Goal: Contribute content: Contribute content

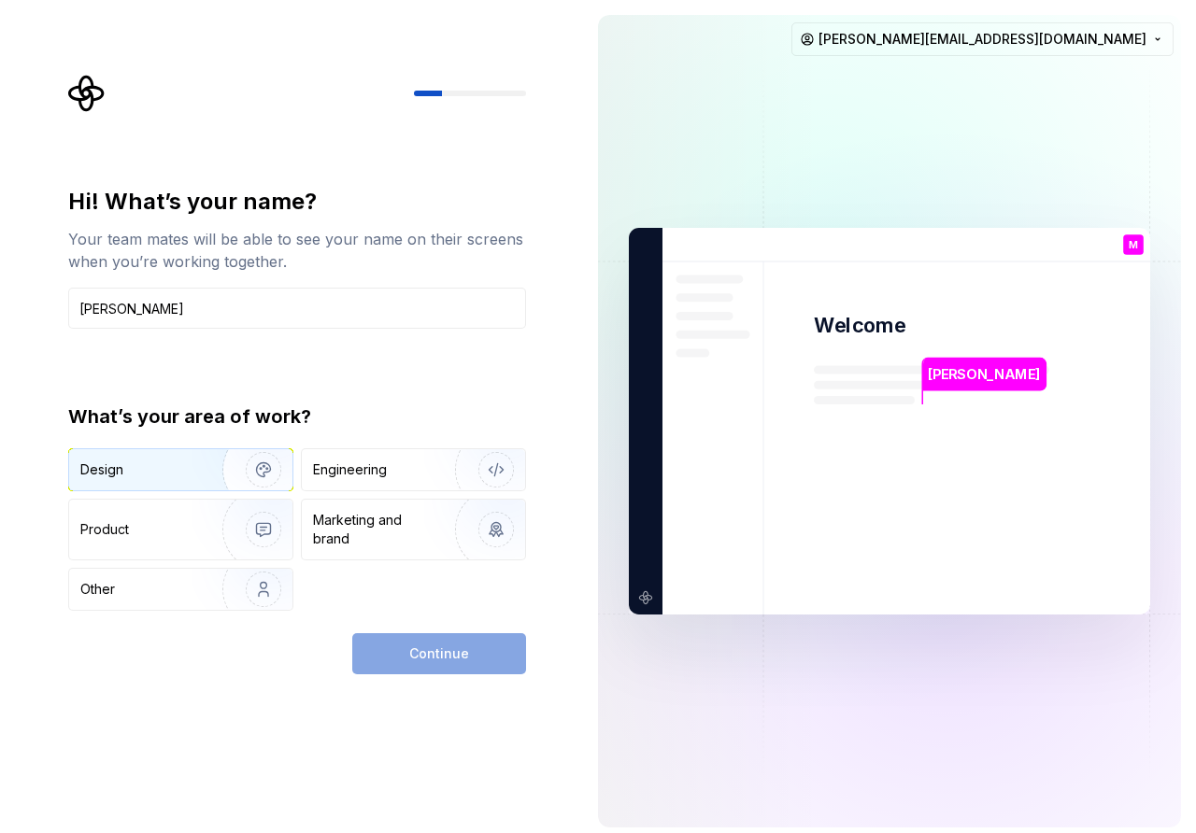
type input "Matthew Lew"
click at [186, 458] on div "Design" at bounding box center [180, 469] width 223 height 41
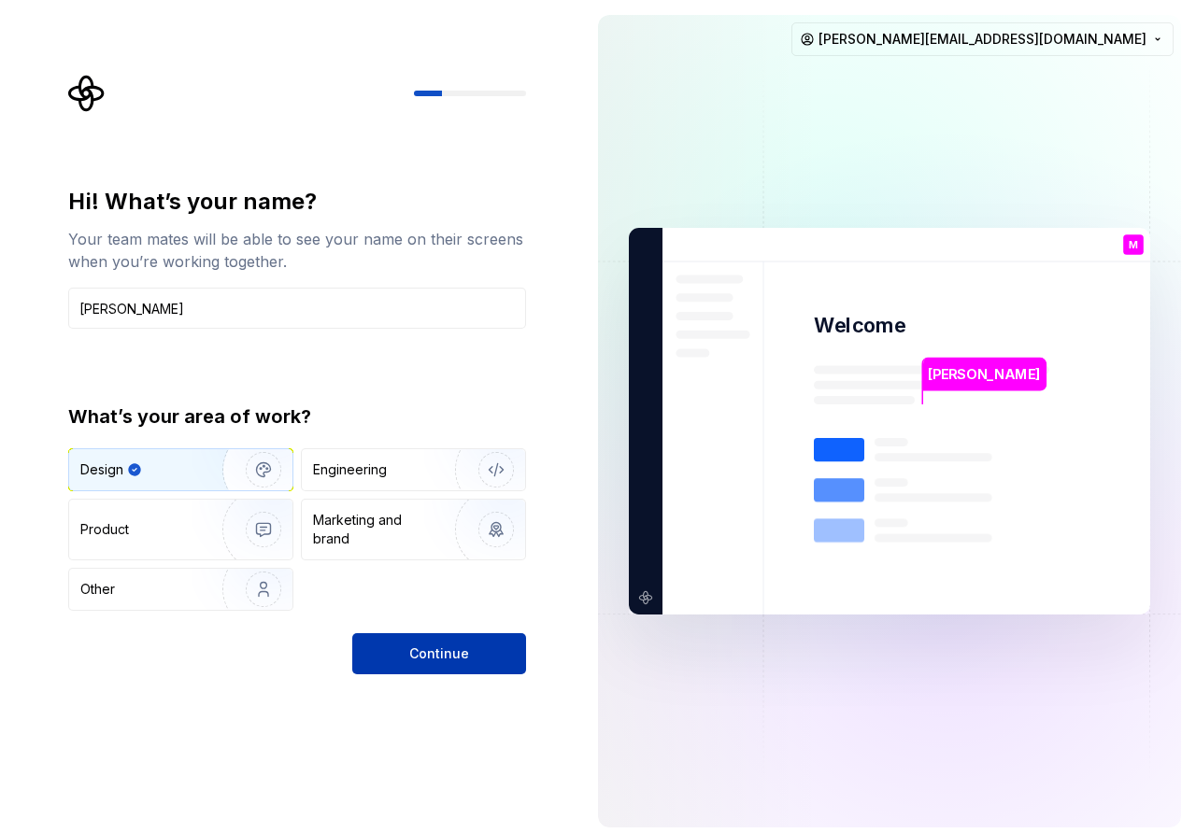
click at [426, 636] on button "Continue" at bounding box center [439, 653] width 174 height 41
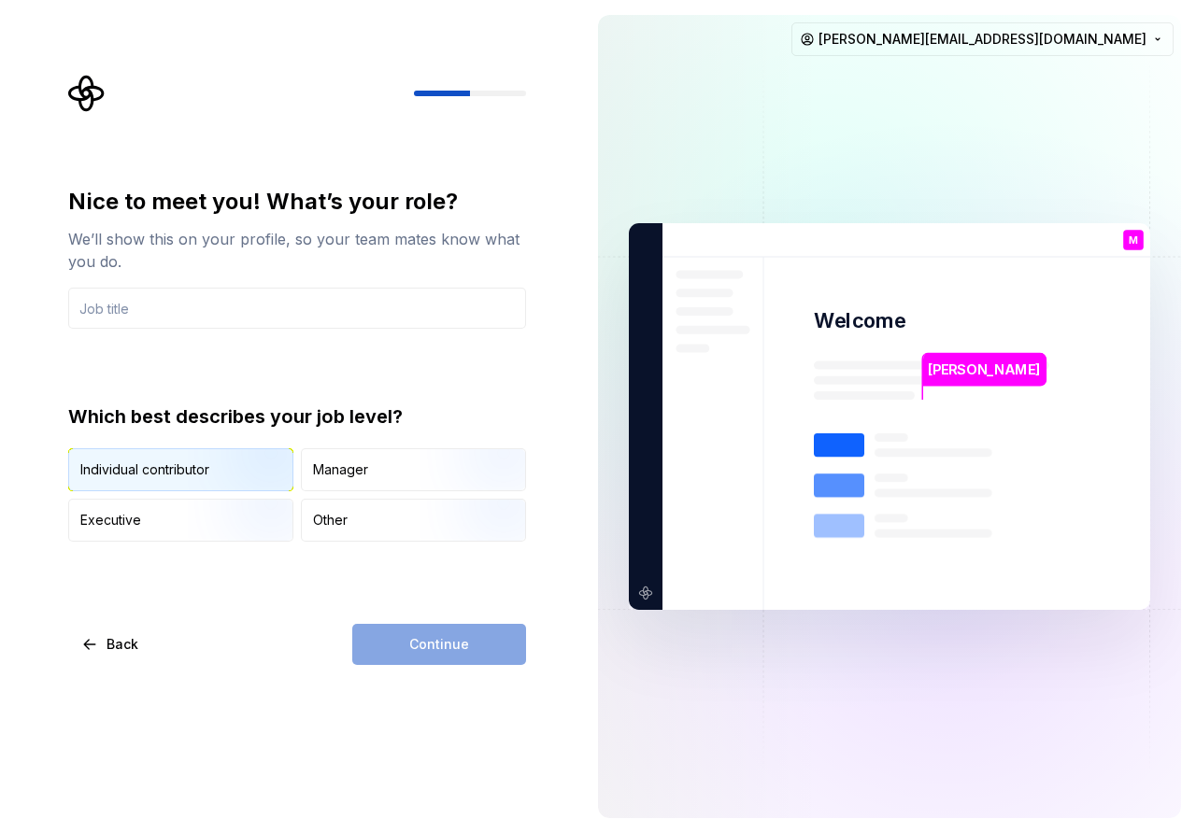
click at [153, 483] on div "Individual contributor" at bounding box center [180, 469] width 223 height 41
click at [260, 319] on input "text" at bounding box center [297, 308] width 458 height 41
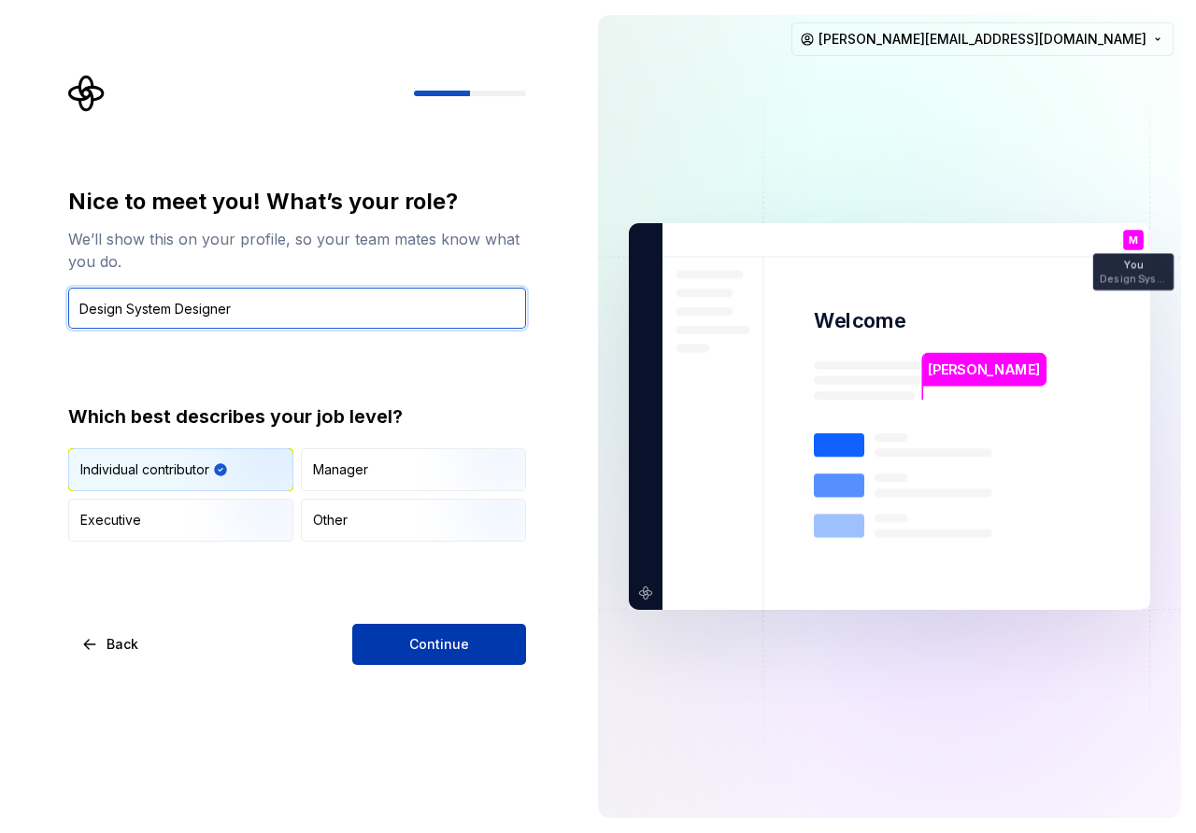
type input "Design System Designer"
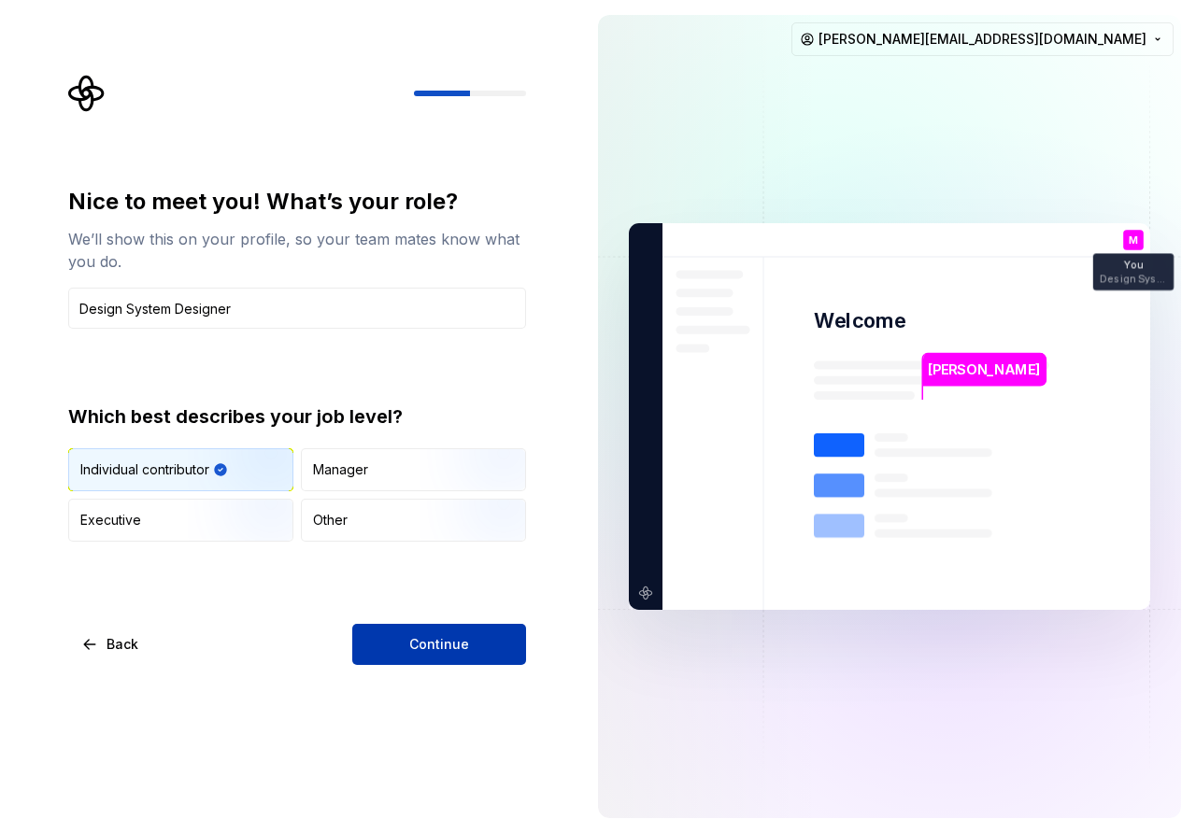
click at [420, 649] on span "Continue" at bounding box center [439, 644] width 60 height 19
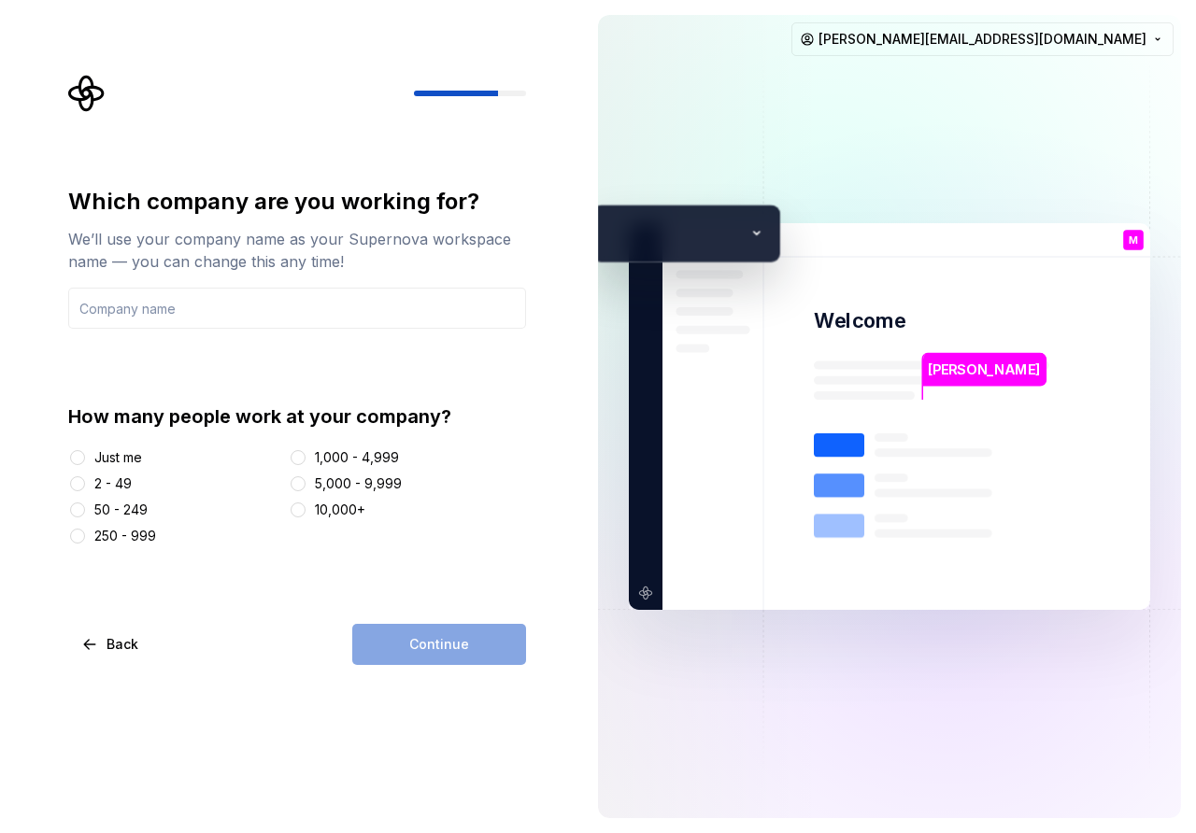
click at [102, 509] on div "50 - 249" at bounding box center [120, 510] width 53 height 19
click at [85, 509] on button "50 - 249" at bounding box center [77, 510] width 15 height 15
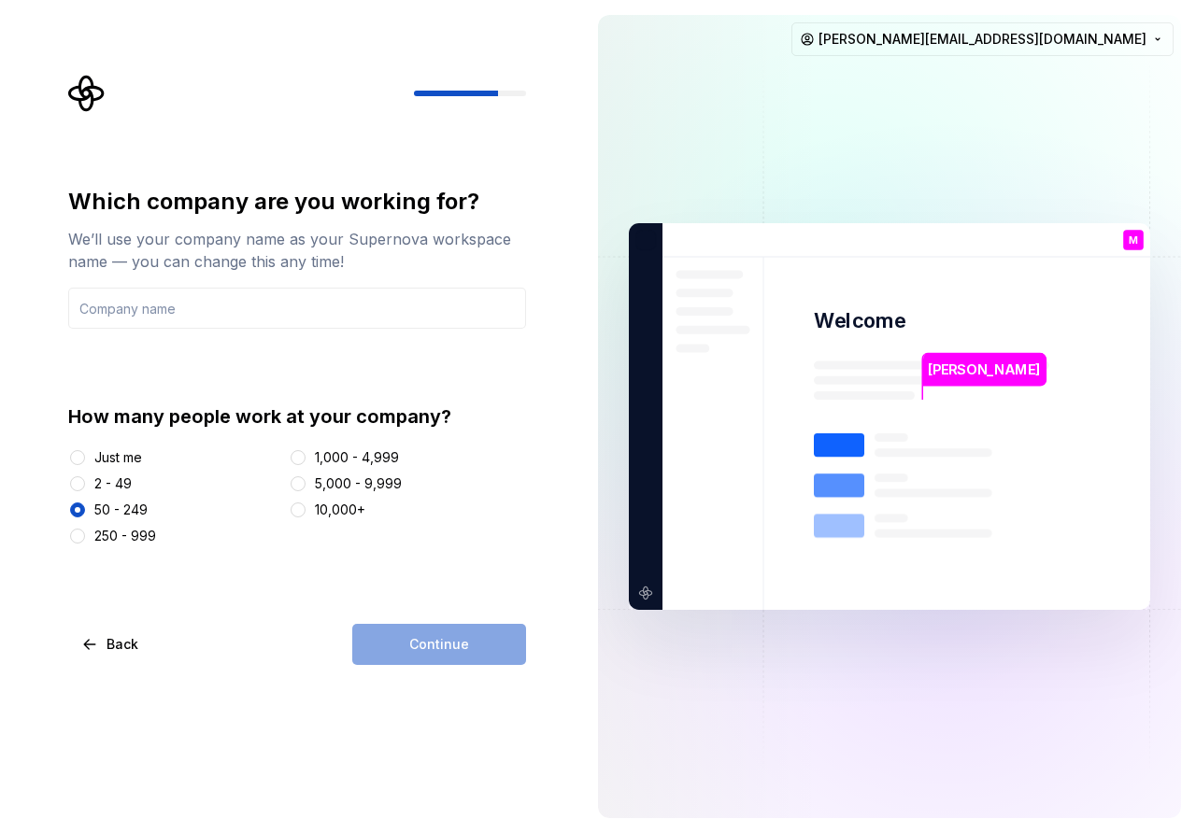
click at [436, 668] on div "Which company are you working for? We’ll use your company name as your Supernov…" at bounding box center [291, 416] width 583 height 833
click at [380, 641] on div "Continue" at bounding box center [439, 644] width 174 height 41
click at [107, 306] on input "text" at bounding box center [297, 308] width 458 height 41
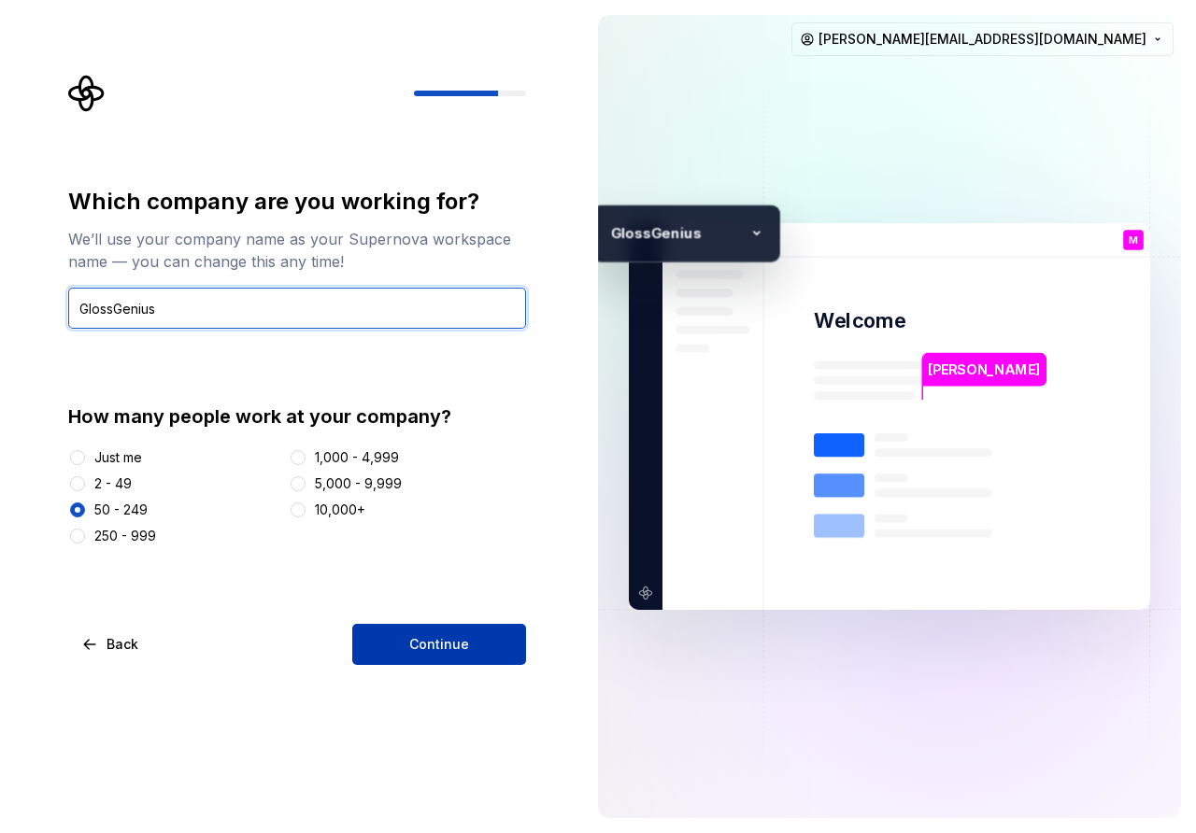
type input "GlossGenius"
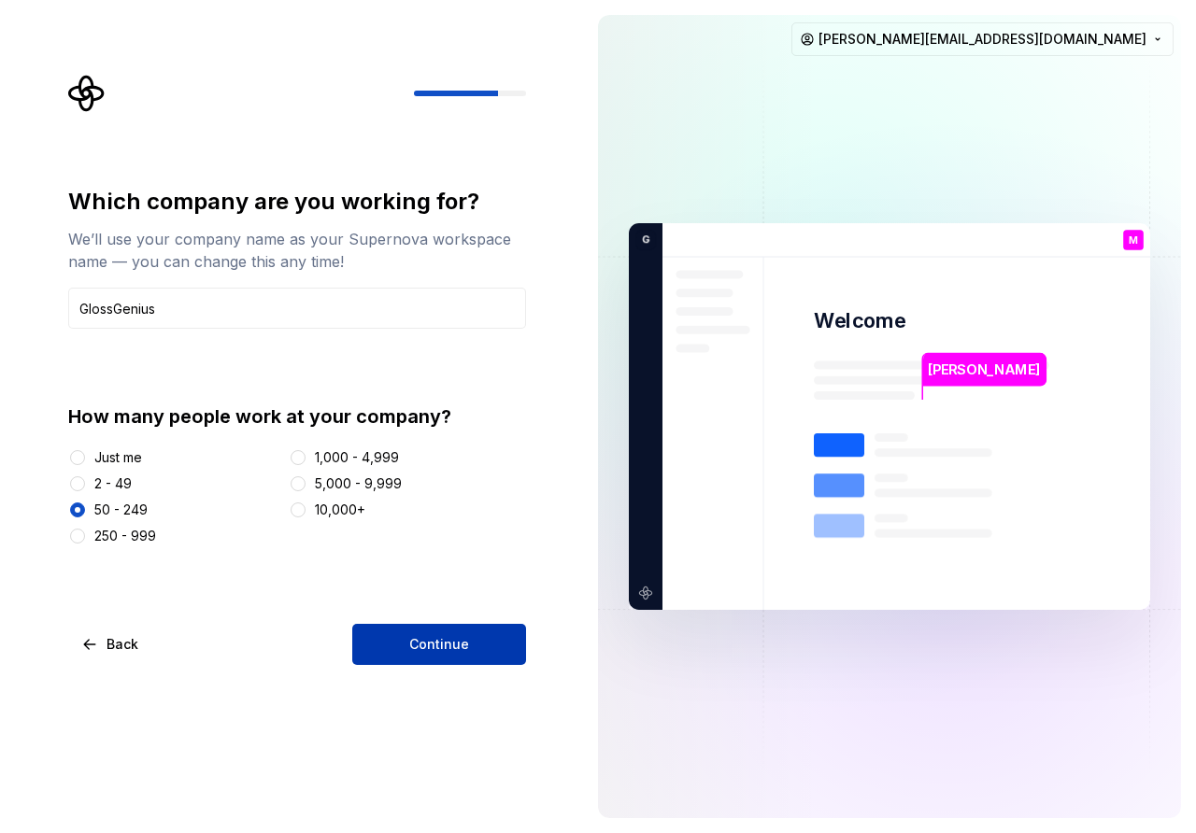
click at [477, 654] on button "Continue" at bounding box center [439, 644] width 174 height 41
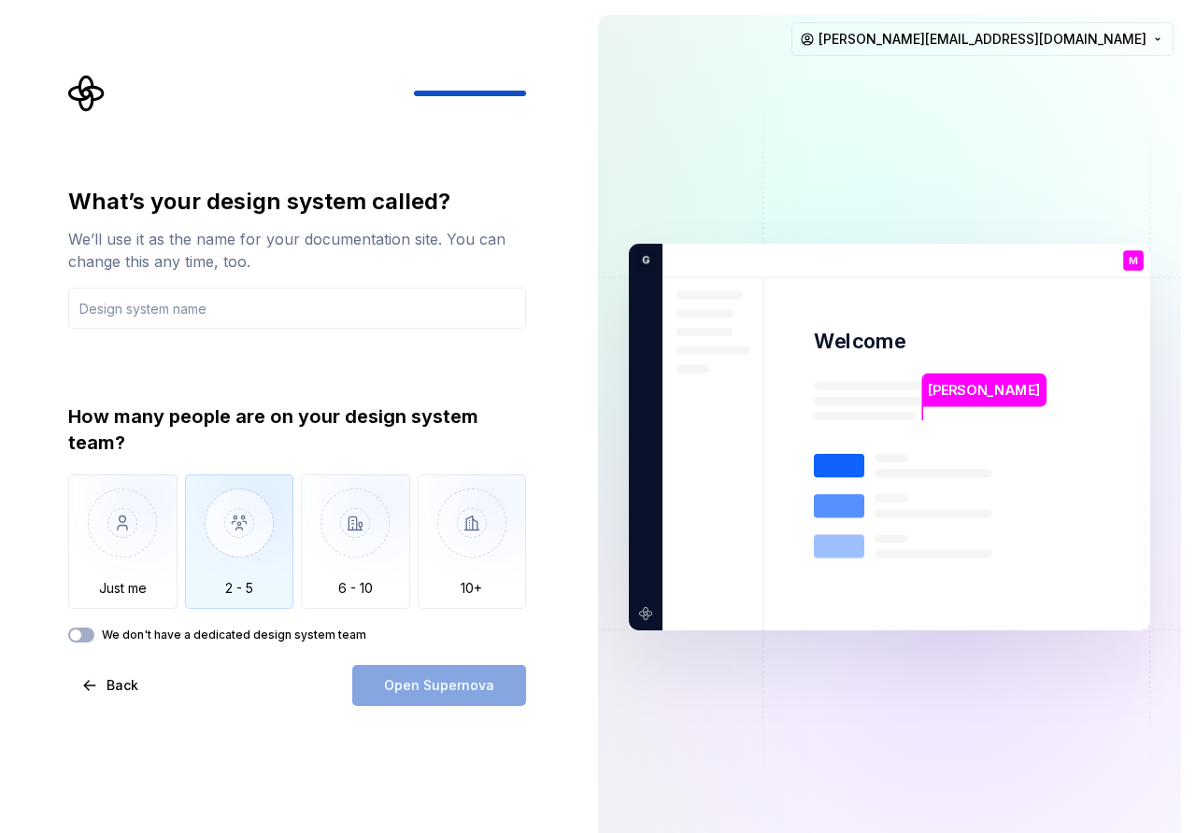
click at [262, 565] on img "button" at bounding box center [239, 537] width 109 height 125
click at [406, 690] on div "Open Supernova" at bounding box center [439, 685] width 174 height 41
click at [155, 305] on input "text" at bounding box center [297, 308] width 458 height 41
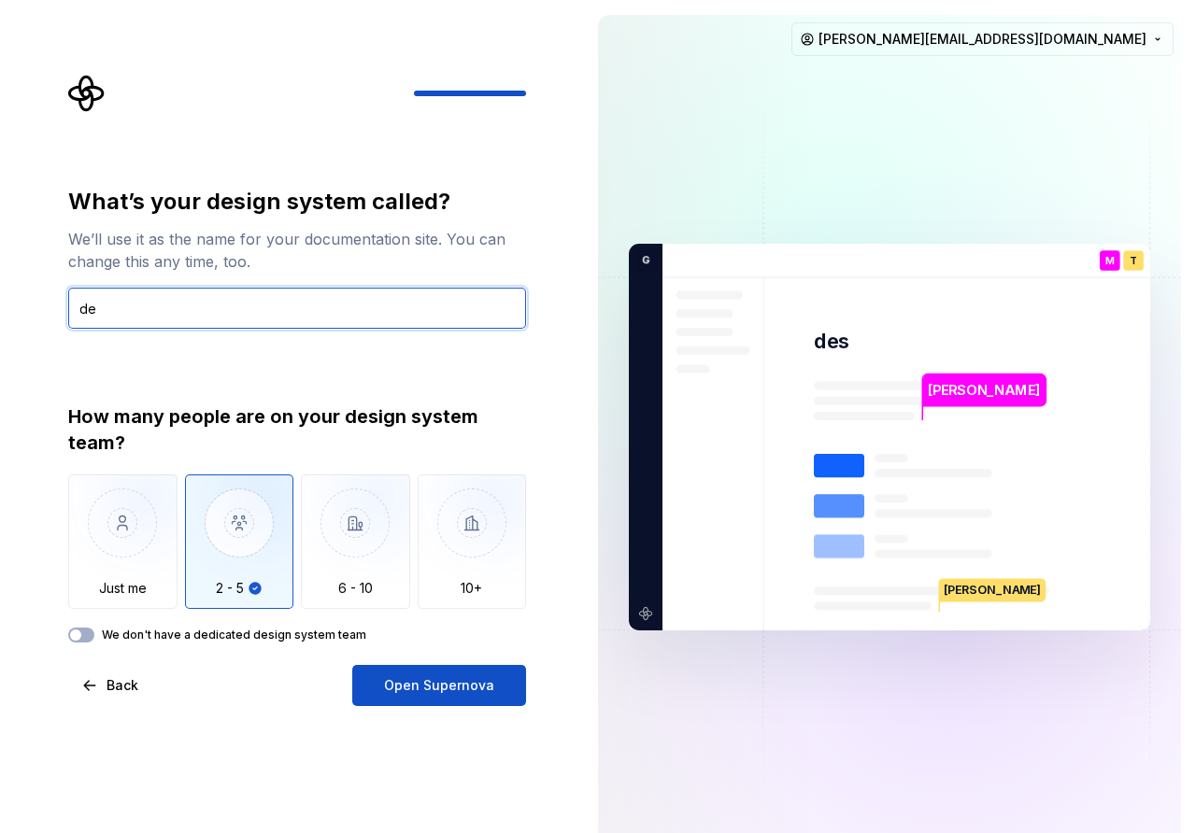
type input "d"
type input "glossgenius"
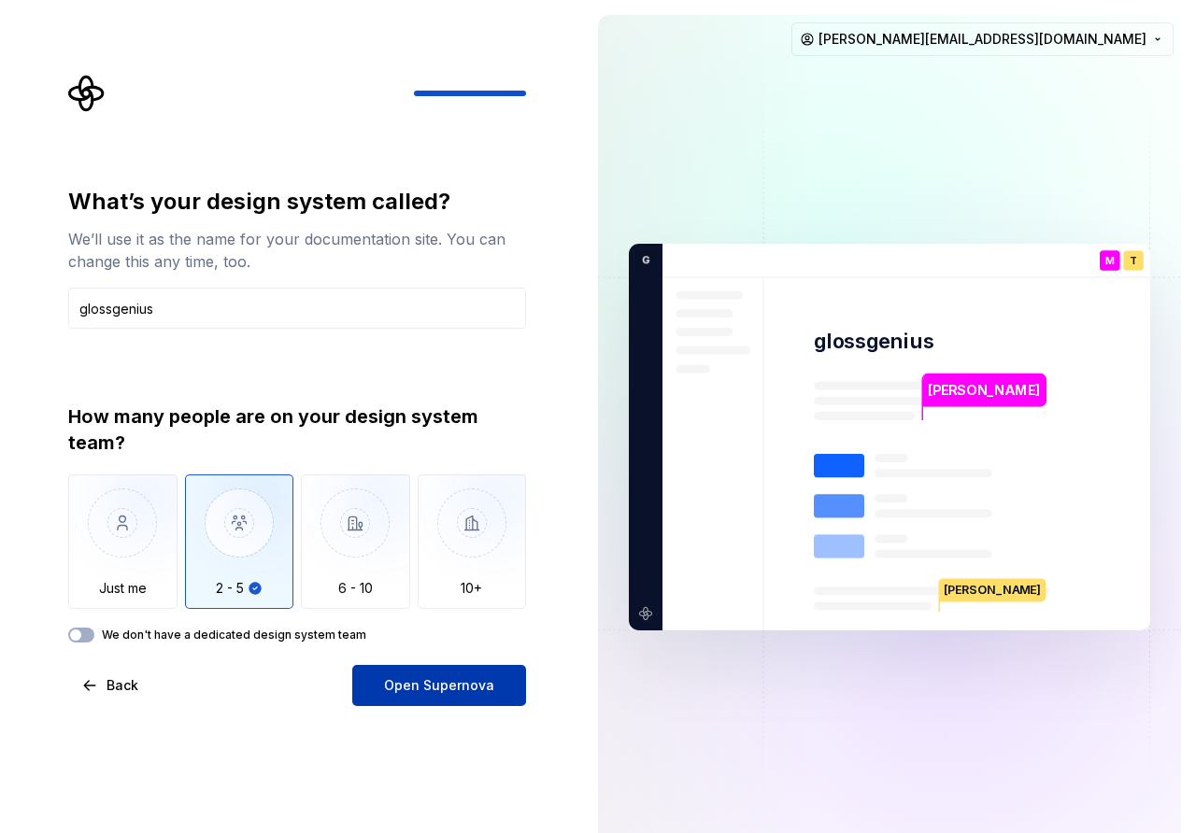
click at [450, 683] on span "Open Supernova" at bounding box center [439, 685] width 110 height 19
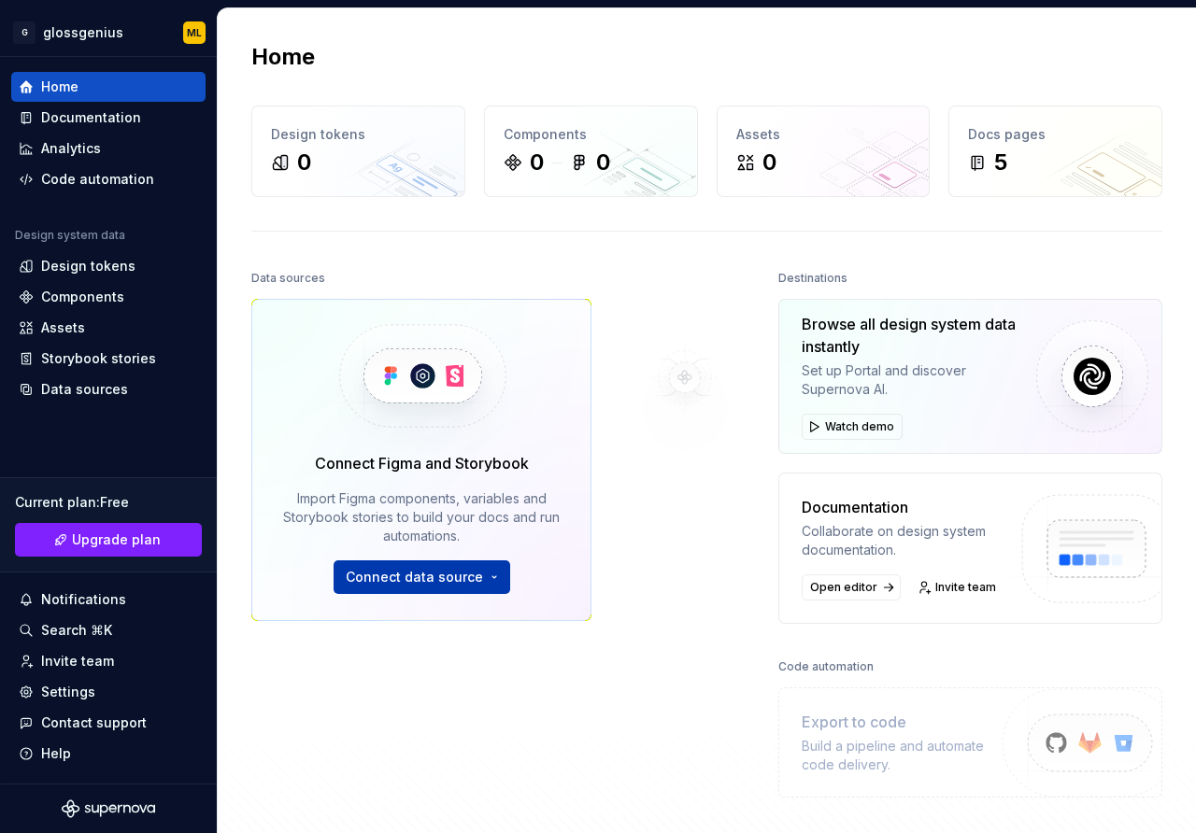
click at [447, 582] on span "Connect data source" at bounding box center [414, 577] width 137 height 19
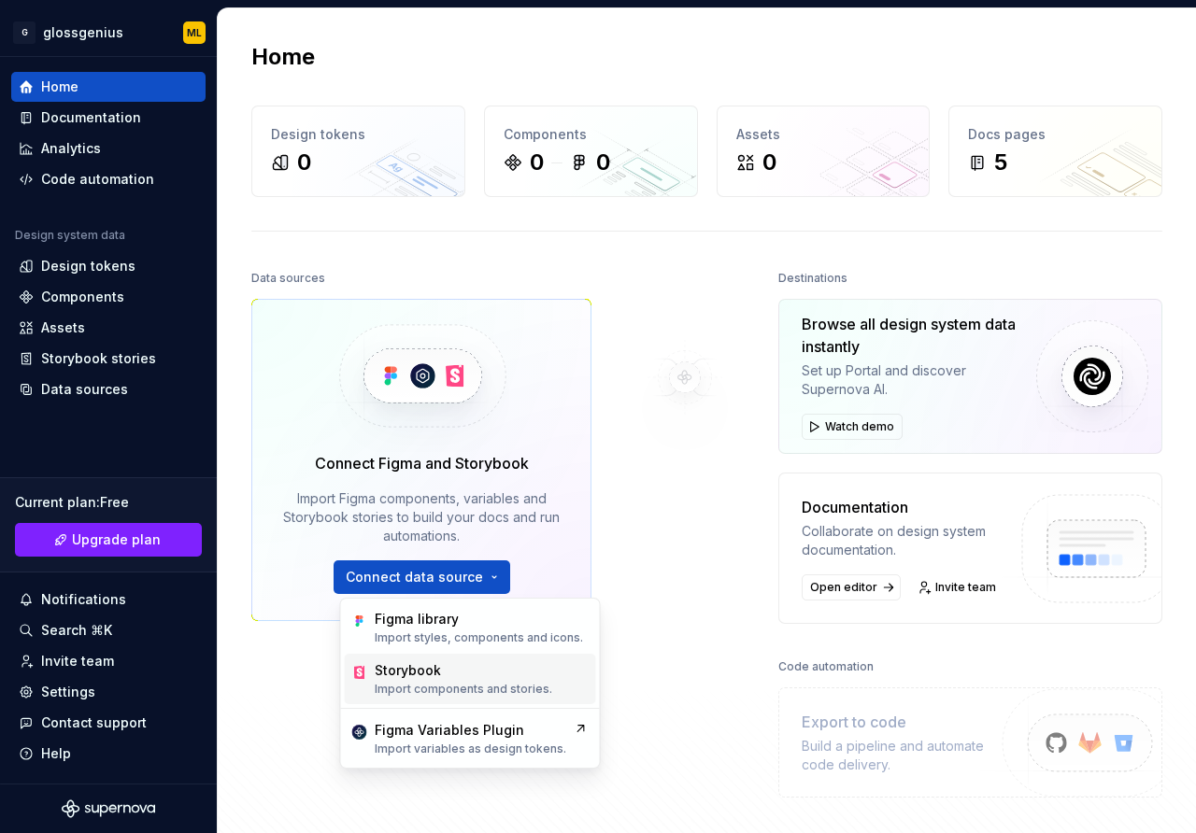
click at [501, 689] on p "Import components and stories." at bounding box center [463, 689] width 177 height 15
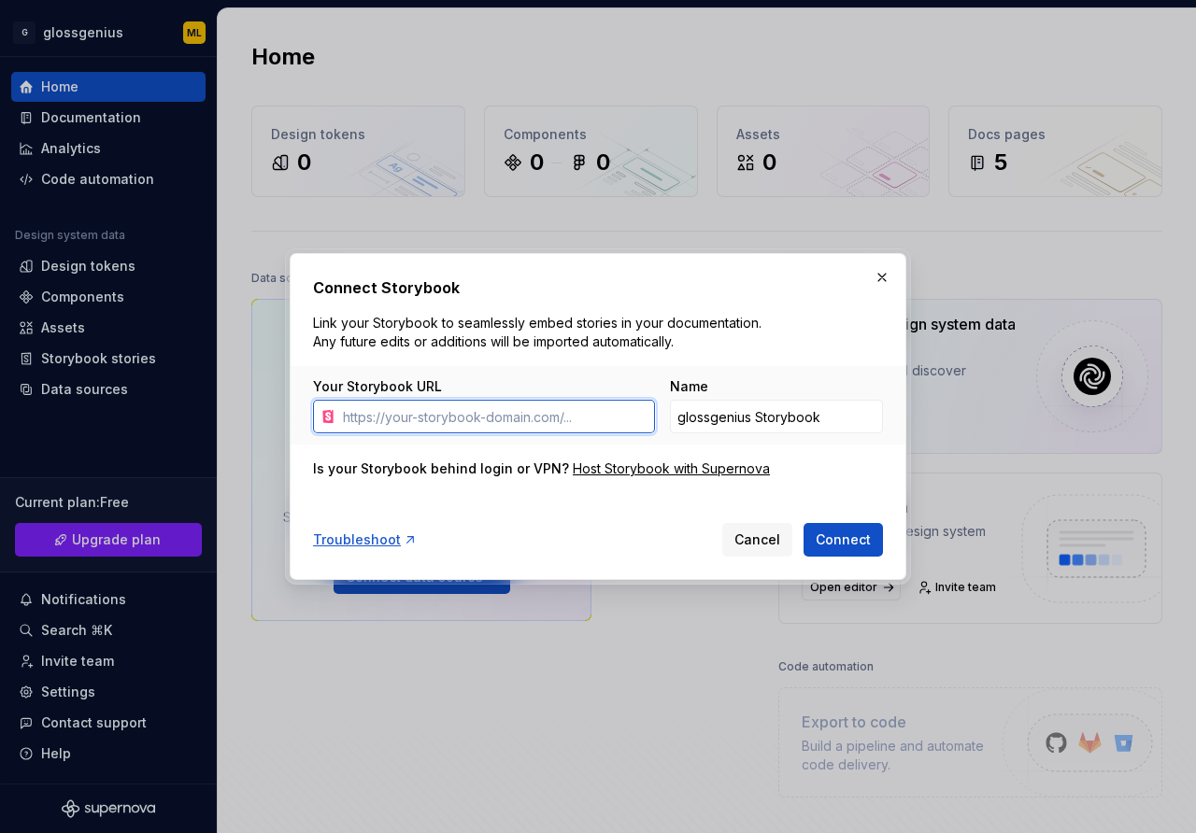
paste input "https://cwpa-storybook.vercel.app/?path=/docs/glossds-formelements-customselect…"
type input "https://cwpa-storybook.vercel.app/?path=/docs/glossds-formelements-customselect…"
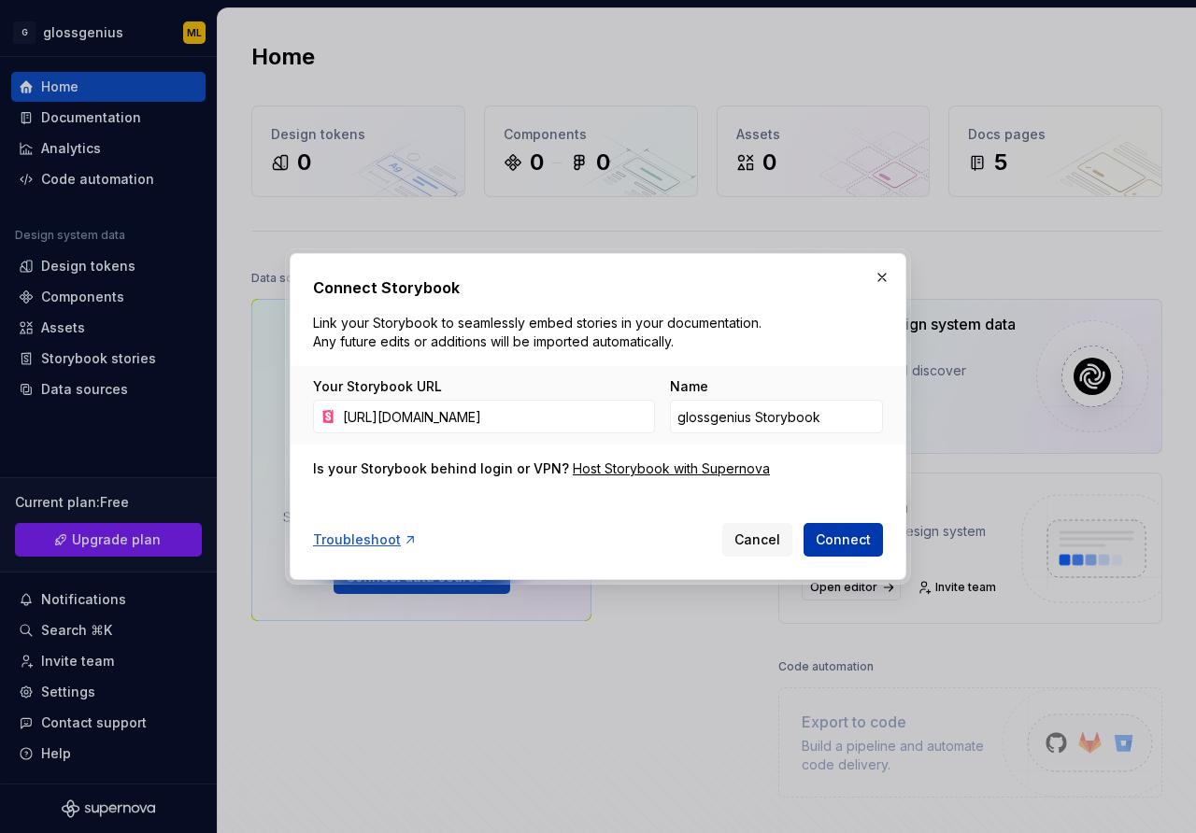
click at [854, 538] on span "Connect" at bounding box center [842, 540] width 55 height 19
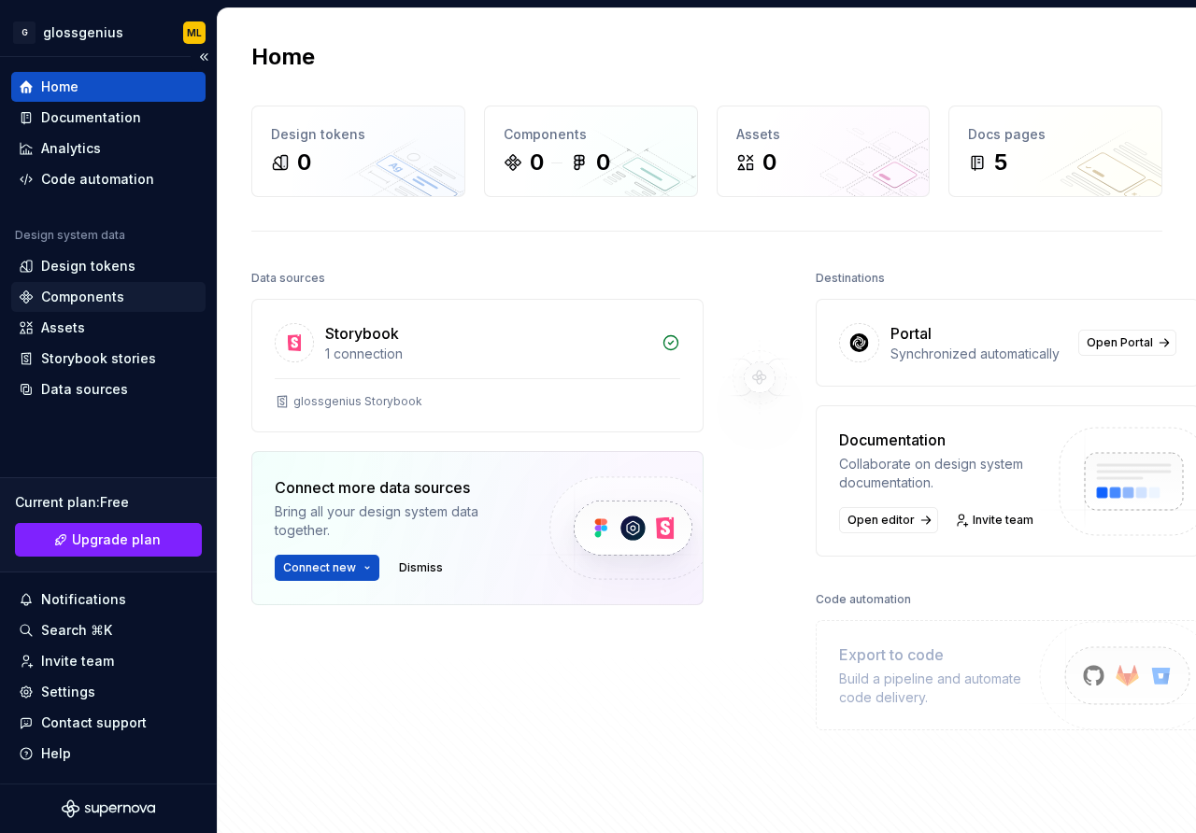
click at [83, 295] on div "Components" at bounding box center [82, 297] width 83 height 19
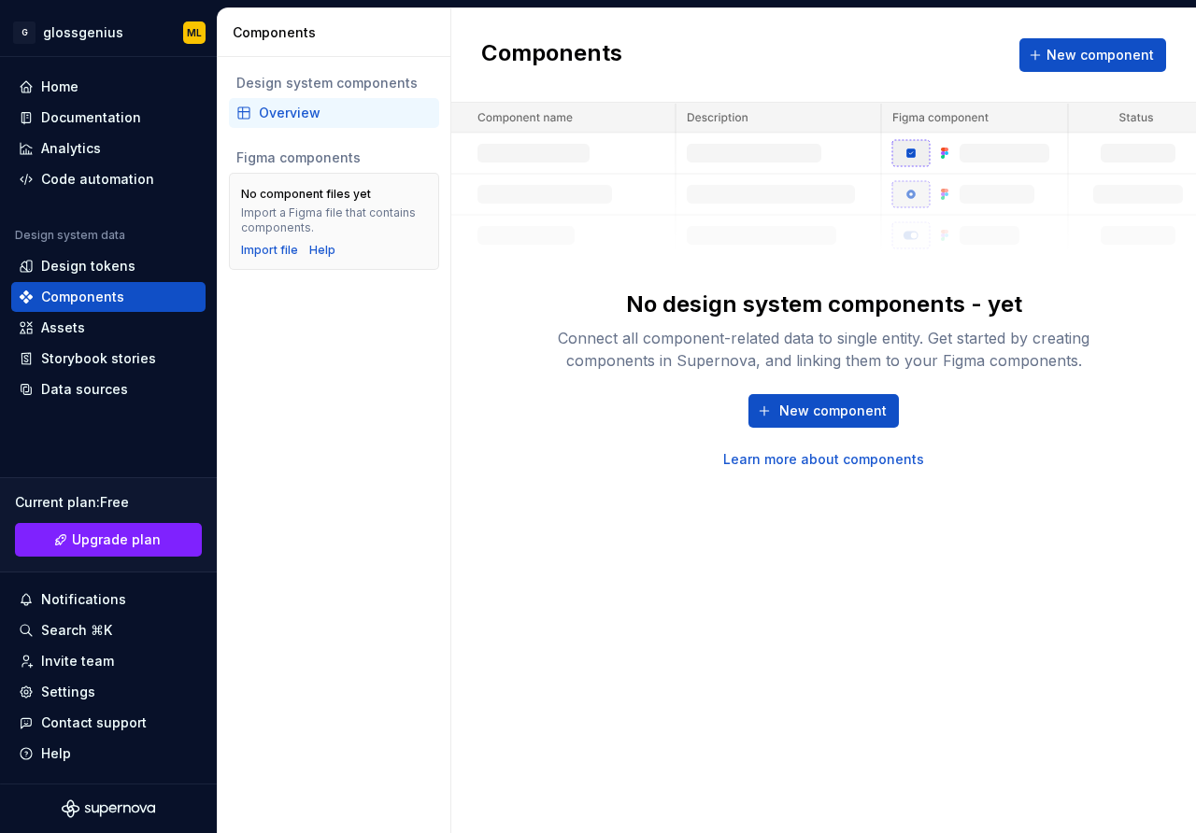
click at [599, 410] on div "New component Learn more about components" at bounding box center [824, 431] width 598 height 75
click at [78, 360] on div "Storybook stories" at bounding box center [98, 358] width 115 height 19
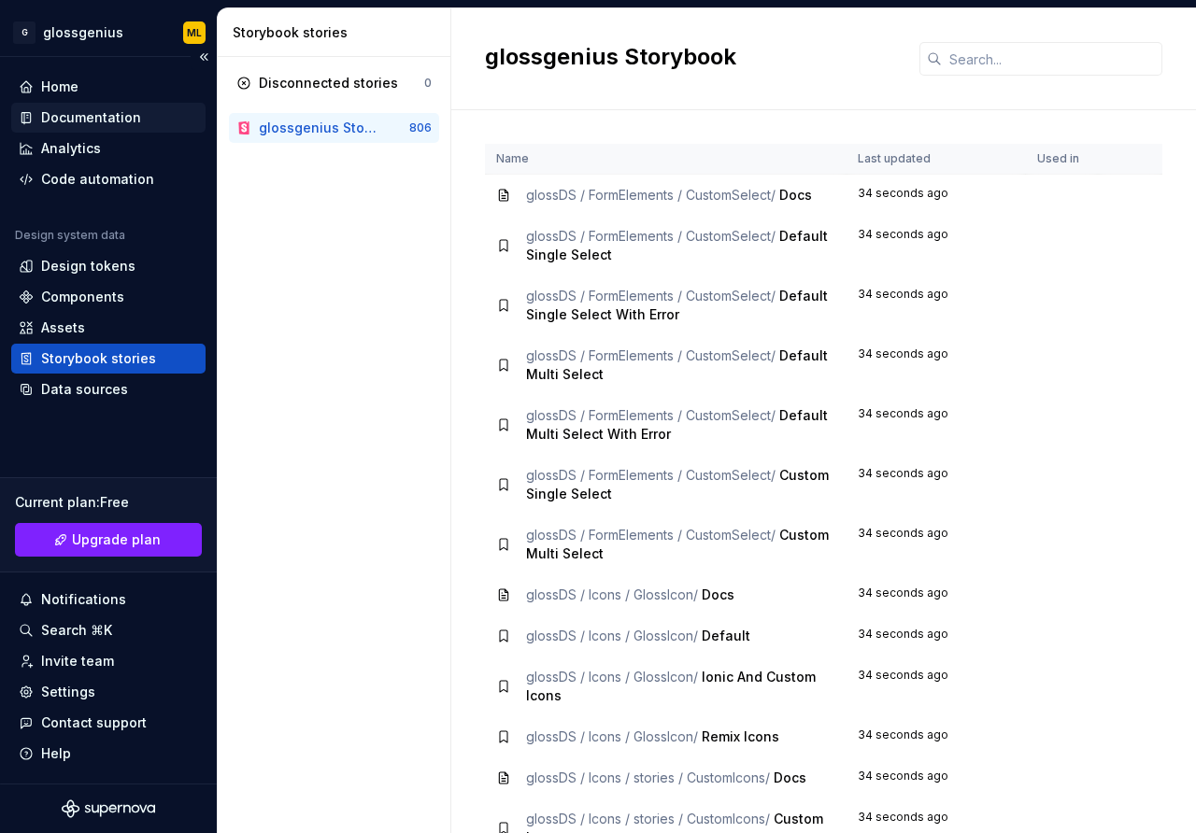
click at [86, 118] on div "Documentation" at bounding box center [91, 117] width 100 height 19
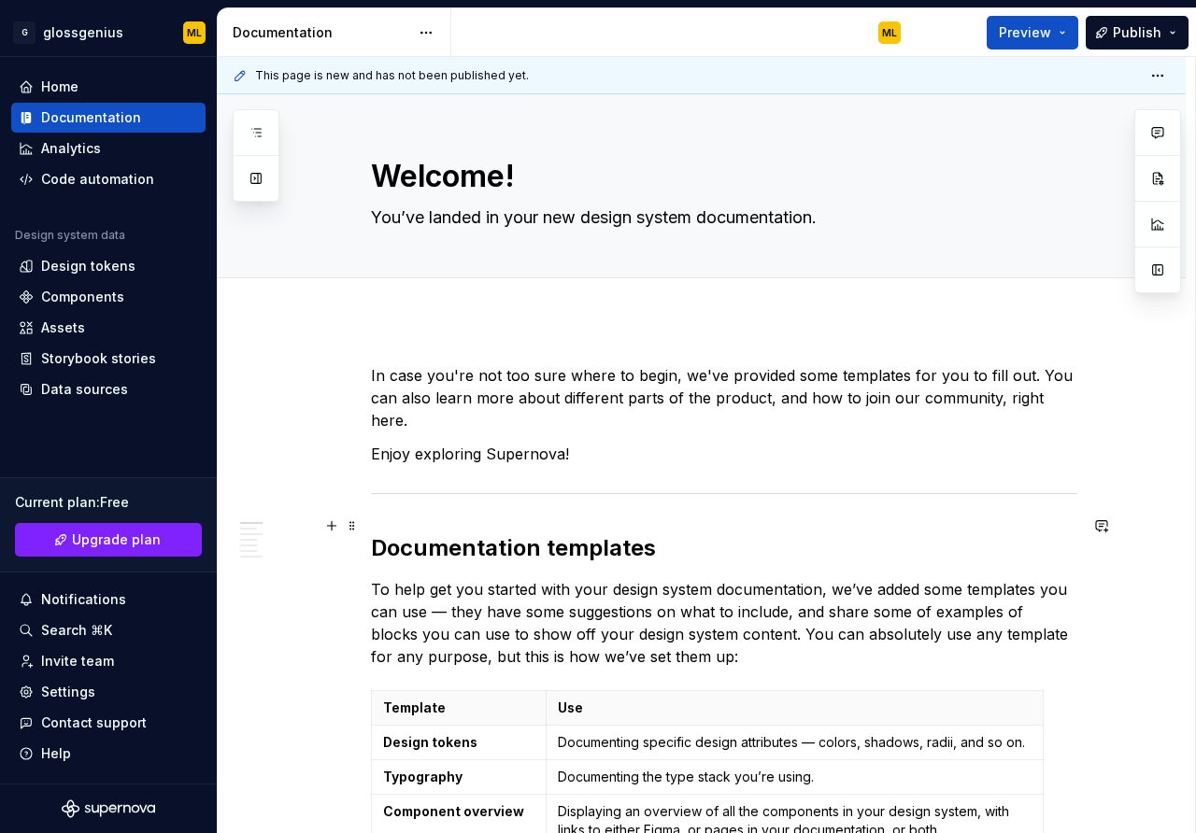
click at [588, 533] on h2 "Documentation templates" at bounding box center [724, 548] width 706 height 30
click at [259, 132] on icon "button" at bounding box center [255, 132] width 15 height 15
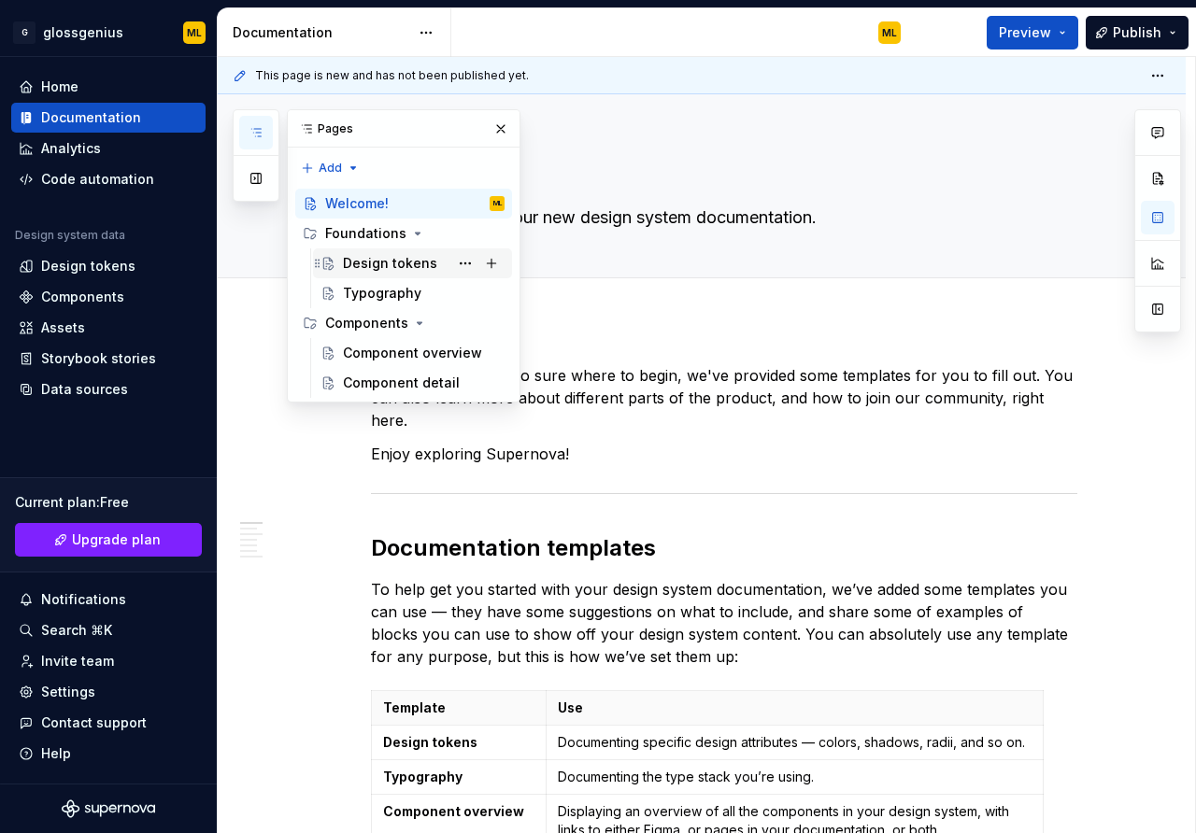
click at [398, 266] on div "Design tokens" at bounding box center [390, 263] width 94 height 19
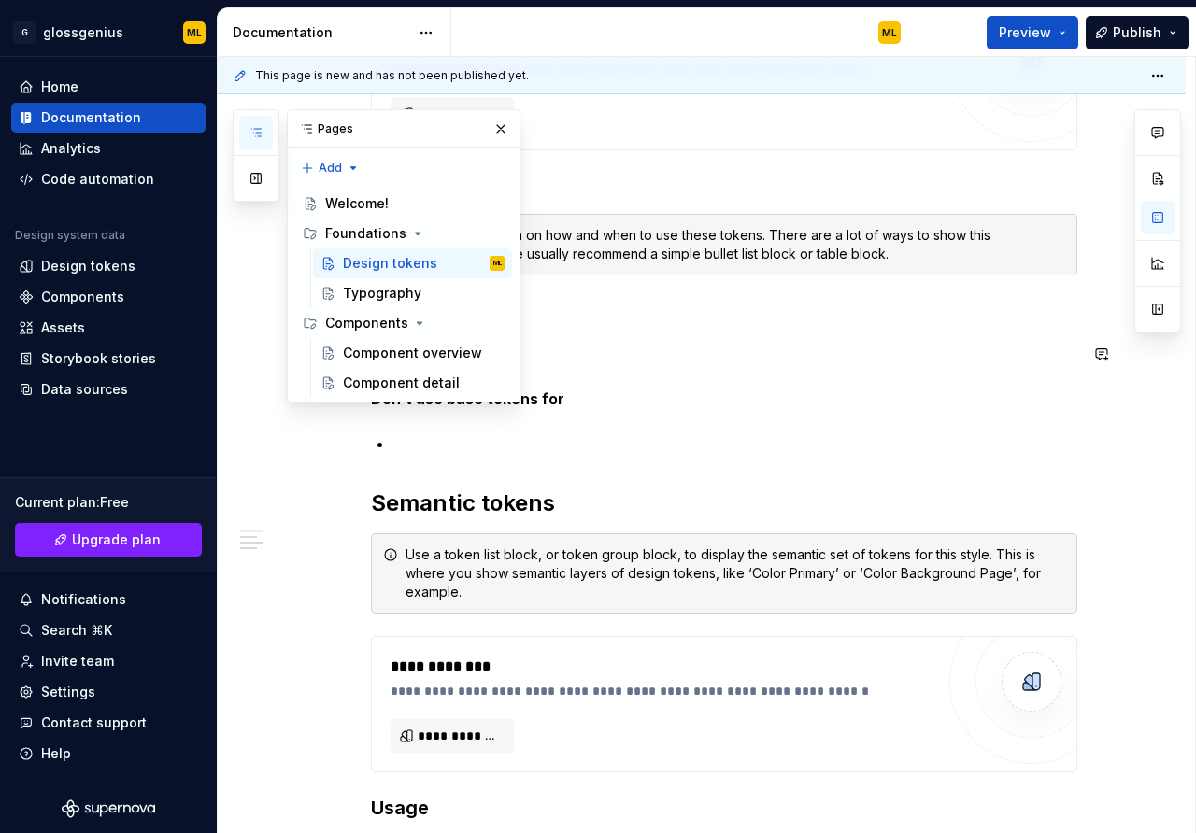
scroll to position [900, 0]
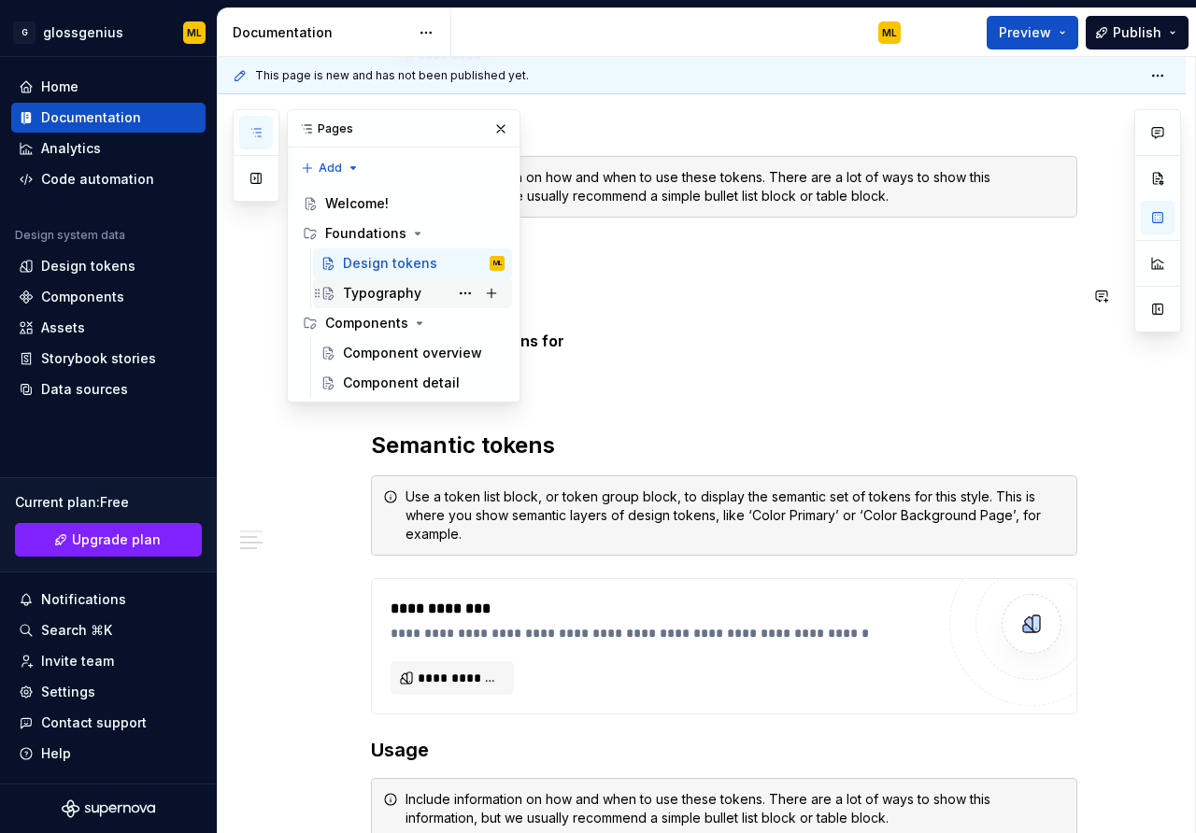
click at [390, 302] on div "Typography" at bounding box center [382, 293] width 78 height 19
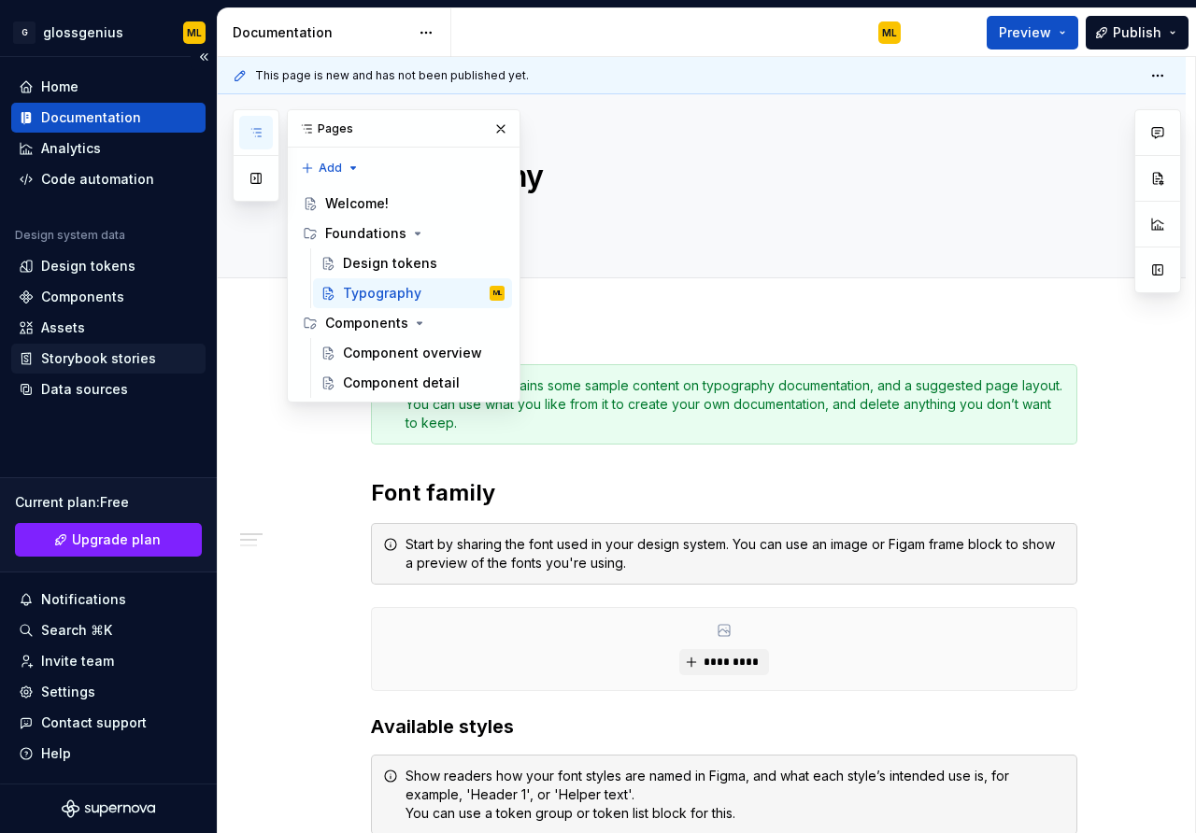
type textarea "*"
click at [133, 361] on div "Storybook stories" at bounding box center [98, 358] width 115 height 19
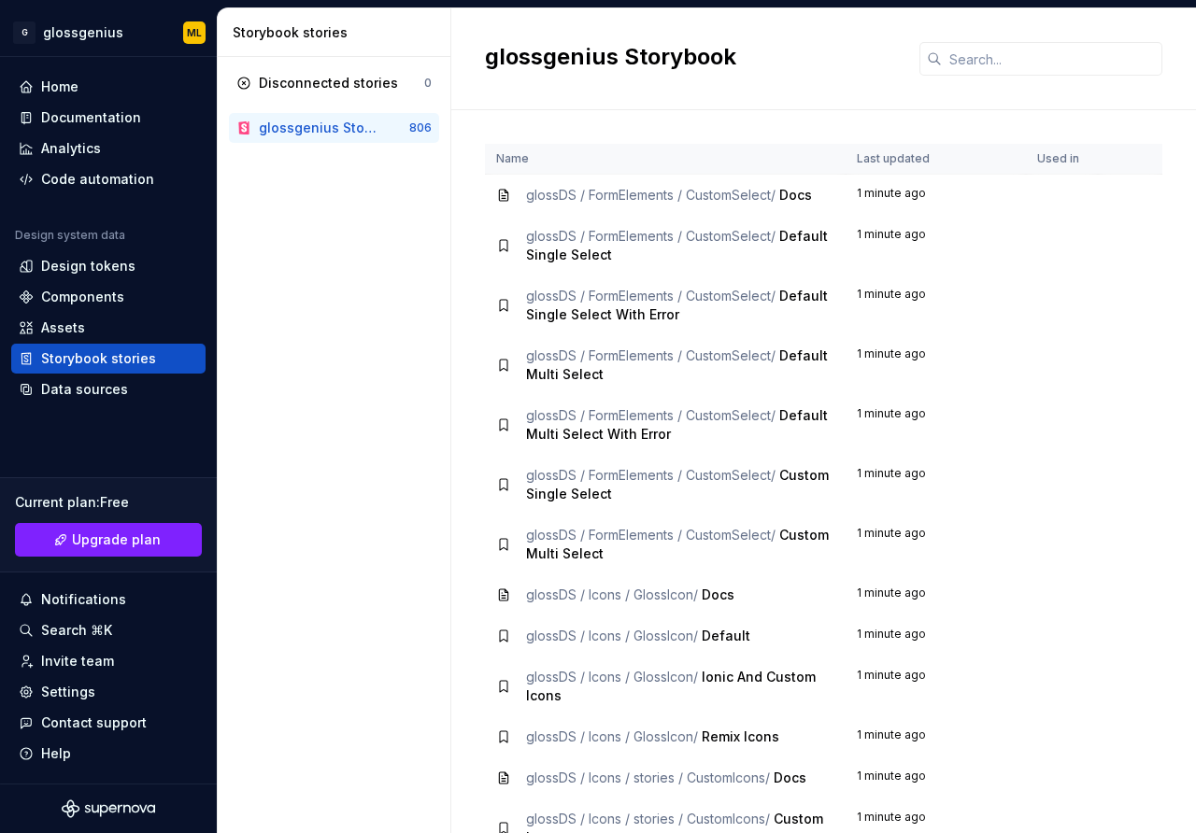
click at [913, 198] on td "1 minute ago" at bounding box center [935, 196] width 180 height 42
drag, startPoint x: 352, startPoint y: 224, endPoint x: 236, endPoint y: 363, distance: 181.1
click at [352, 224] on div "Disconnected stories 0 glossgenius Storybook 806" at bounding box center [334, 445] width 233 height 776
click at [97, 391] on div "Data sources" at bounding box center [84, 389] width 87 height 19
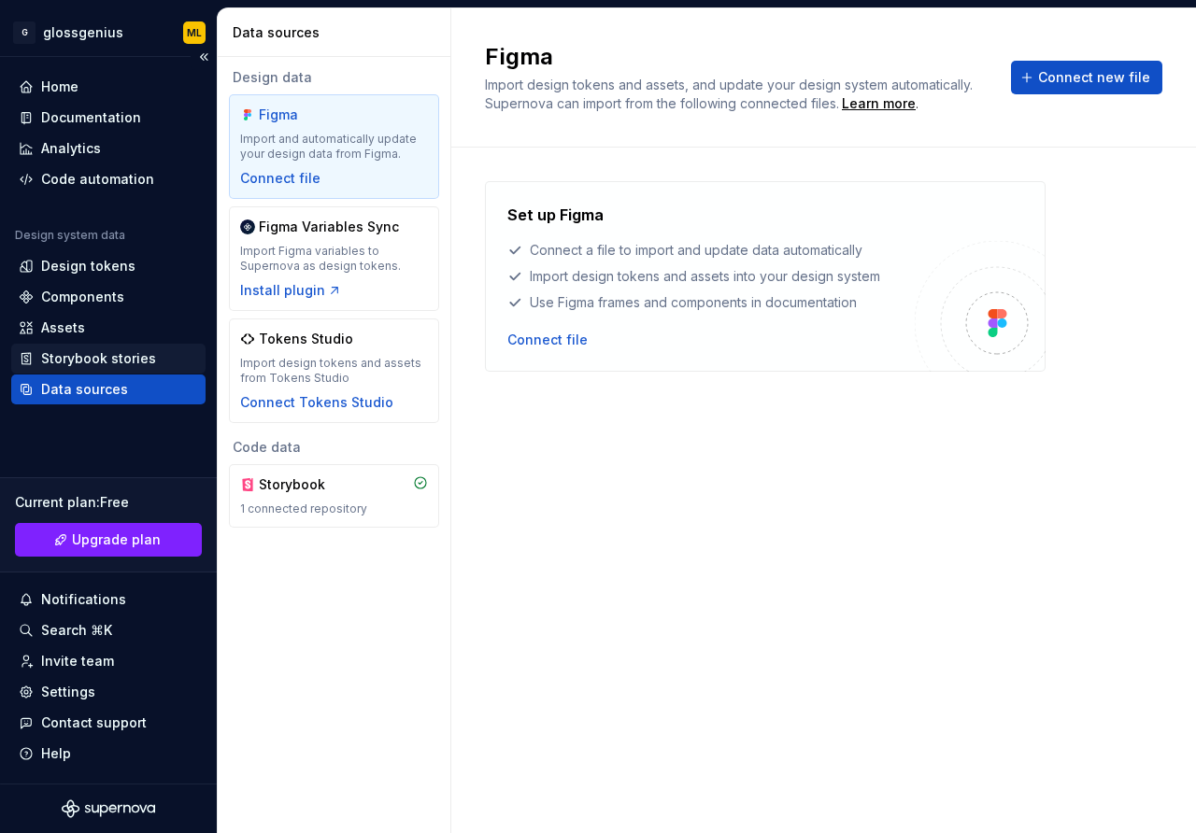
click at [54, 356] on div "Storybook stories" at bounding box center [98, 358] width 115 height 19
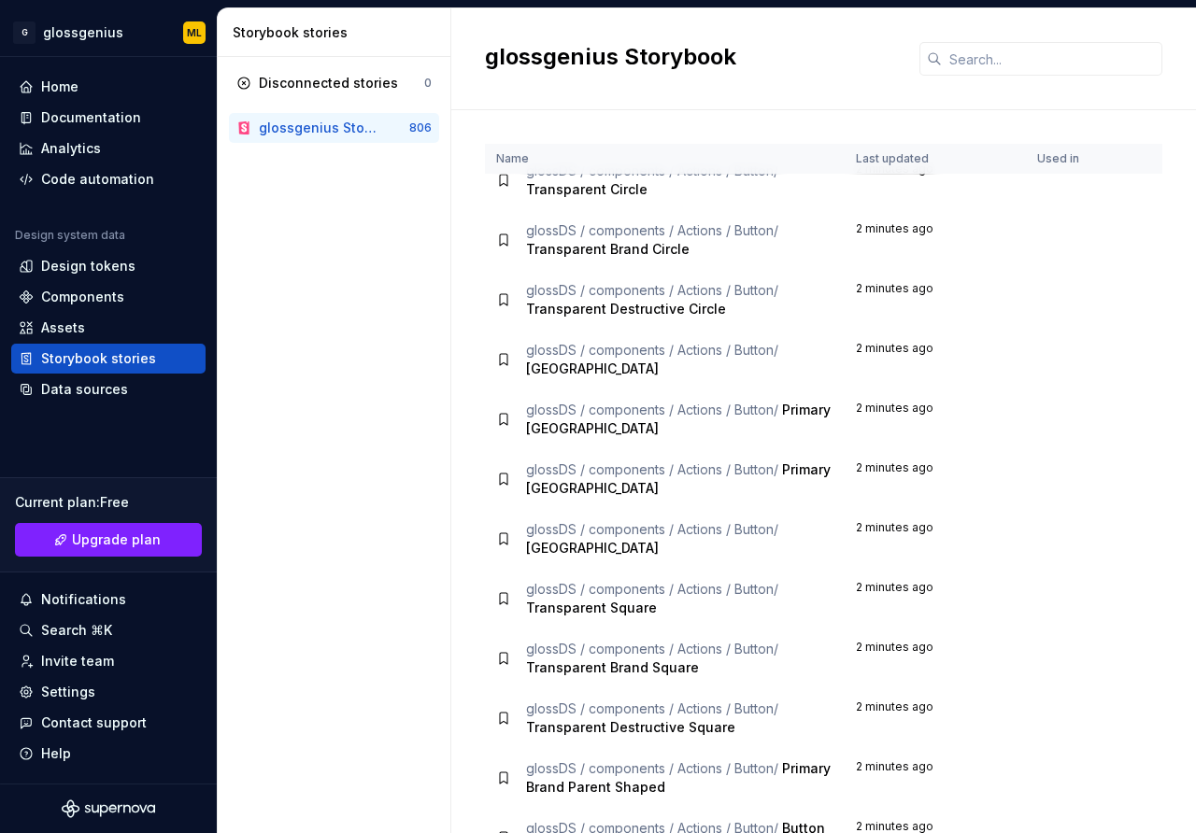
scroll to position [1990, 0]
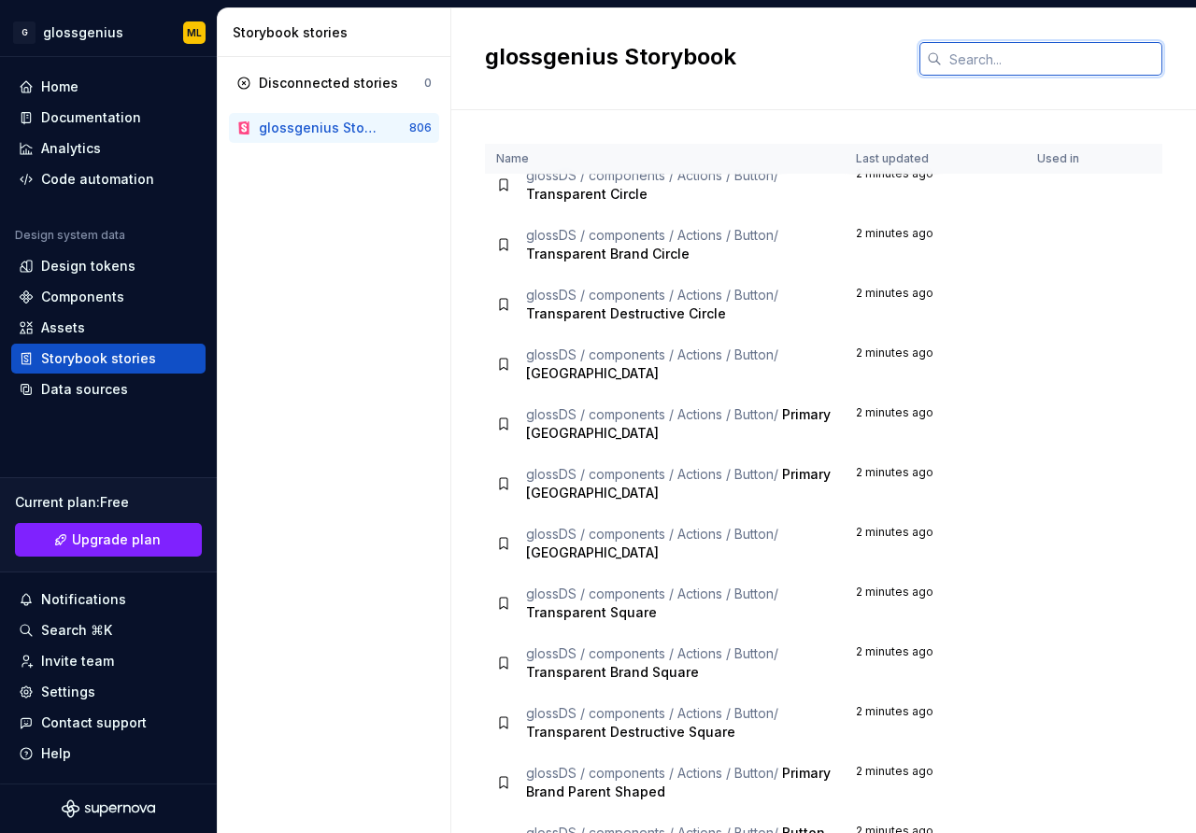
click at [997, 67] on input "text" at bounding box center [1052, 59] width 220 height 34
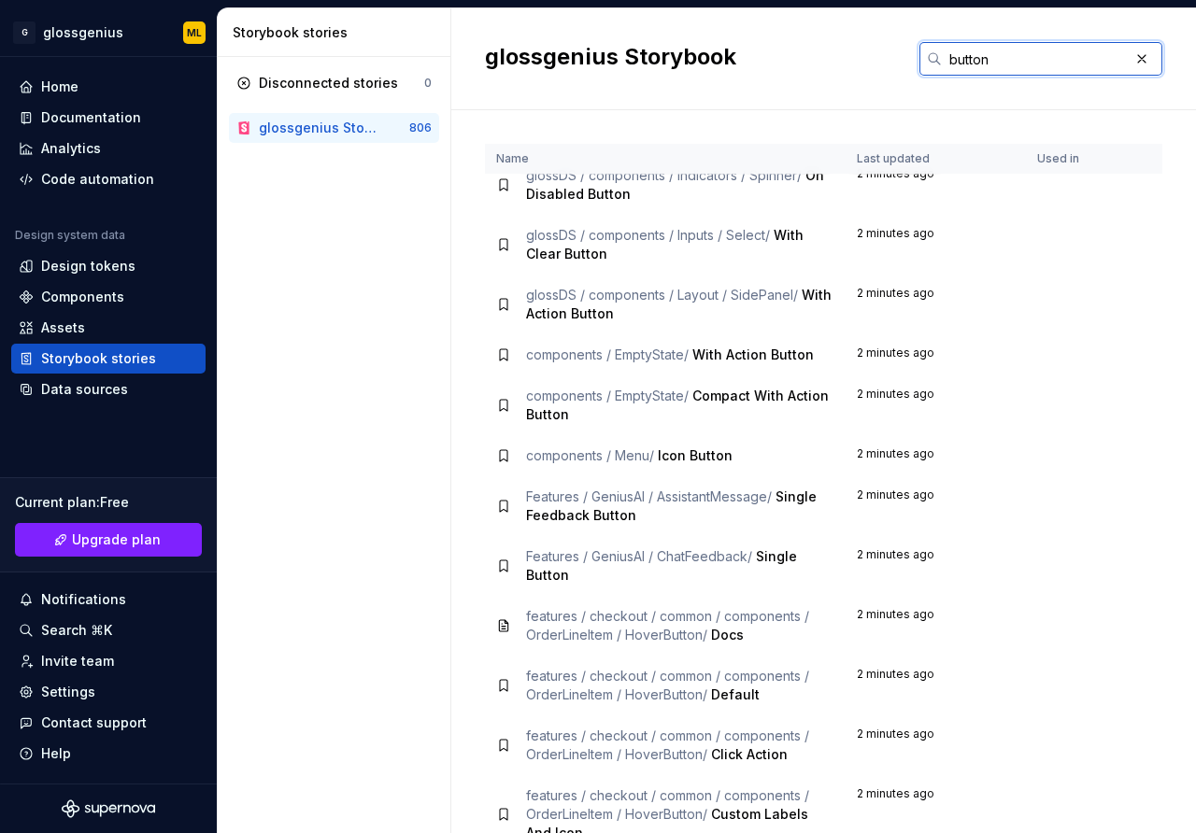
type input "button"
click at [132, 355] on div "Storybook stories" at bounding box center [98, 358] width 115 height 19
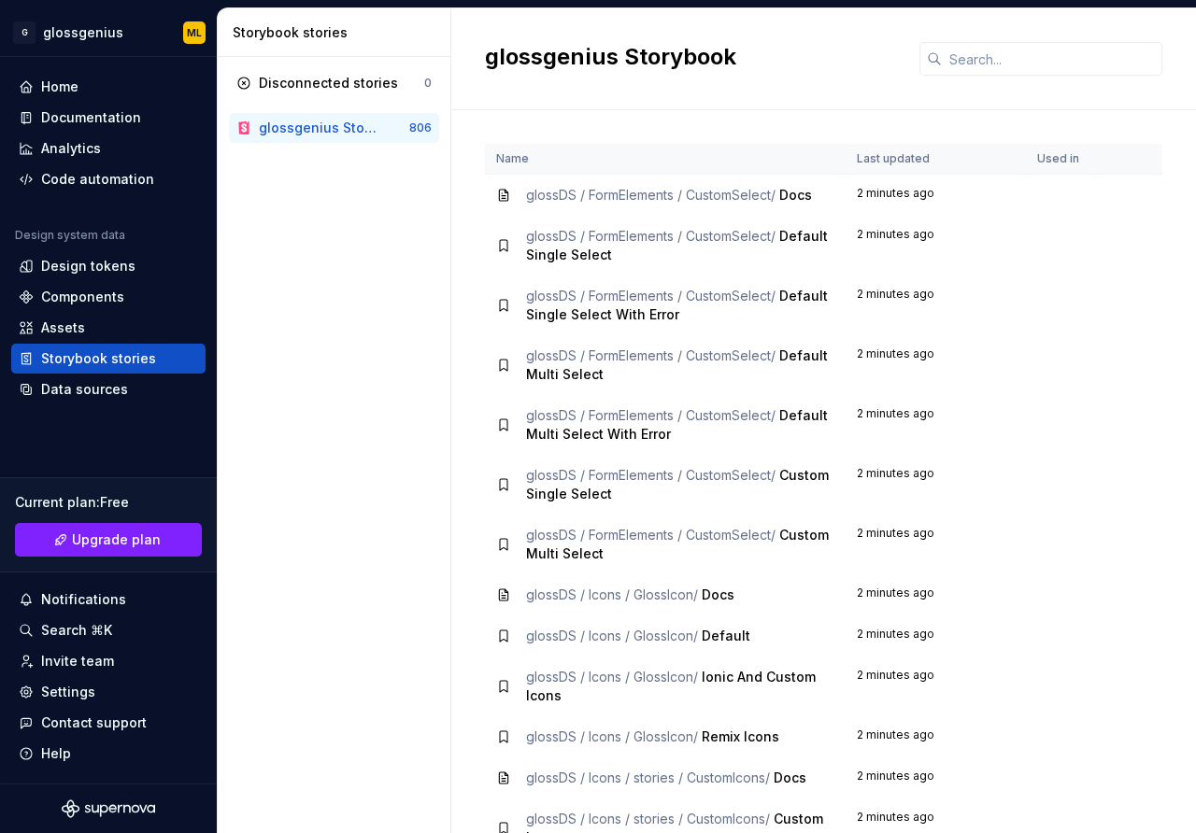
click at [329, 134] on div "glossgenius Storybook" at bounding box center [319, 128] width 120 height 19
click at [369, 330] on div "Disconnected stories 0 glossgenius Storybook 806" at bounding box center [334, 445] width 233 height 776
click at [1018, 64] on input "text" at bounding box center [1052, 59] width 220 height 34
type input "b"
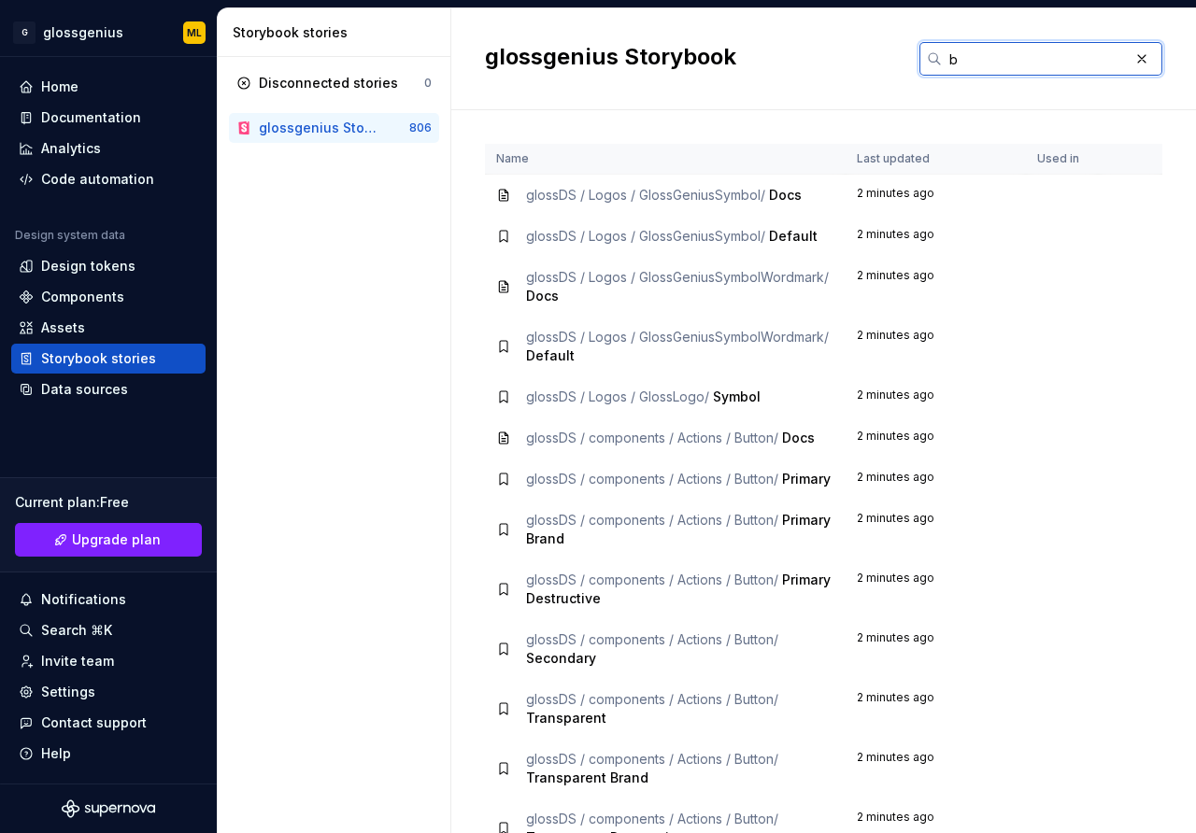
type input "b"
click at [777, 196] on span "Docs" at bounding box center [785, 195] width 33 height 16
click at [98, 362] on div "Storybook stories" at bounding box center [98, 358] width 115 height 19
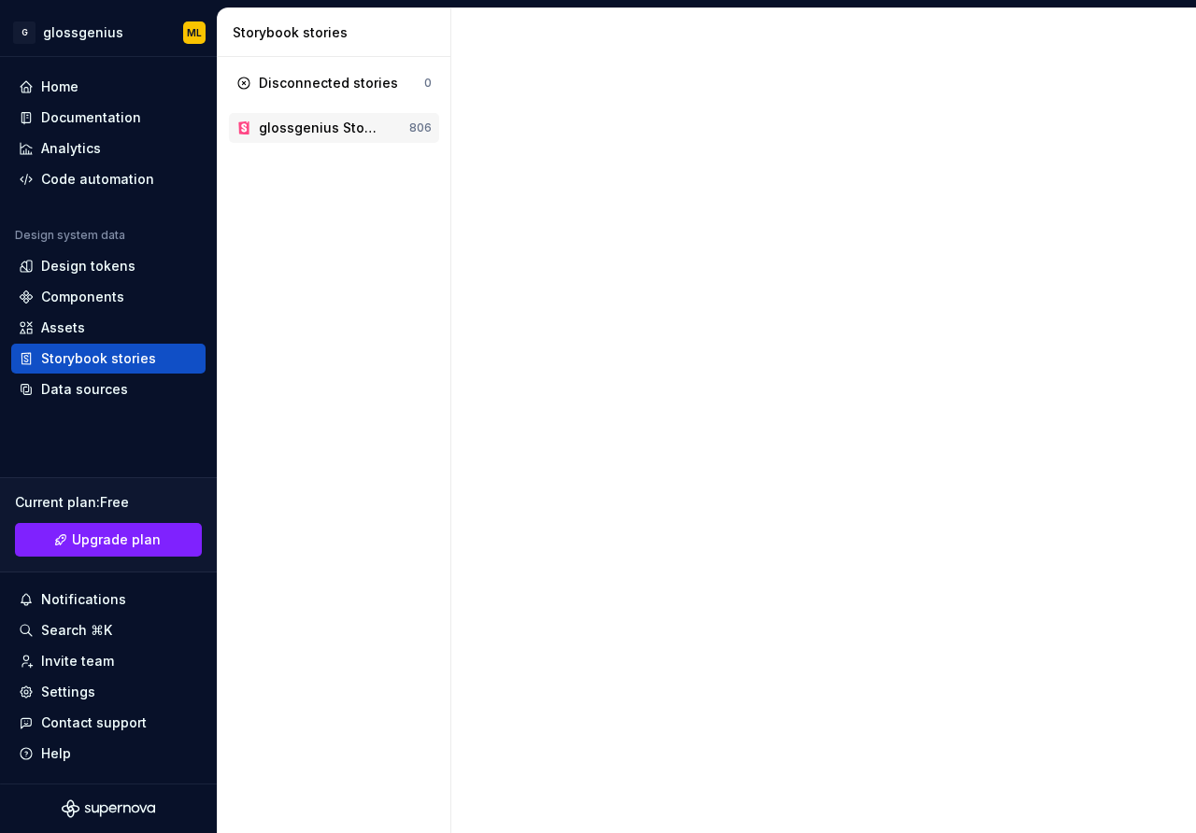
click at [278, 142] on div "glossgenius Storybook 806" at bounding box center [334, 128] width 210 height 30
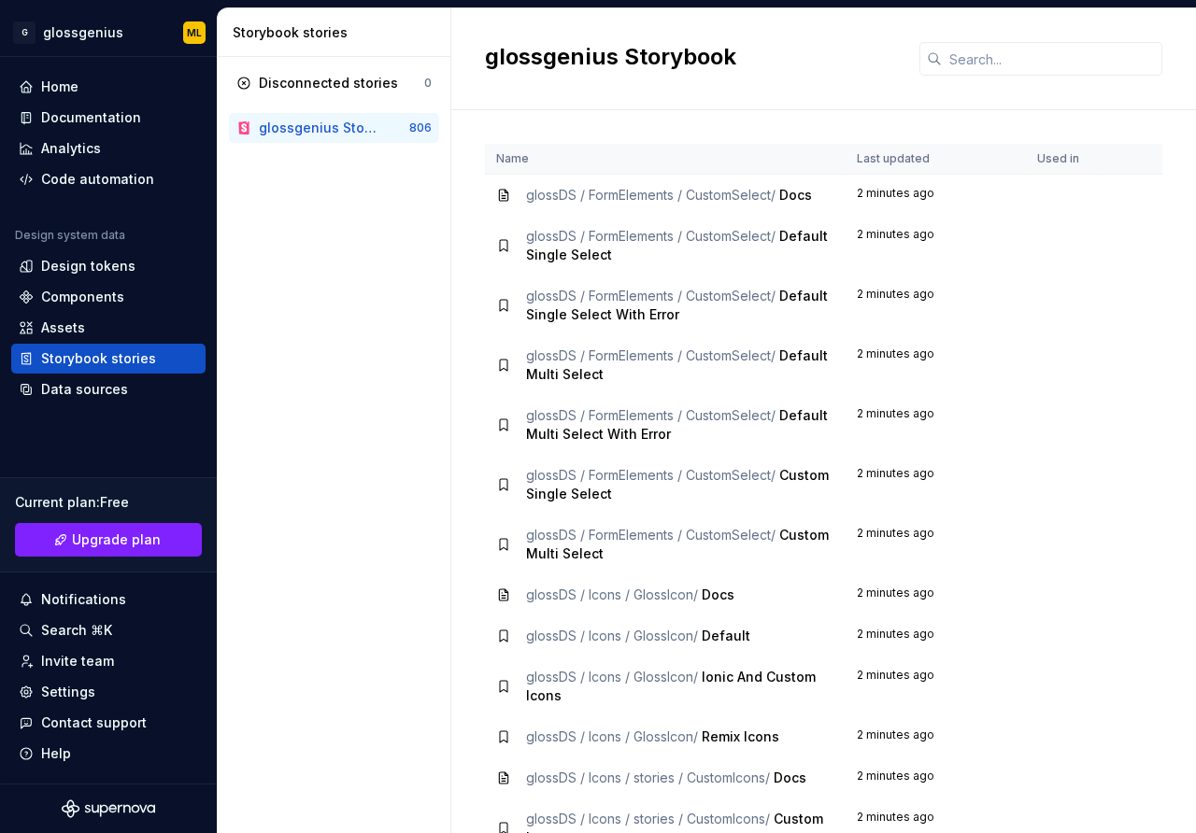
click at [367, 126] on div "glossgenius Storybook" at bounding box center [319, 128] width 120 height 19
click at [812, 203] on div "glossDS / FormElements / CustomSelect / Docs" at bounding box center [669, 195] width 286 height 19
click at [701, 199] on span "glossDS / FormElements / CustomSelect /" at bounding box center [650, 195] width 249 height 16
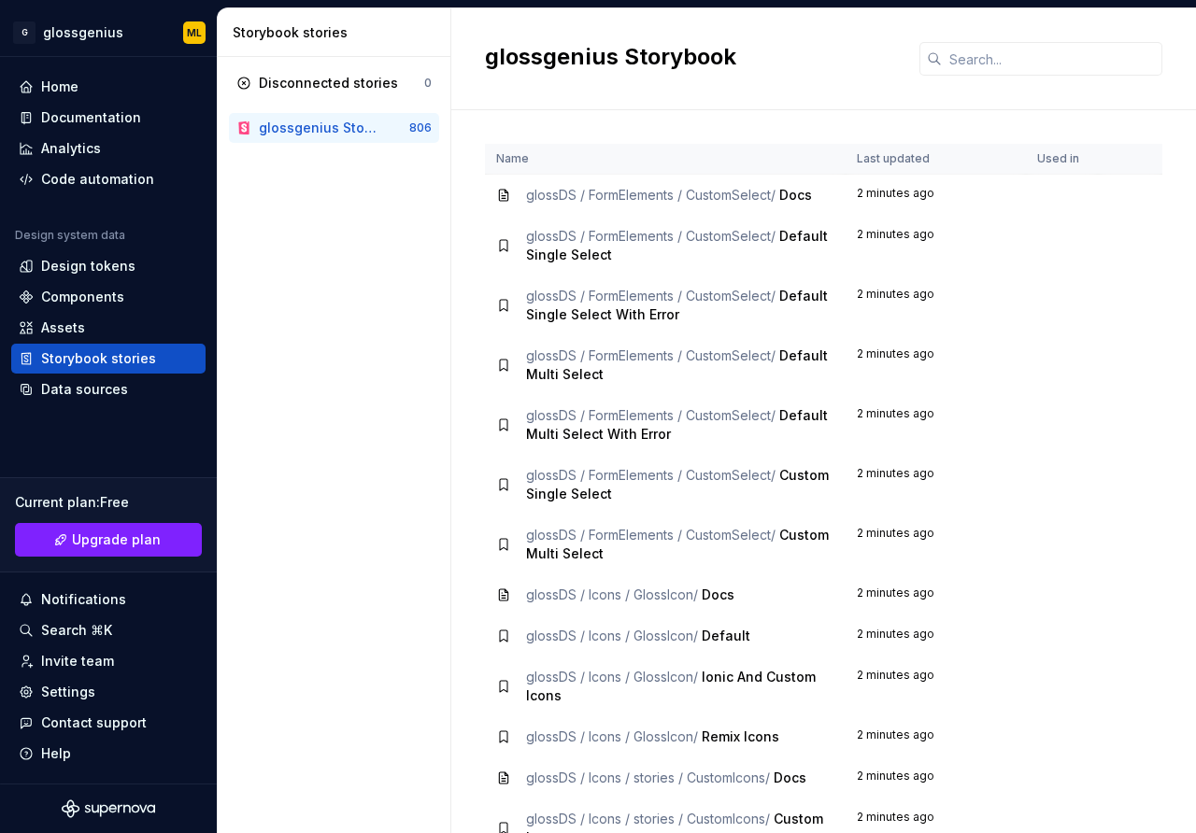
click at [576, 197] on span "glossDS / FormElements / CustomSelect /" at bounding box center [650, 195] width 249 height 16
click at [340, 287] on div "Disconnected stories 0 glossgenius Storybook 806" at bounding box center [334, 445] width 233 height 776
click at [435, 289] on div "Disconnected stories 0 glossgenius Storybook 806" at bounding box center [334, 445] width 233 height 776
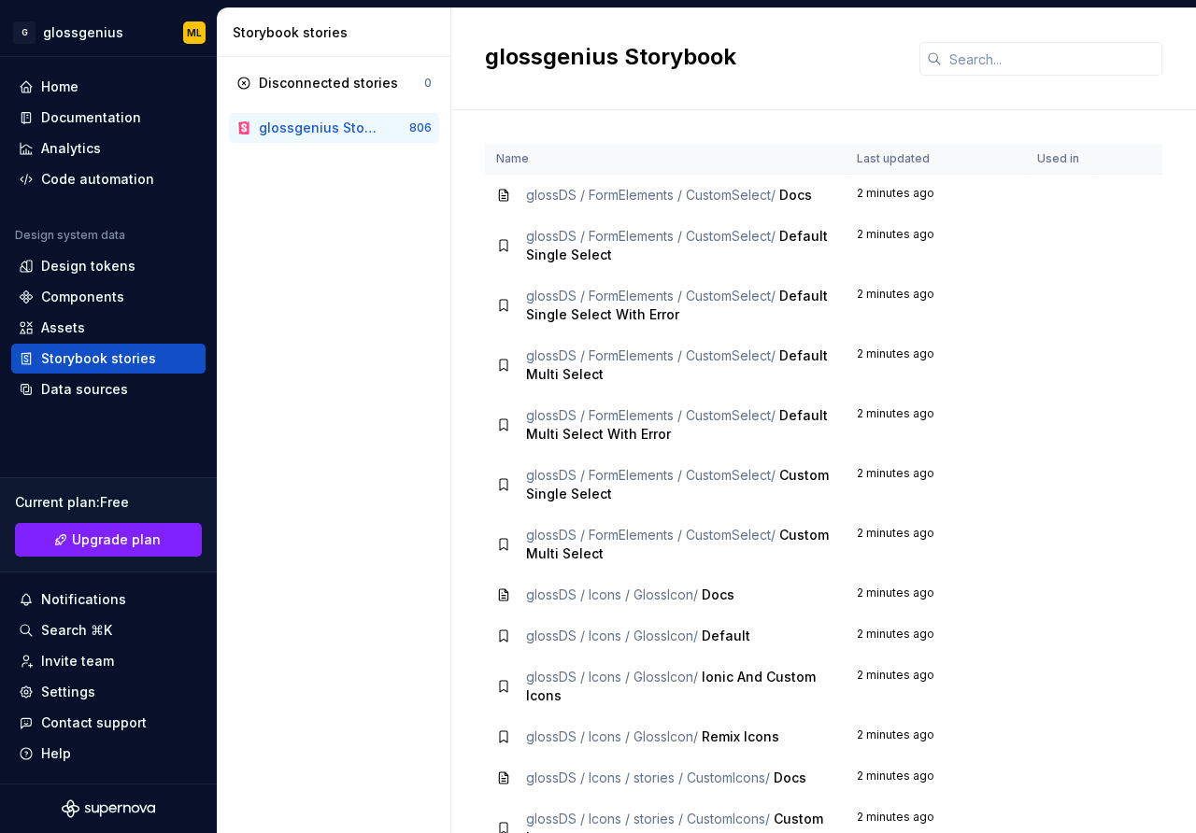
click at [716, 198] on span "glossDS / FormElements / CustomSelect /" at bounding box center [650, 195] width 249 height 16
click at [349, 319] on div "Disconnected stories 0 glossgenius Storybook 806" at bounding box center [334, 445] width 233 height 776
click at [90, 106] on div "Documentation" at bounding box center [108, 118] width 194 height 30
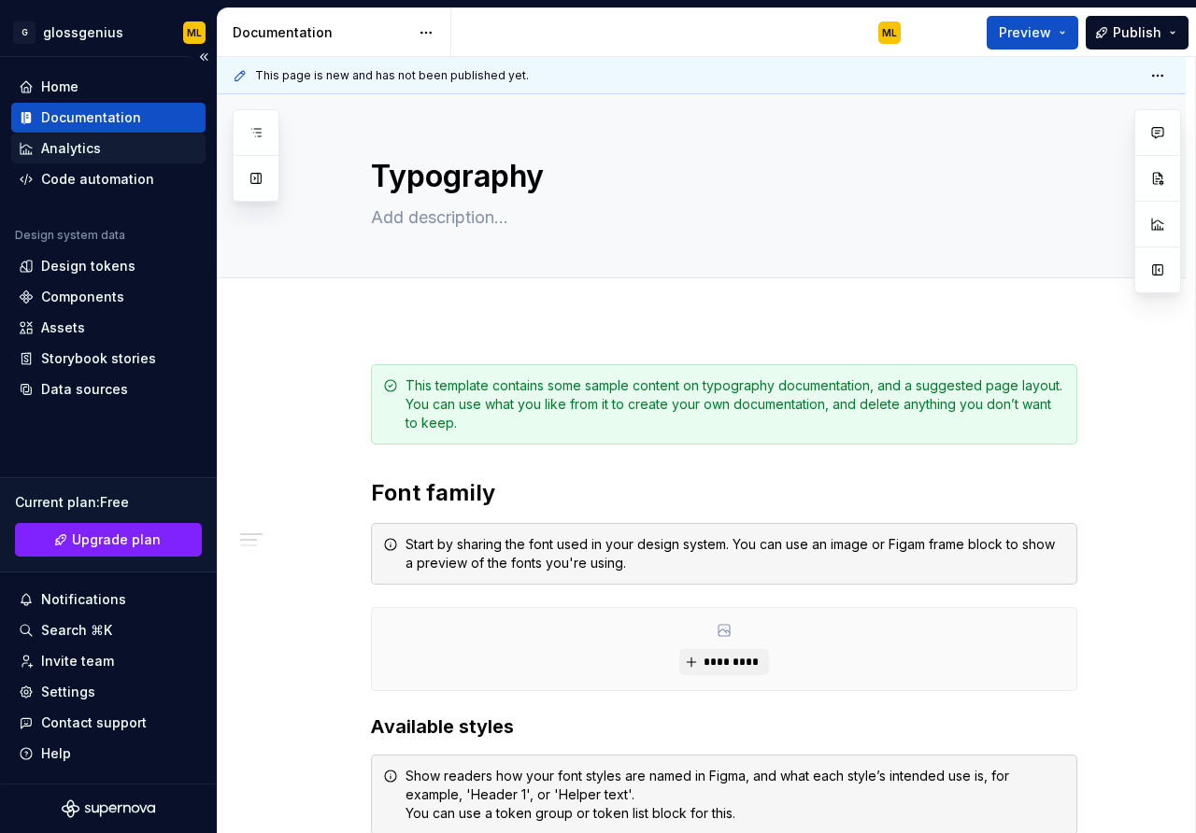
click at [99, 139] on div "Analytics" at bounding box center [71, 148] width 60 height 19
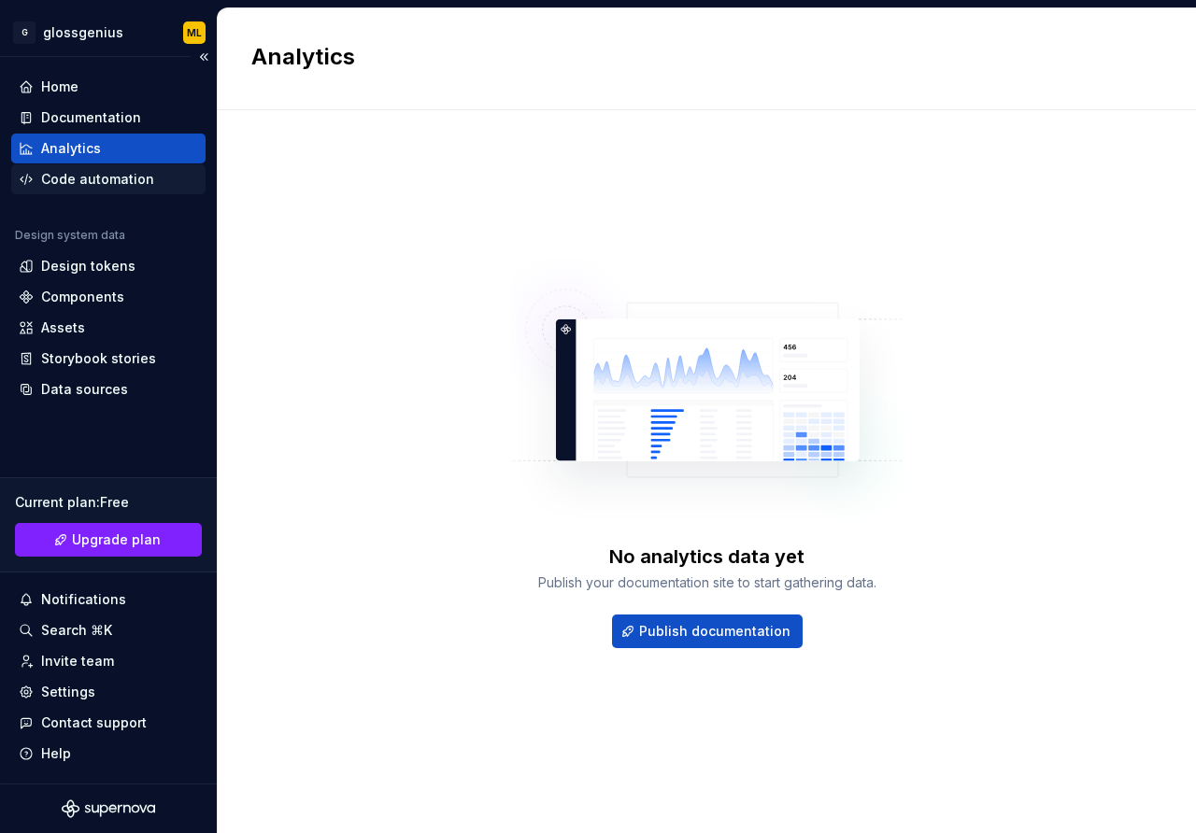
click at [114, 184] on div "Code automation" at bounding box center [97, 179] width 113 height 19
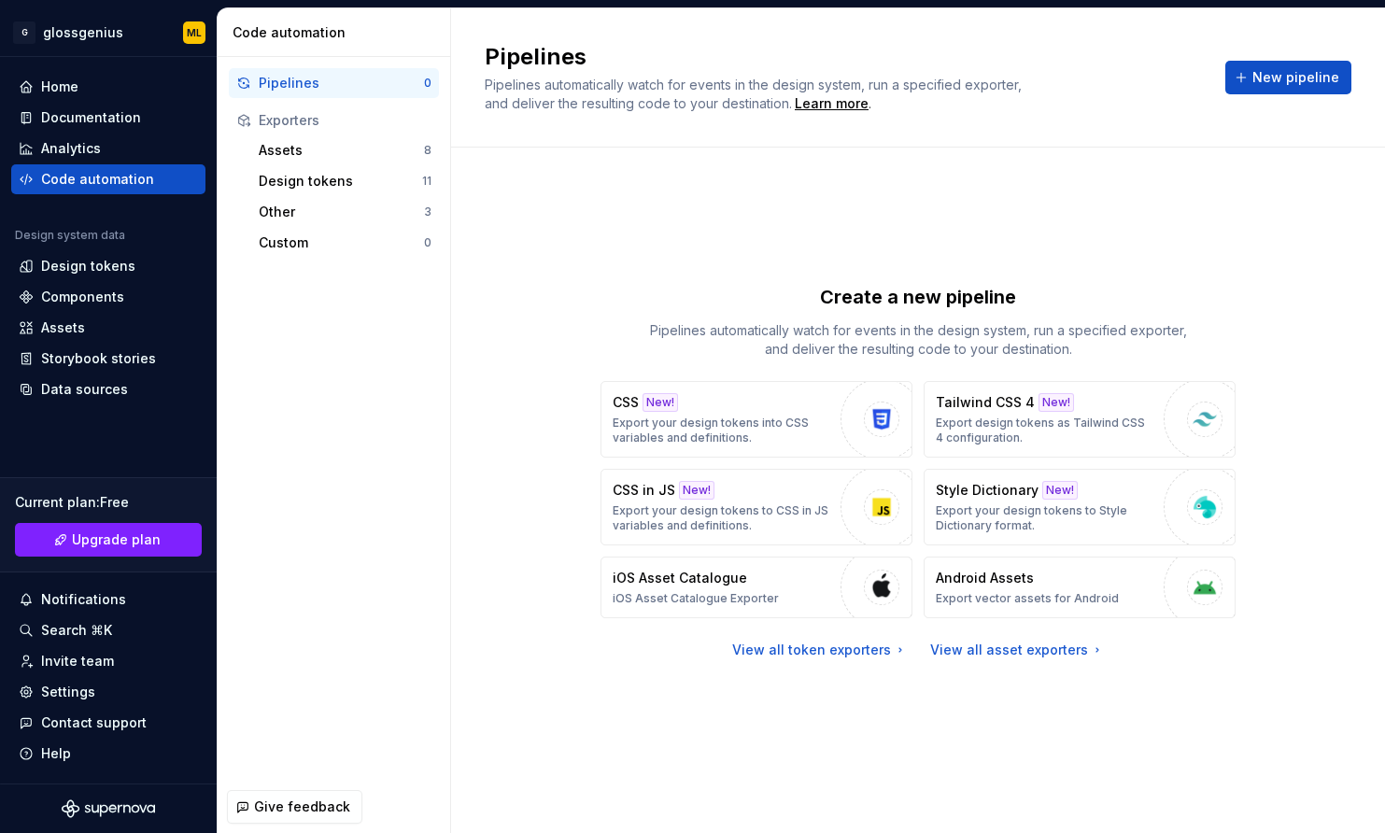
click at [495, 469] on div "Create a new pipeline Pipelines automatically watch for events in the design sy…" at bounding box center [918, 471] width 867 height 581
click at [59, 355] on div "Storybook stories" at bounding box center [98, 358] width 115 height 19
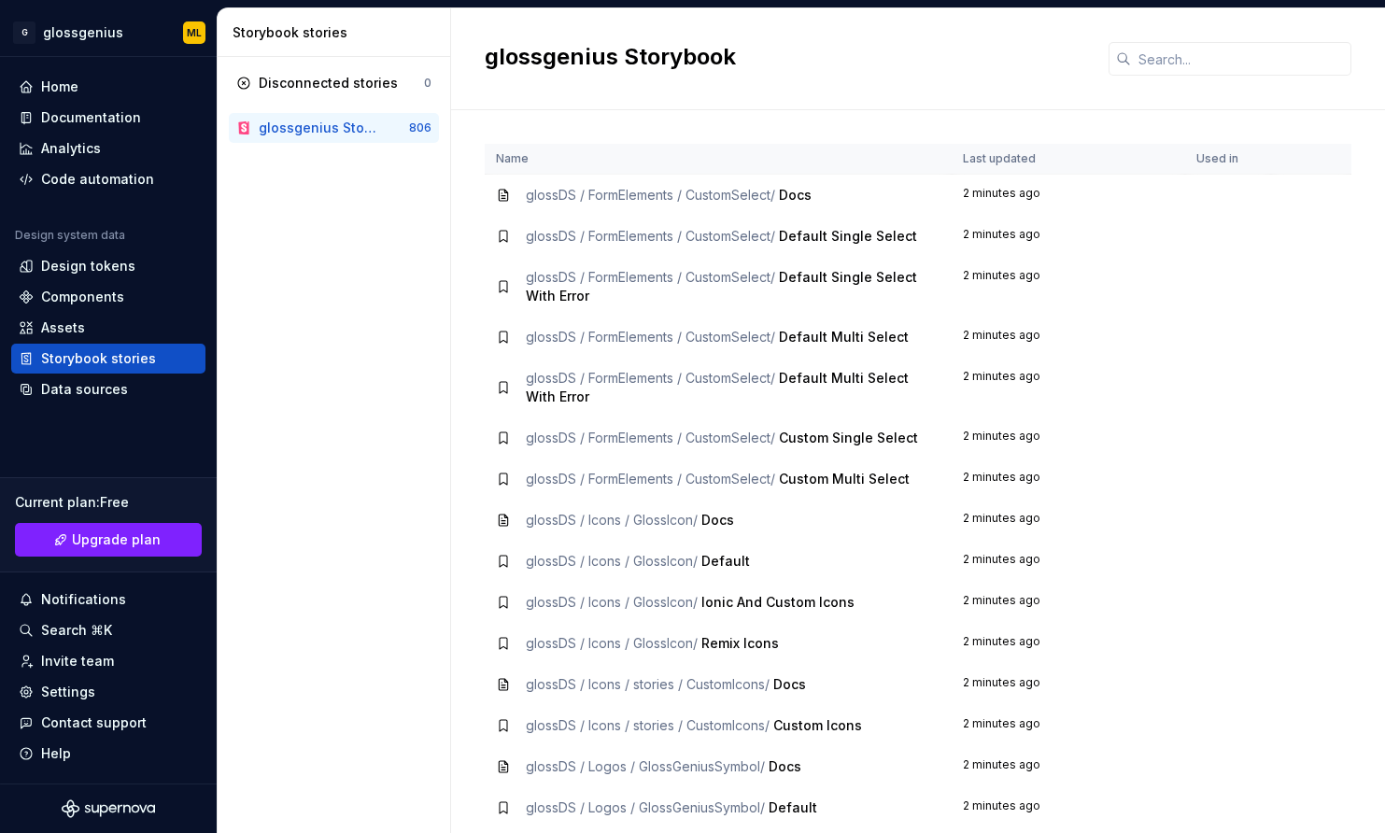
click at [767, 235] on span "glossDS / FormElements / CustomSelect /" at bounding box center [650, 236] width 249 height 16
drag, startPoint x: 756, startPoint y: 408, endPoint x: 770, endPoint y: 408, distance: 14.0
click at [758, 409] on td "glossDS / FormElements / CustomSelect / Default Multi Select With Error" at bounding box center [718, 388] width 467 height 60
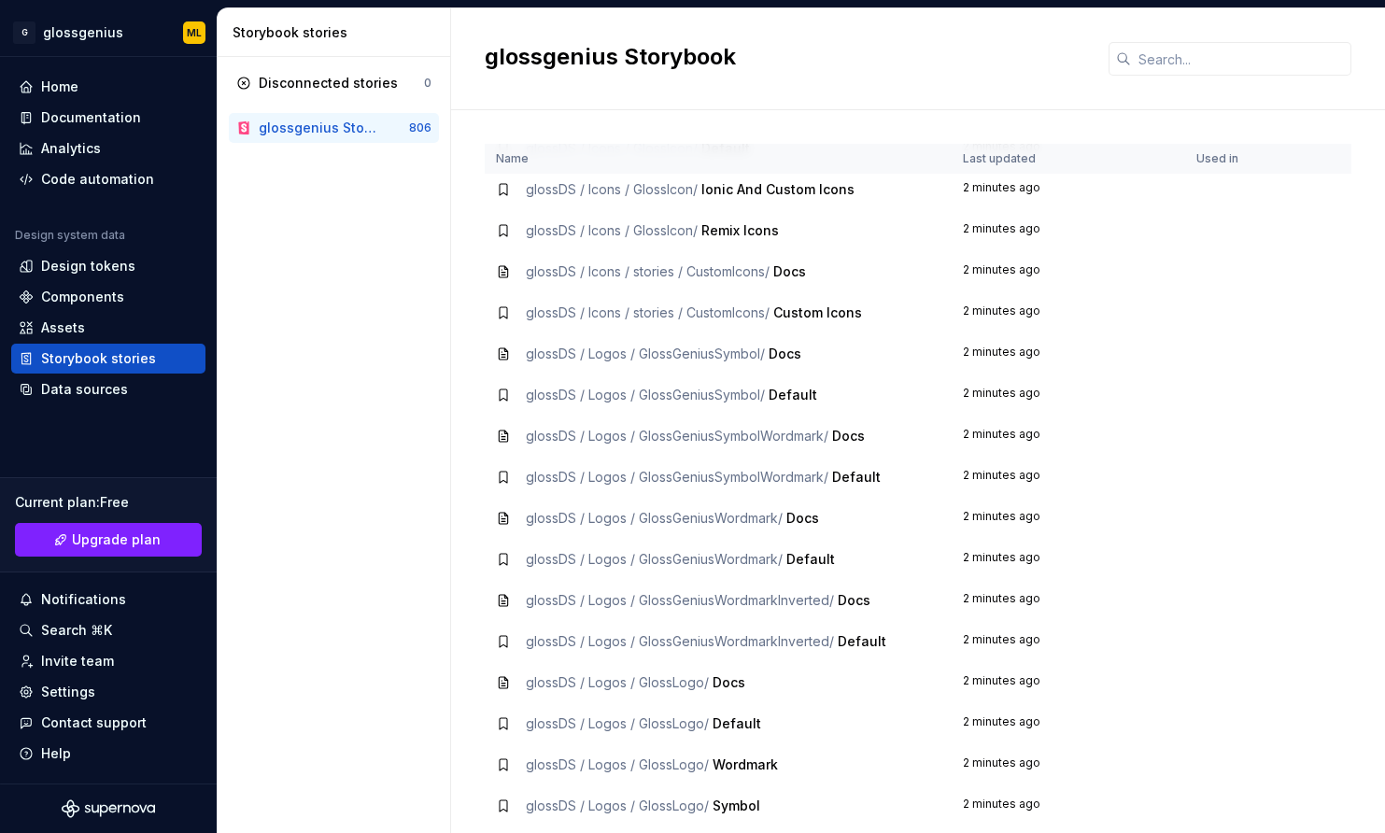
scroll to position [375, 0]
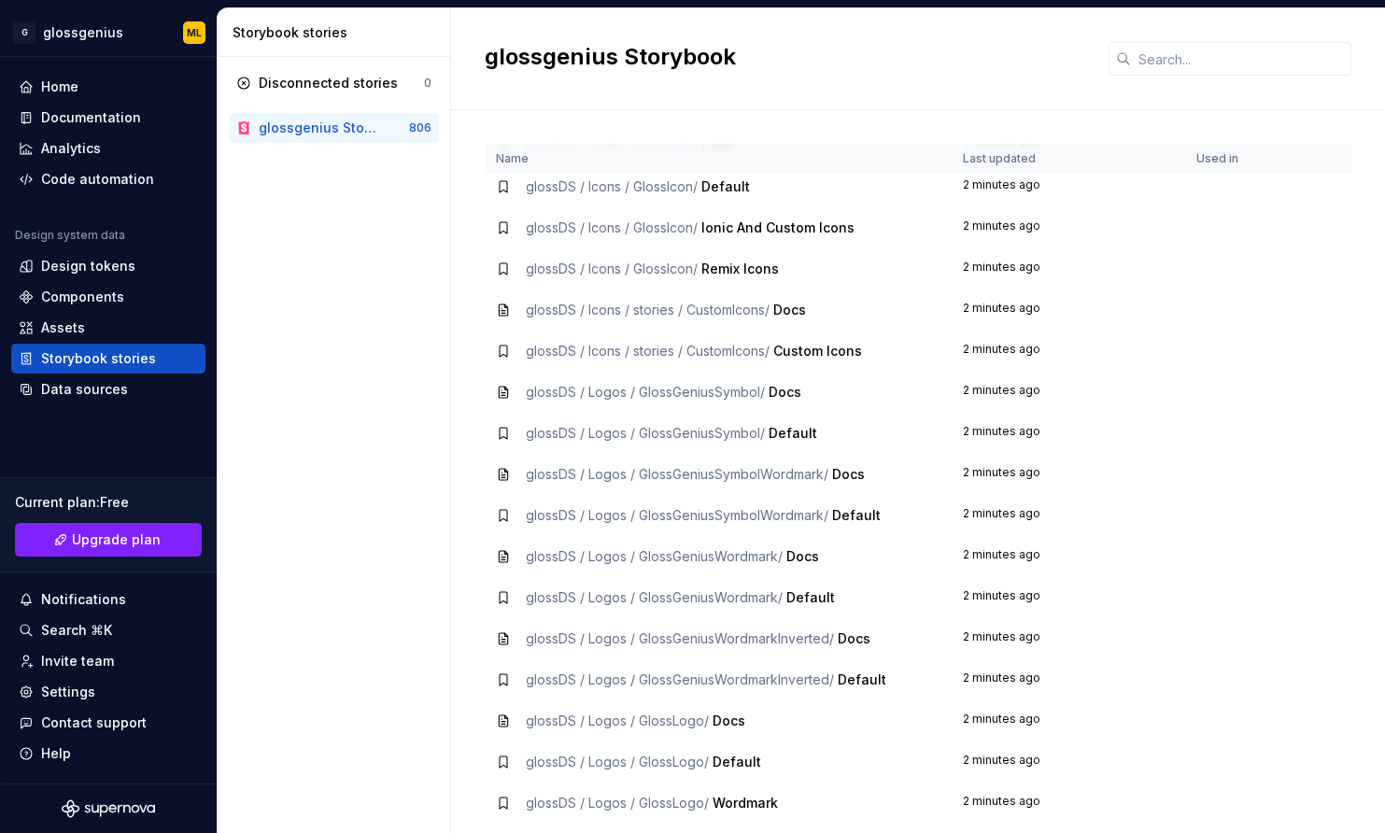
click at [949, 298] on td "glossDS / Icons / stories / CustomIcons / Docs" at bounding box center [718, 310] width 467 height 41
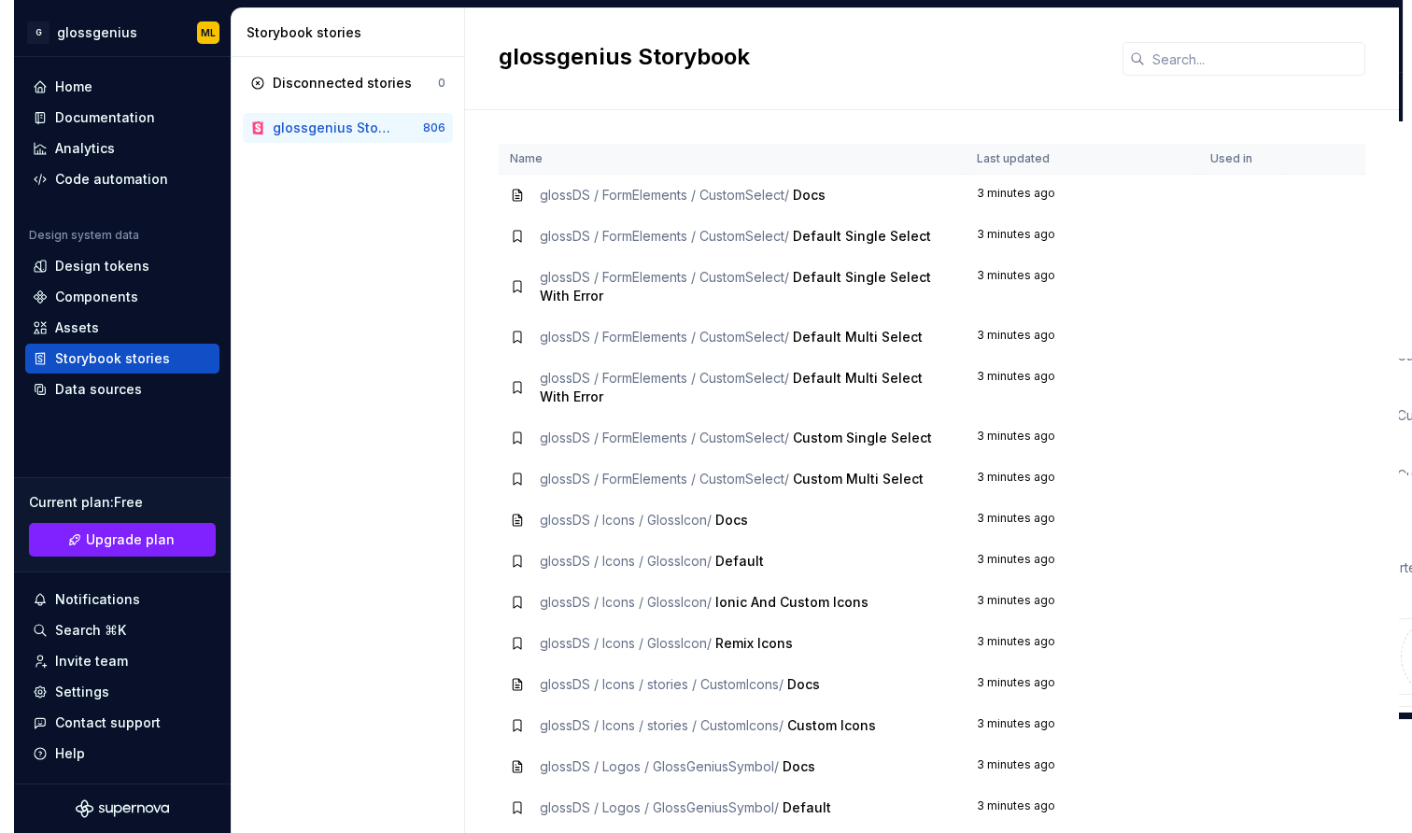
scroll to position [0, 0]
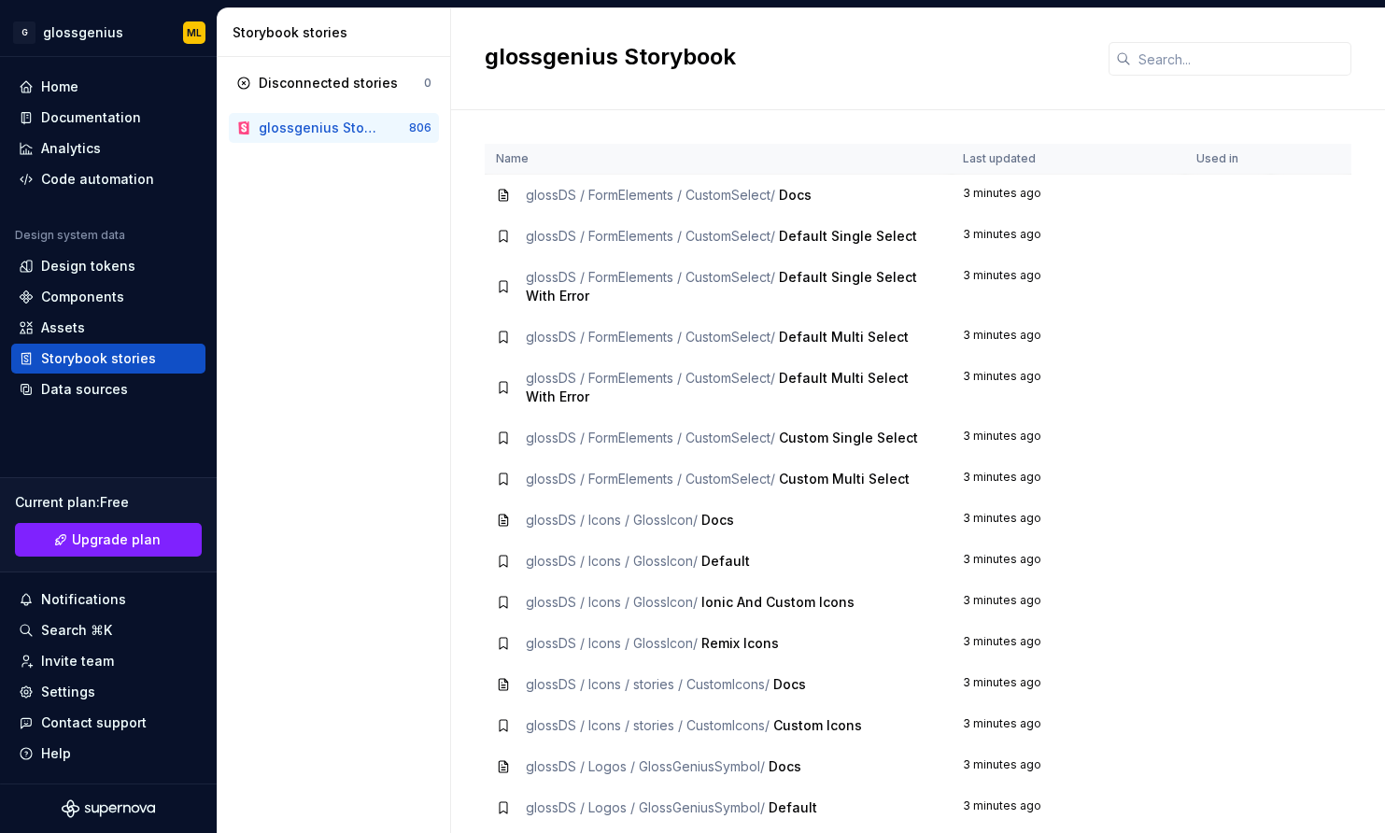
click at [371, 285] on div "Disconnected stories 0 glossgenius Storybook 806" at bounding box center [334, 445] width 233 height 776
click at [107, 312] on div "Design system data Design tokens Components Assets Storybook stories Data sourc…" at bounding box center [108, 316] width 194 height 177
click at [106, 320] on div "Assets" at bounding box center [108, 328] width 179 height 19
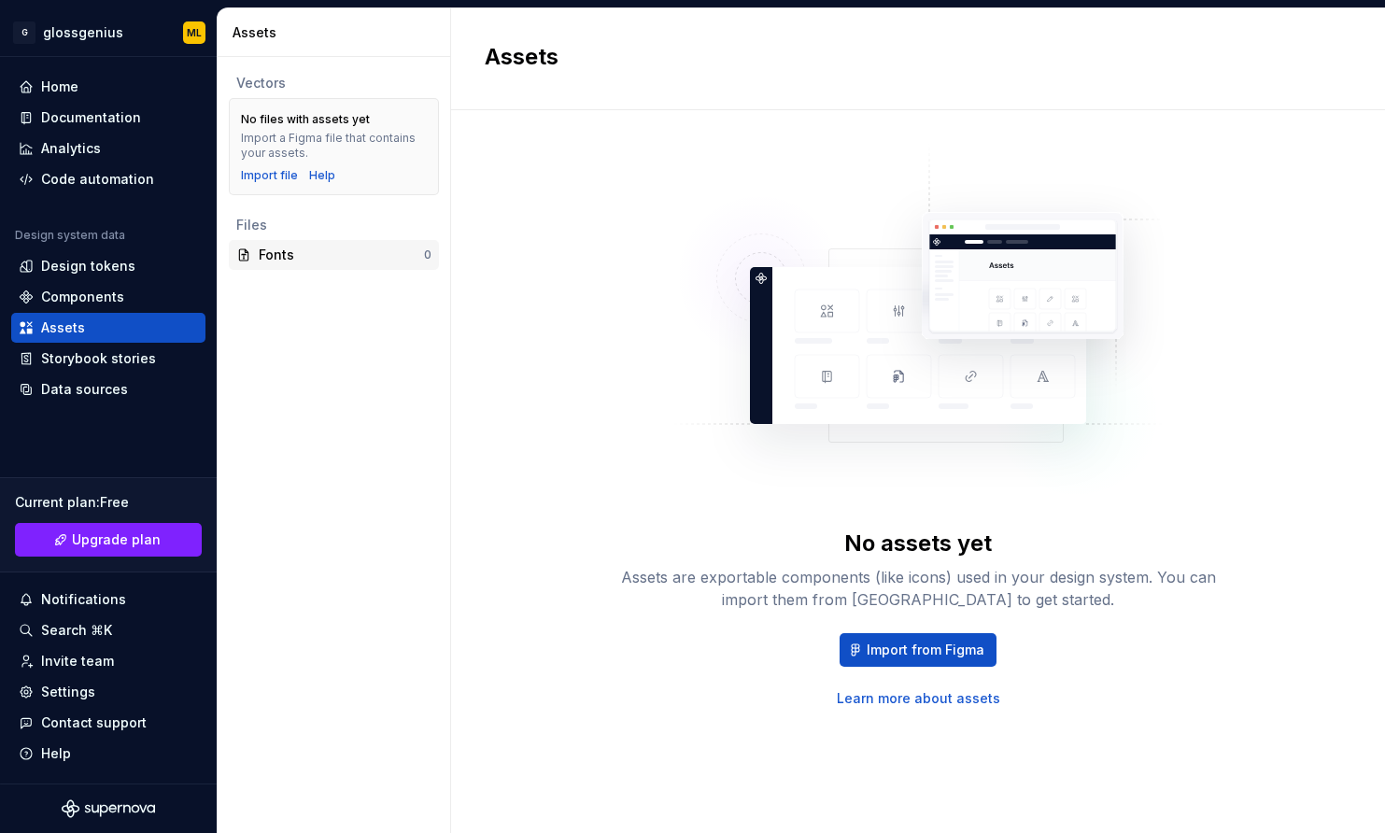
click at [288, 258] on div "Fonts" at bounding box center [341, 255] width 165 height 19
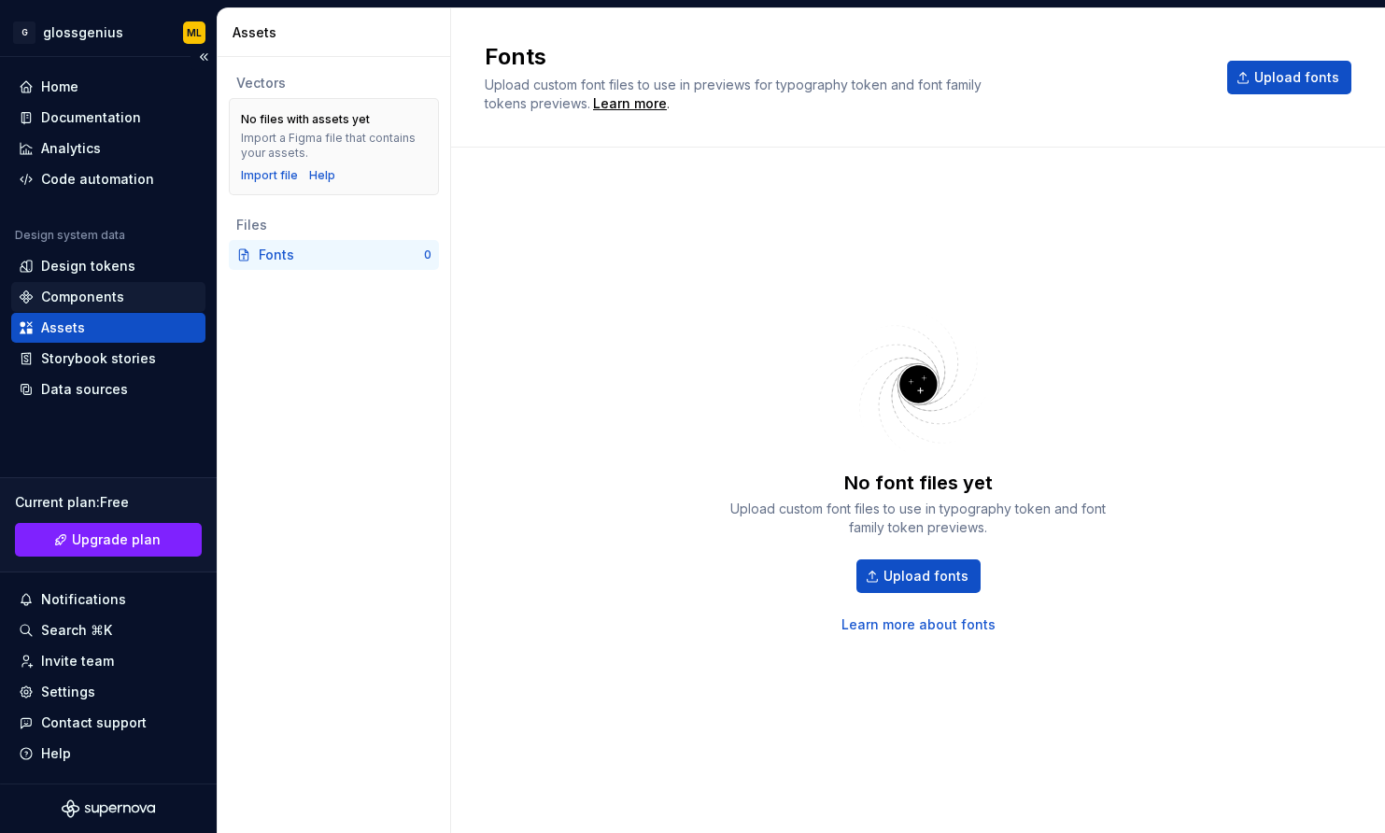
click at [60, 301] on div "Components" at bounding box center [82, 297] width 83 height 19
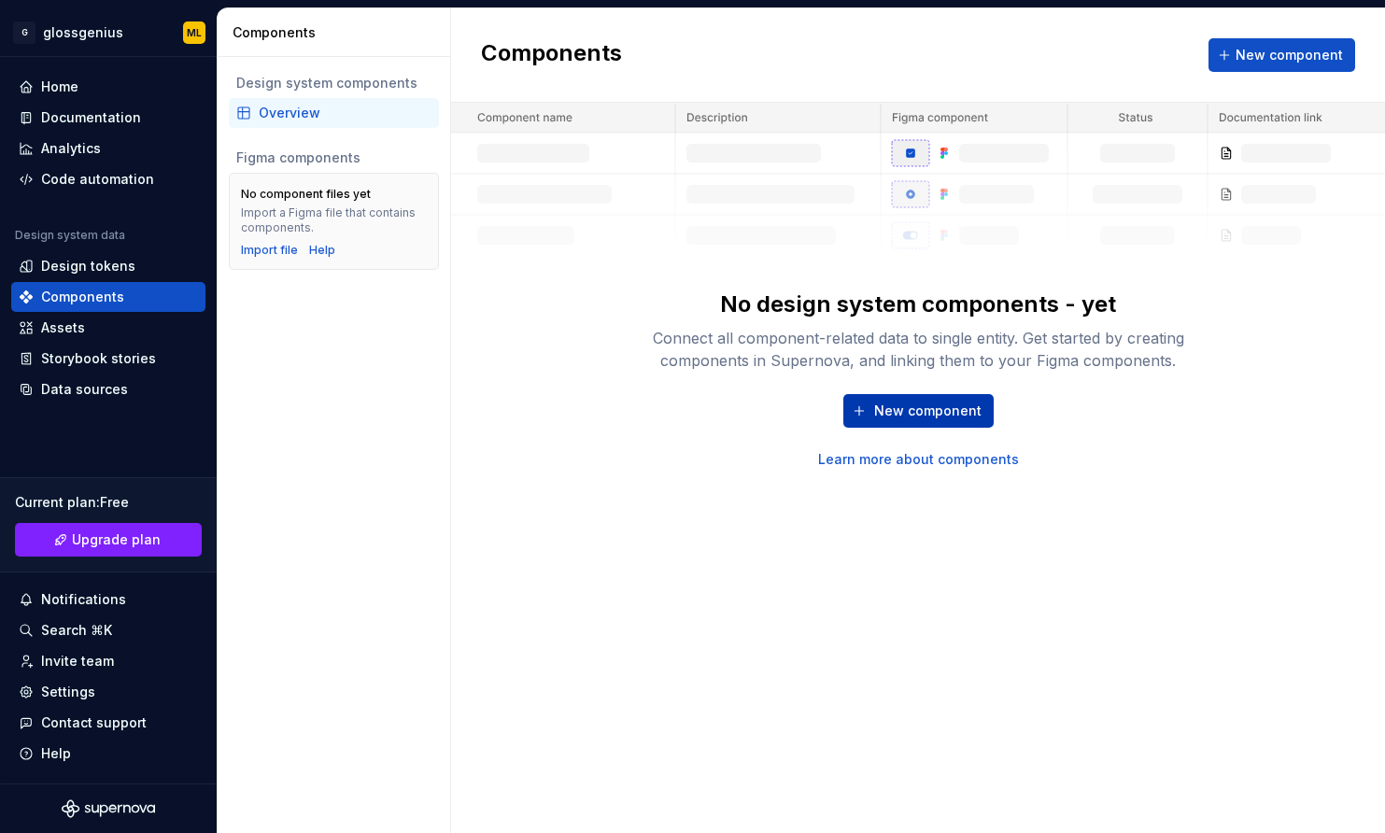
click at [922, 409] on span "New component" at bounding box center [927, 411] width 107 height 19
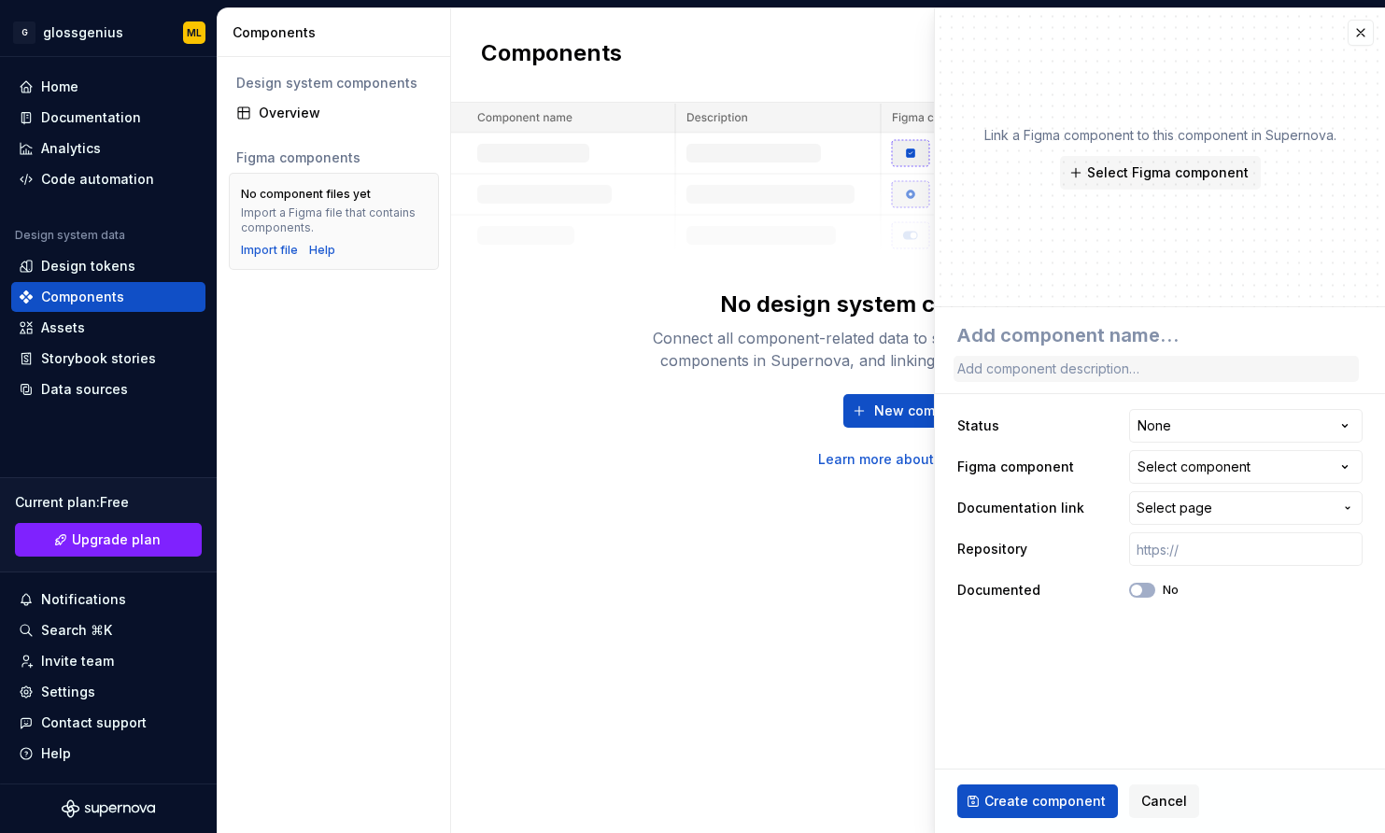
type textarea "*"
type textarea "B"
type textarea "*"
type textarea "Bu"
type textarea "*"
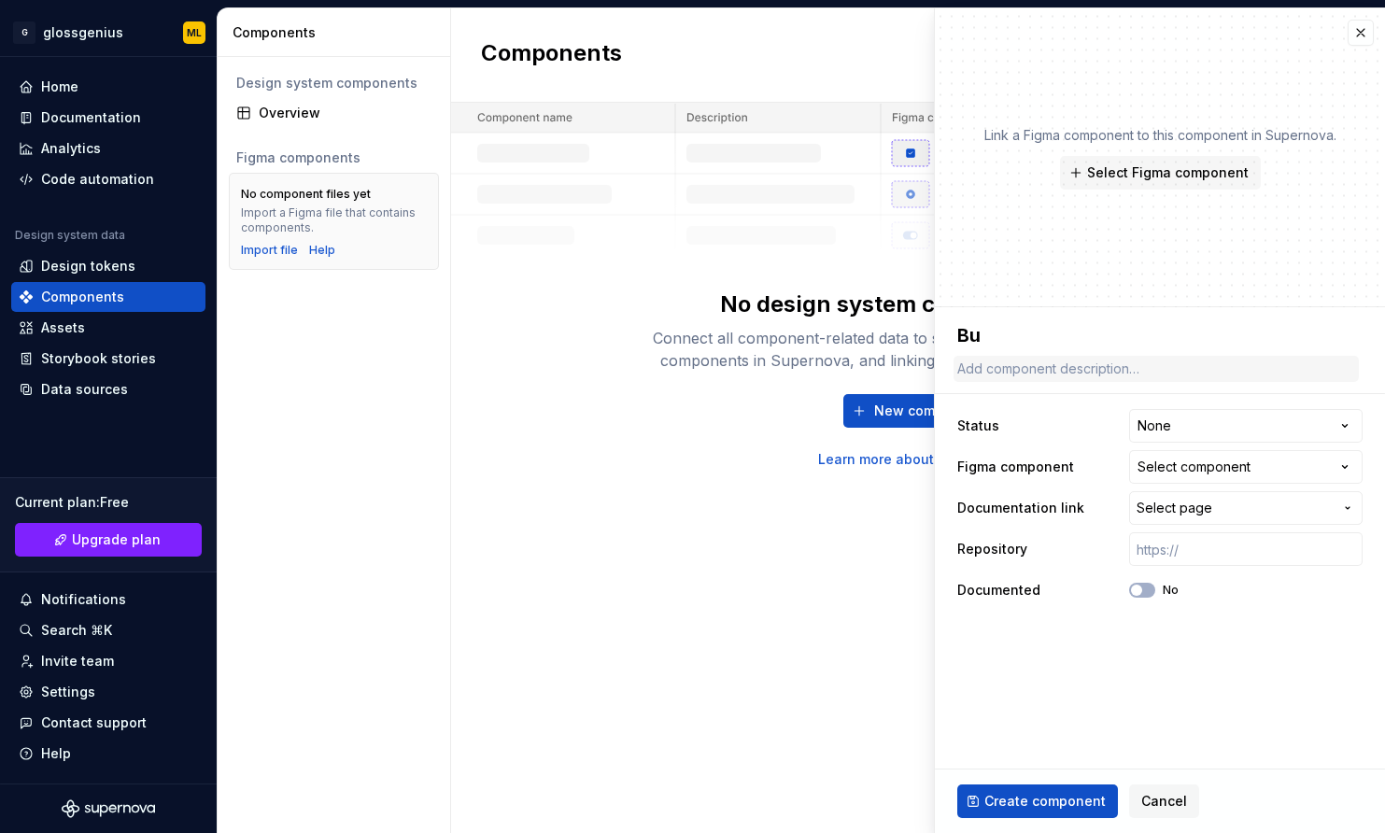
type textarea "But"
type textarea "*"
type textarea "Butt"
type textarea "*"
type textarea "Butto"
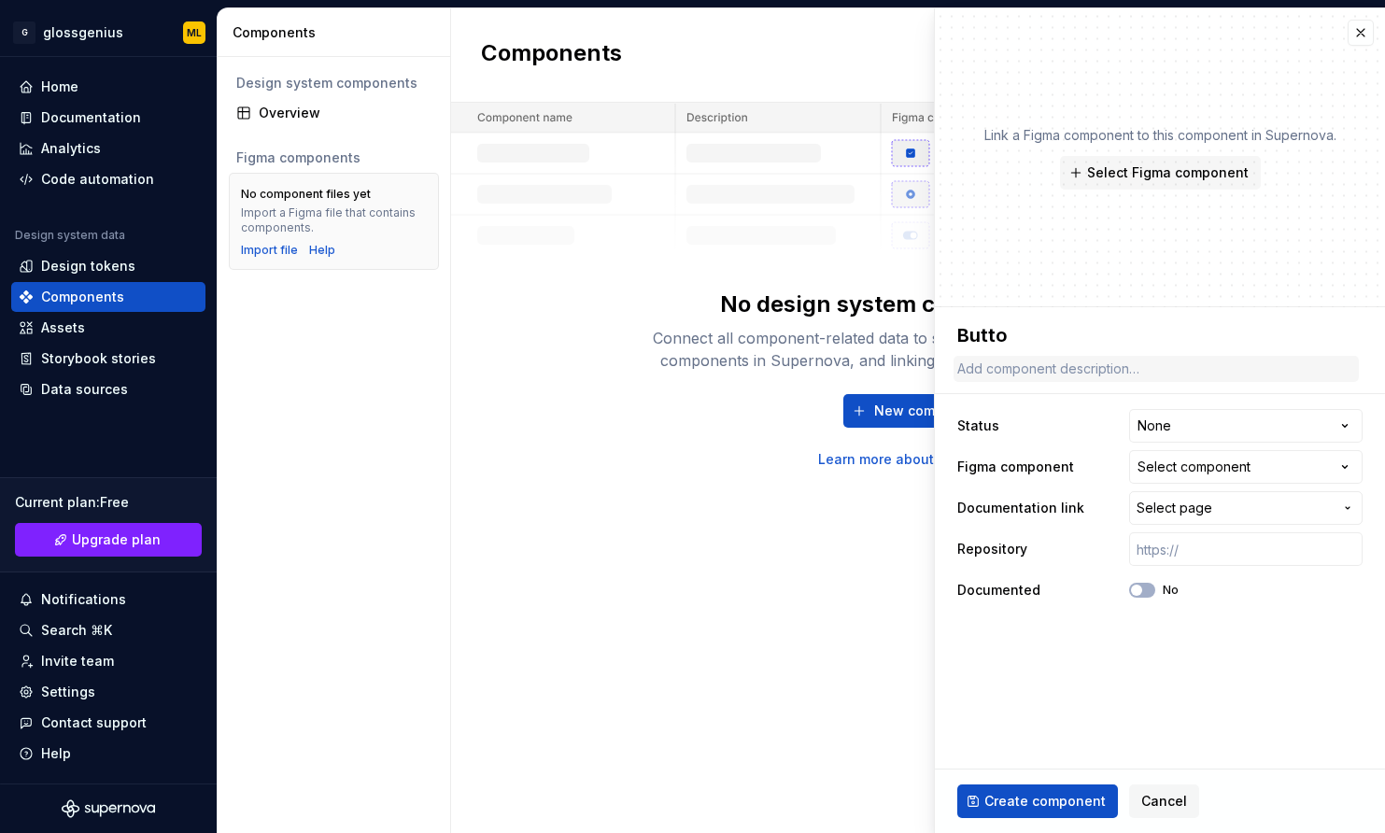
type textarea "*"
type textarea "Button"
click at [1195, 499] on span "Select page" at bounding box center [1235, 508] width 196 height 19
click at [1102, 489] on html "**********" at bounding box center [692, 416] width 1385 height 833
click at [1182, 545] on input "text" at bounding box center [1246, 549] width 234 height 34
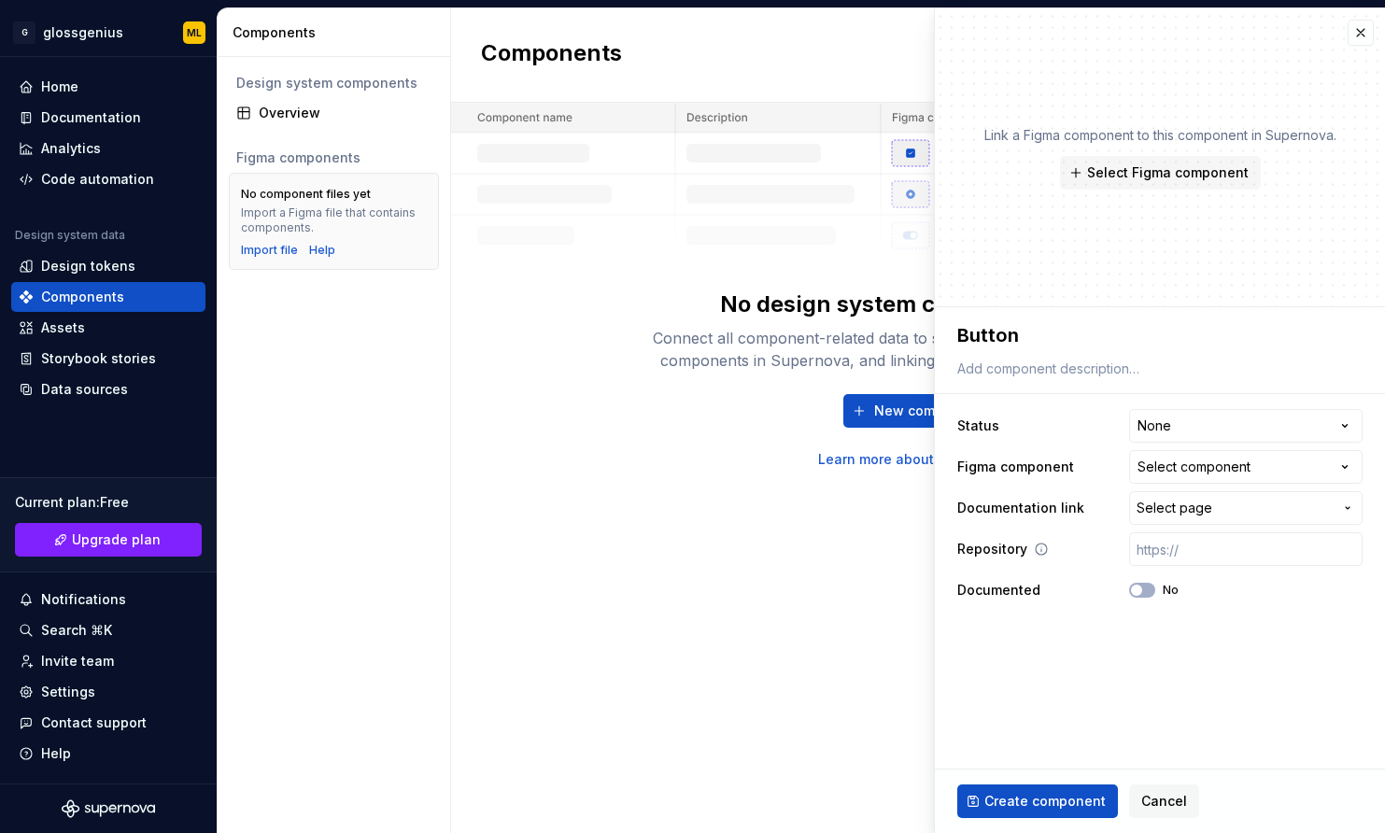
click at [1038, 548] on icon at bounding box center [1041, 549] width 15 height 15
click at [672, 636] on div "Components New component No design system components - yet Connect all componen…" at bounding box center [918, 420] width 934 height 825
click at [701, 456] on div "New component Learn more about components" at bounding box center [918, 431] width 598 height 75
click at [638, 470] on div "Components New component No design system components - yet Connect all componen…" at bounding box center [918, 420] width 934 height 825
click at [1183, 554] on input "text" at bounding box center [1246, 549] width 234 height 34
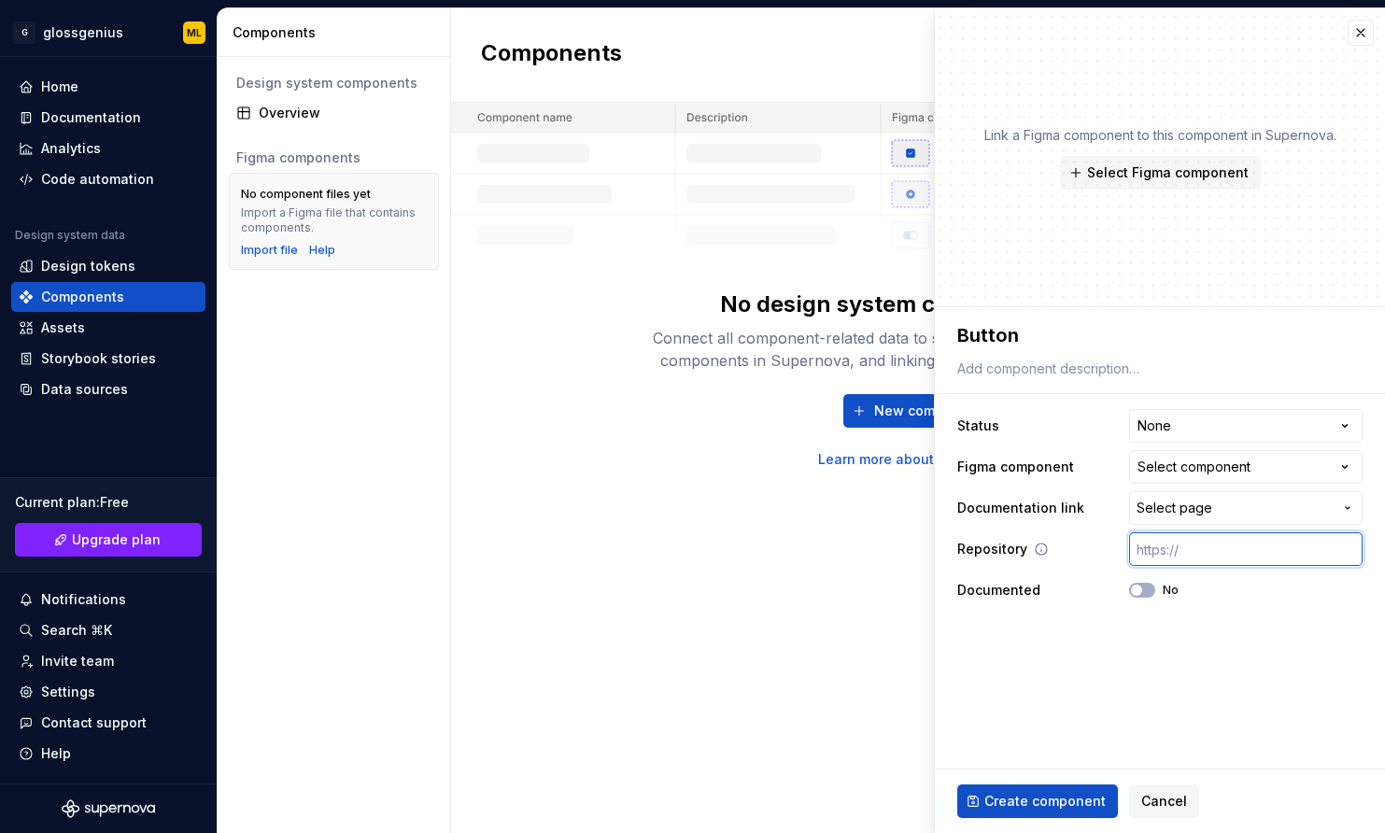
paste input "Accordion"
type textarea "*"
type input "Accordion"
type textarea "*"
click at [1177, 546] on input "text" at bounding box center [1246, 549] width 234 height 34
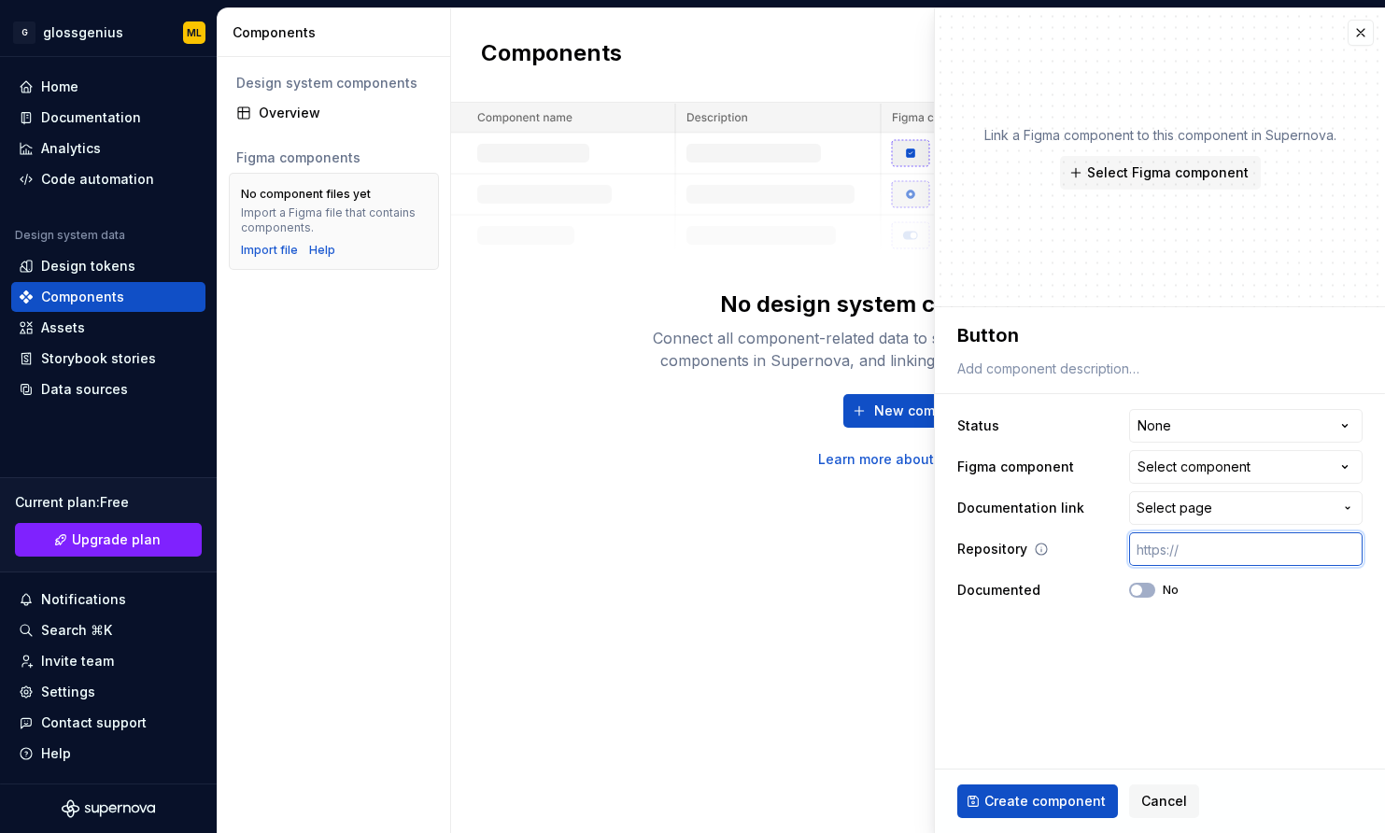
paste input "https://github.com/GlossGenius/core-web-professional-app/tree/main/src/glossDS/…"
type textarea "*"
type input "https://github.com/GlossGenius/core-web-professional-app/tree/main/src/glossDS/…"
click at [1195, 659] on fieldset "**********" at bounding box center [1160, 570] width 450 height 526
drag, startPoint x: 1143, startPoint y: 701, endPoint x: 1153, endPoint y: 659, distance: 43.1
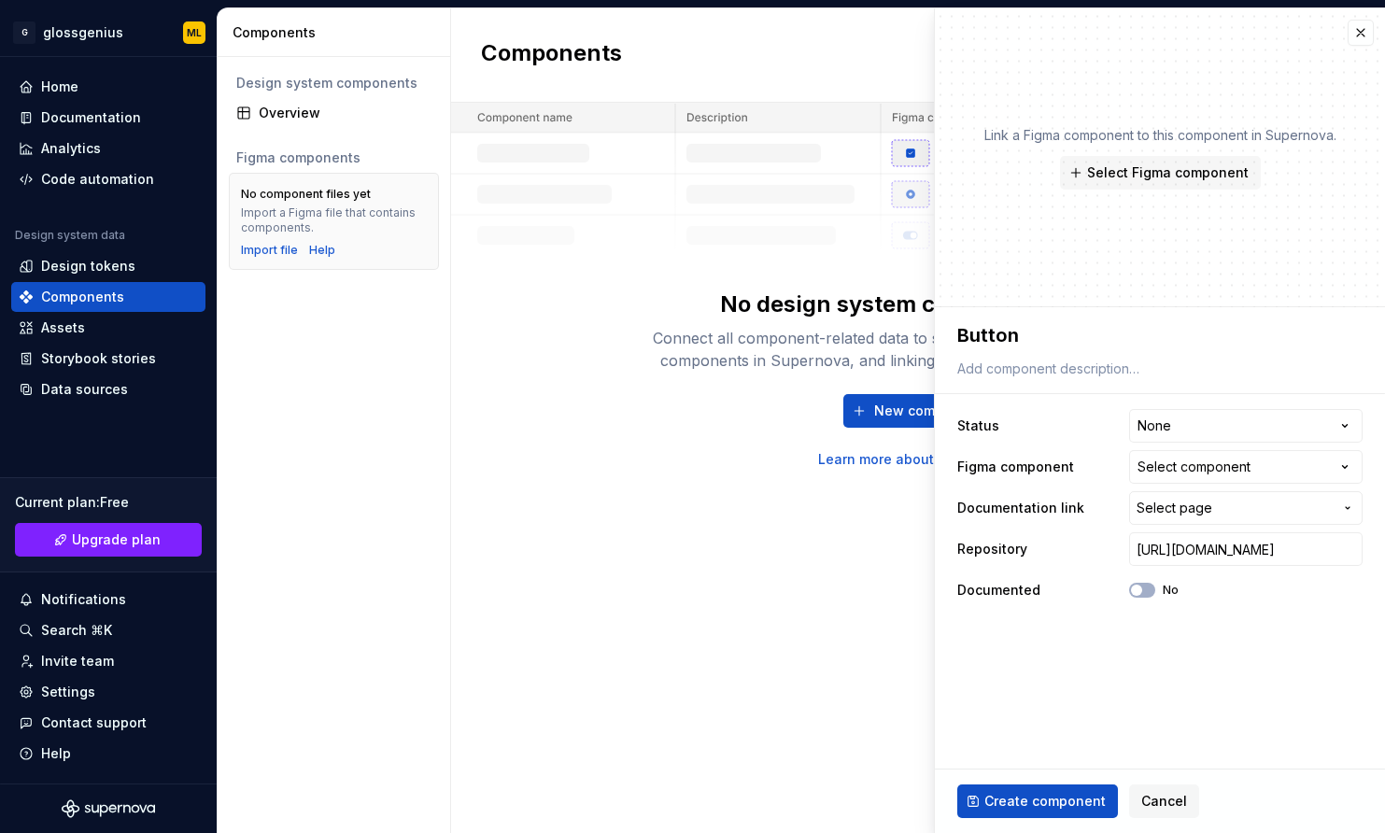
click at [1142, 700] on fieldset "**********" at bounding box center [1160, 570] width 450 height 526
click at [985, 338] on textarea "Button" at bounding box center [1156, 336] width 405 height 34
type textarea "*"
type textarea "A"
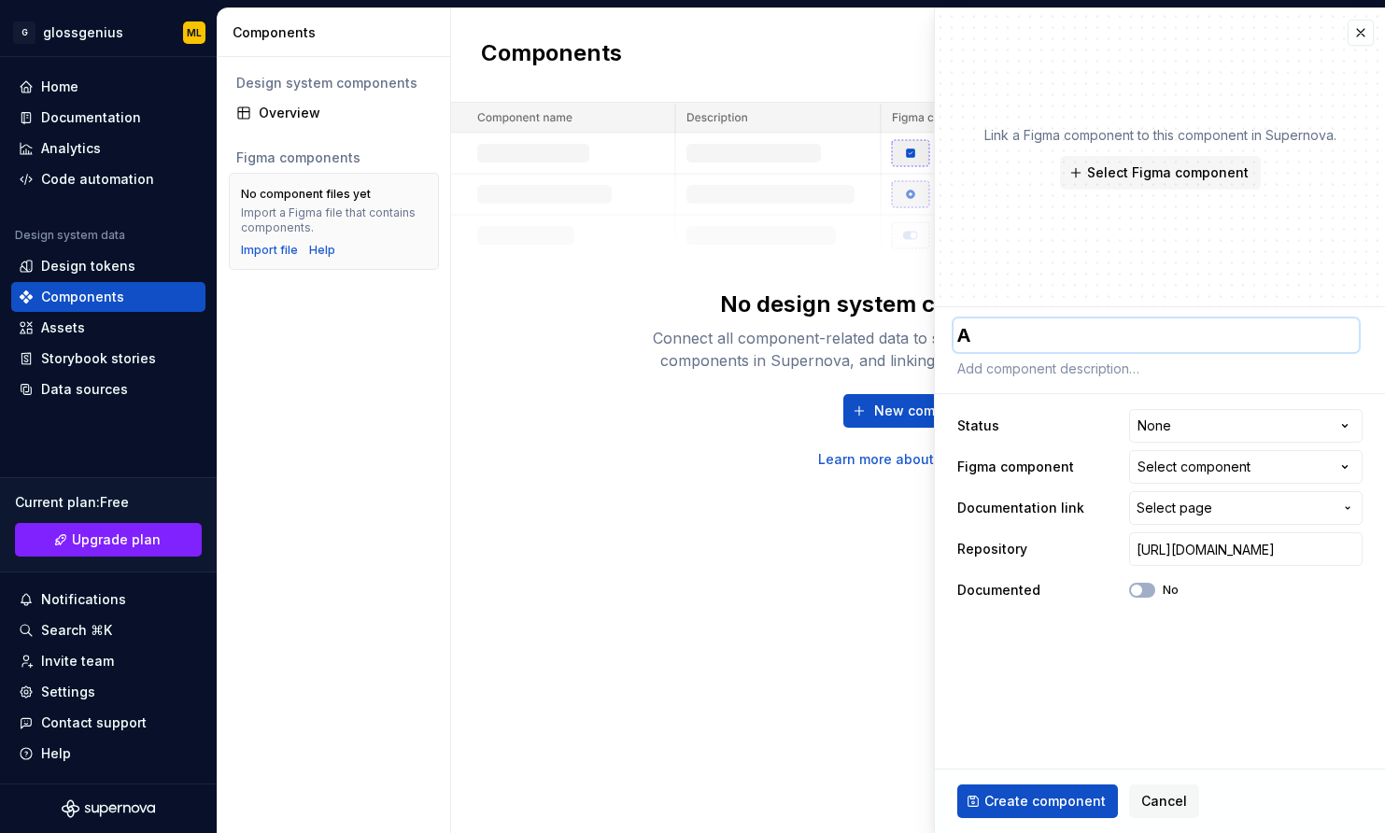
type textarea "*"
type textarea "Ac"
type textarea "*"
type textarea "Acc"
type textarea "*"
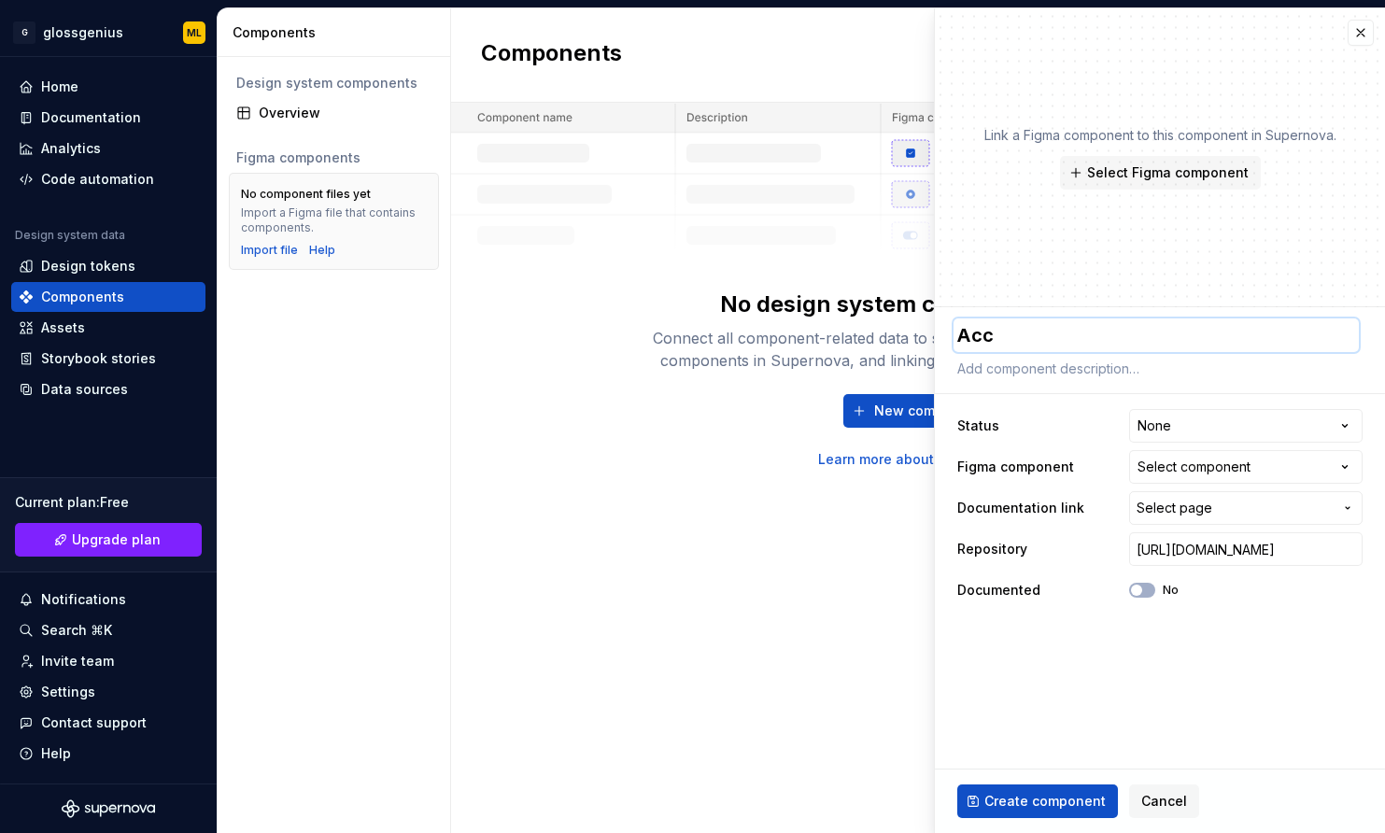
type textarea "Acco"
type textarea "*"
type textarea "Accor"
type textarea "*"
type textarea "Accord"
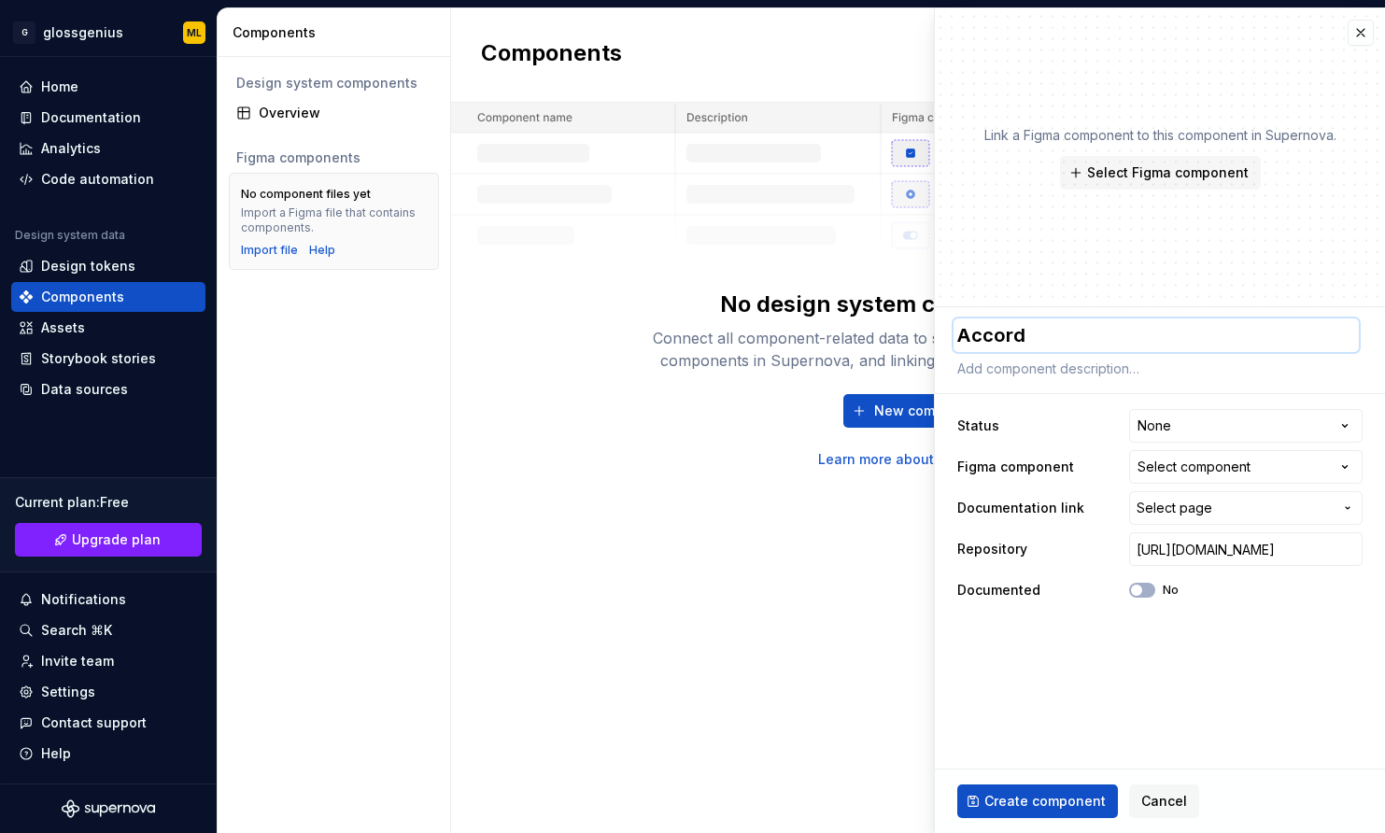
type textarea "*"
type textarea "Accordi"
type textarea "*"
type textarea "Accordio"
type textarea "*"
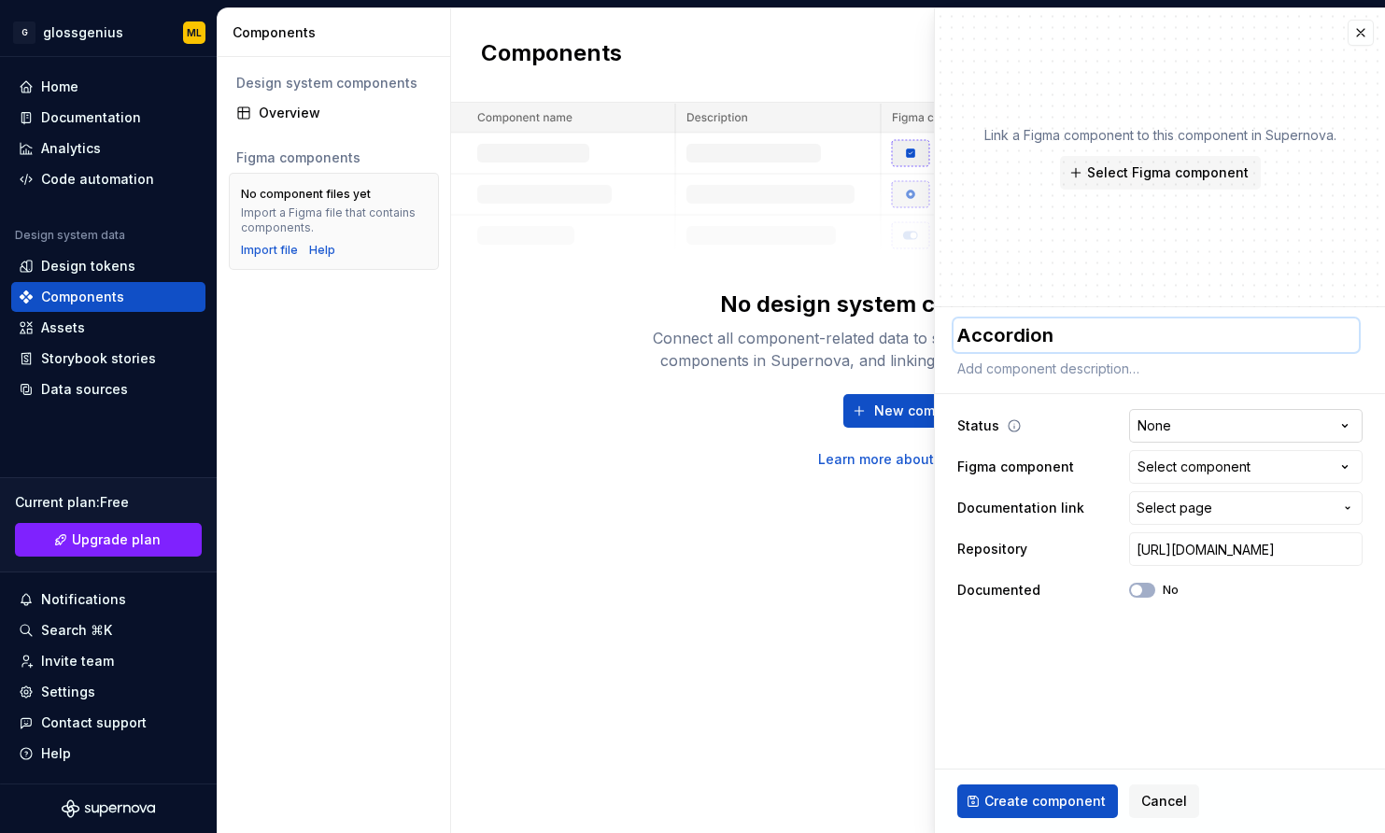
type textarea "Accordion"
click at [1189, 434] on html "**********" at bounding box center [692, 416] width 1385 height 833
select select "**********"
click at [1104, 677] on fieldset "**********" at bounding box center [1160, 570] width 450 height 526
click at [1195, 449] on div "**********" at bounding box center [1159, 507] width 405 height 205
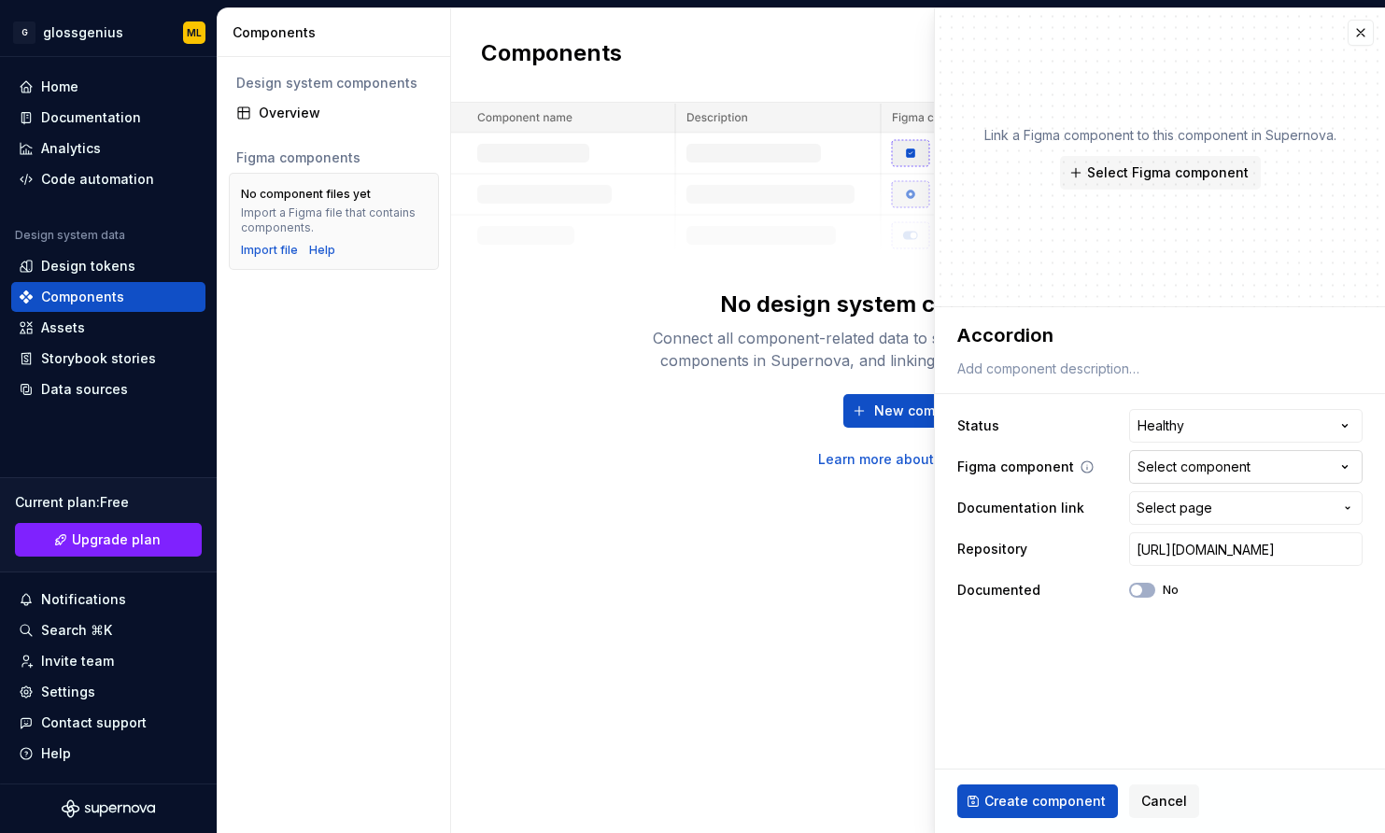
click at [1195, 467] on div "Select component" at bounding box center [1194, 467] width 113 height 19
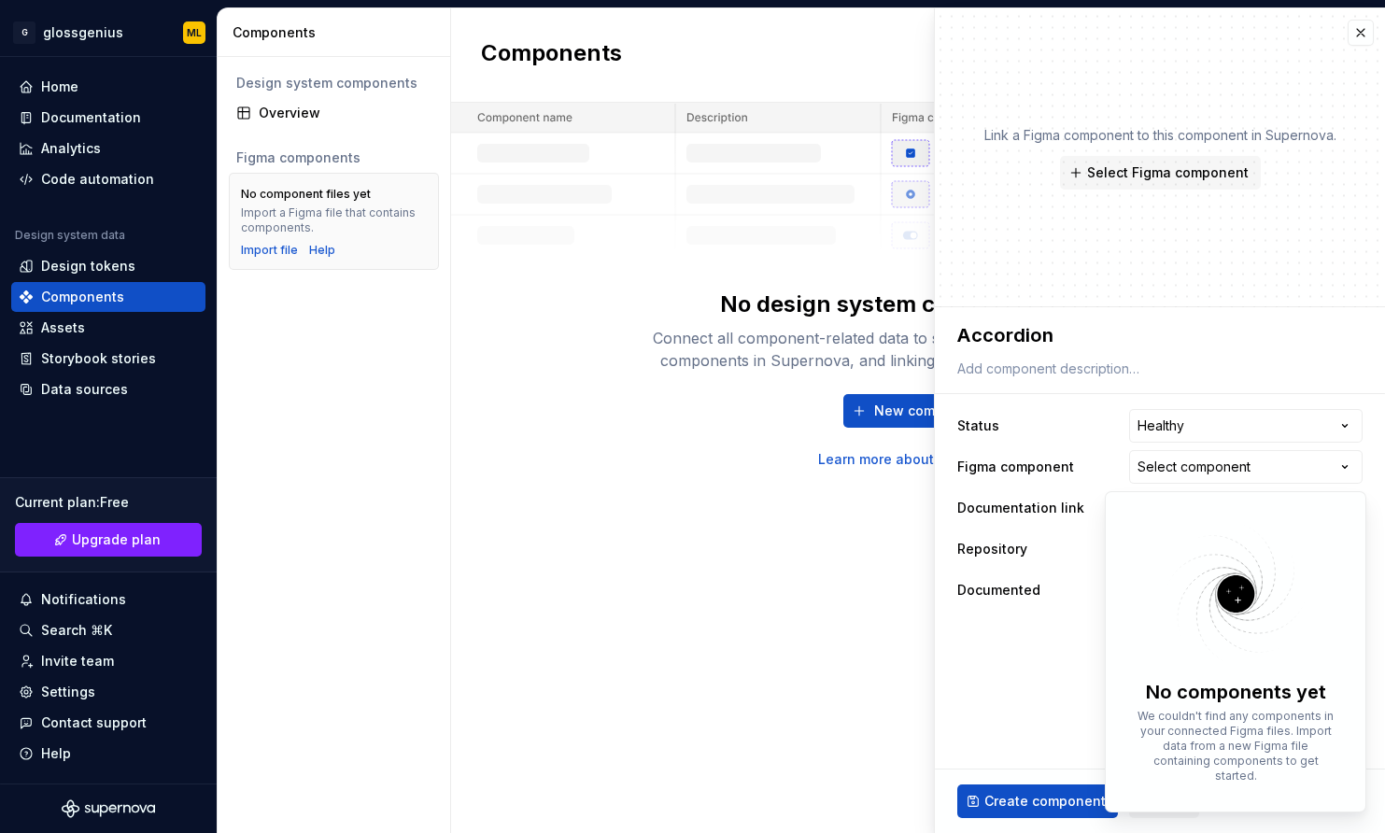
click at [1001, 683] on html "**********" at bounding box center [692, 416] width 1385 height 833
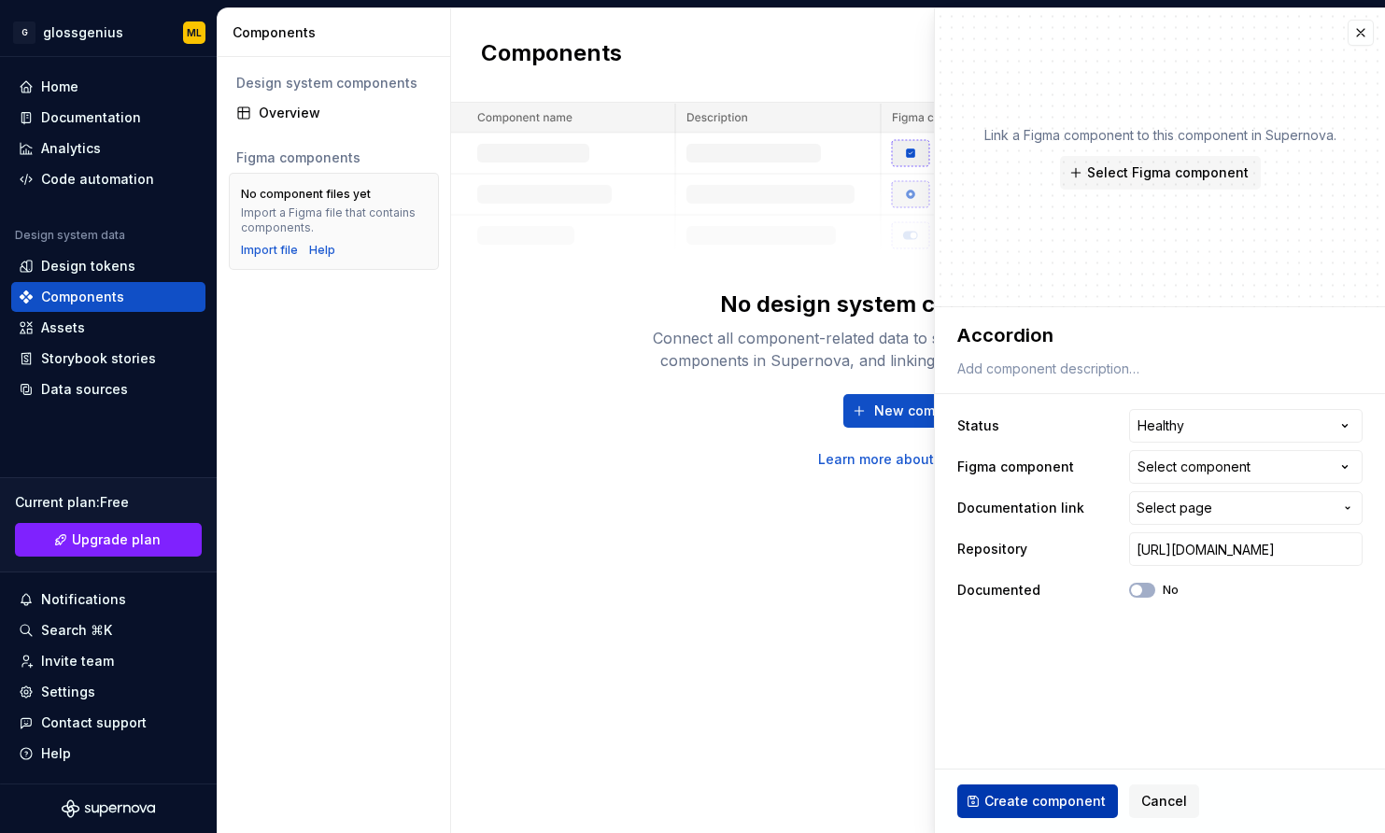
click at [1039, 800] on span "Create component" at bounding box center [1045, 801] width 121 height 19
type textarea "*"
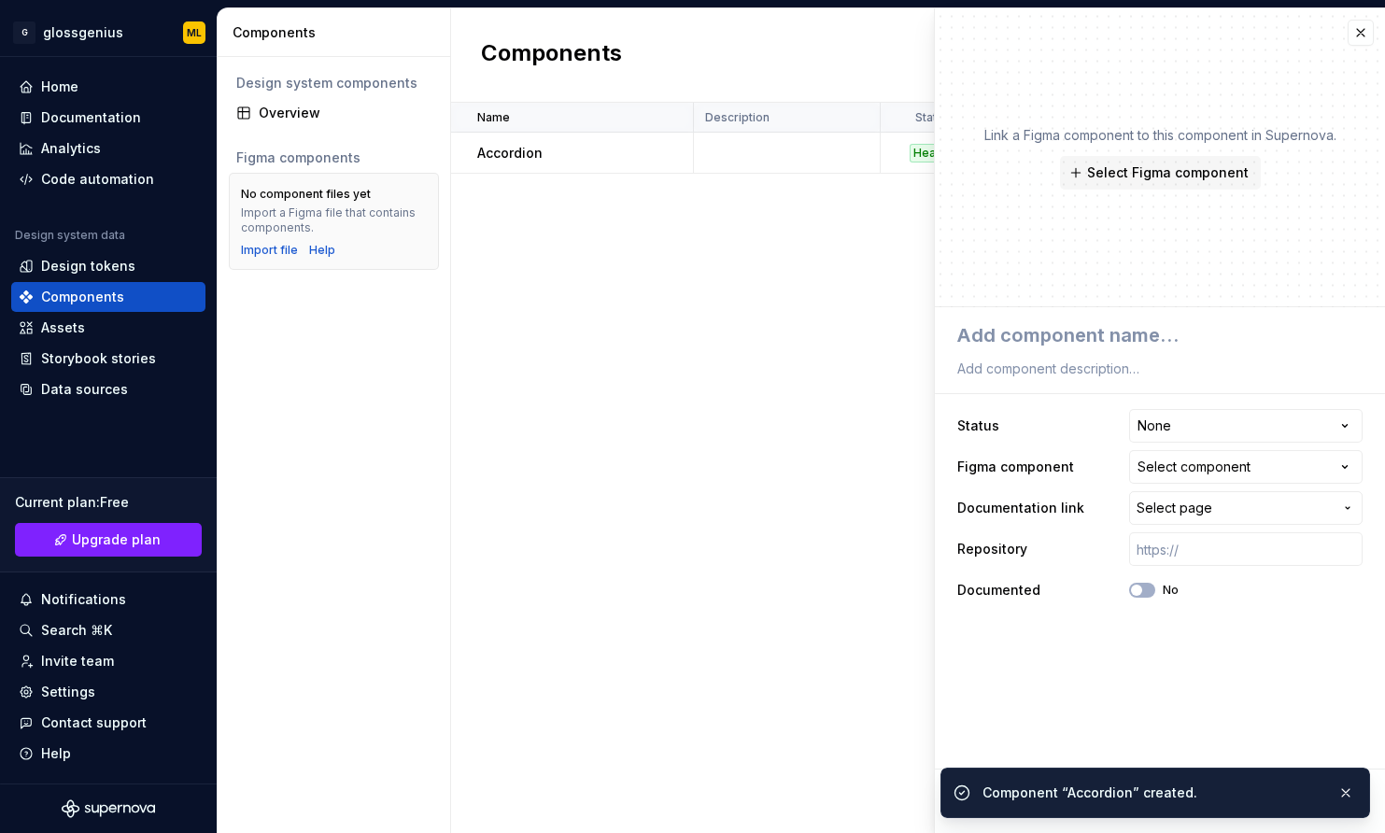
click at [715, 389] on div "Name Description Status Figma component Documentation link Repository Documente…" at bounding box center [918, 468] width 934 height 730
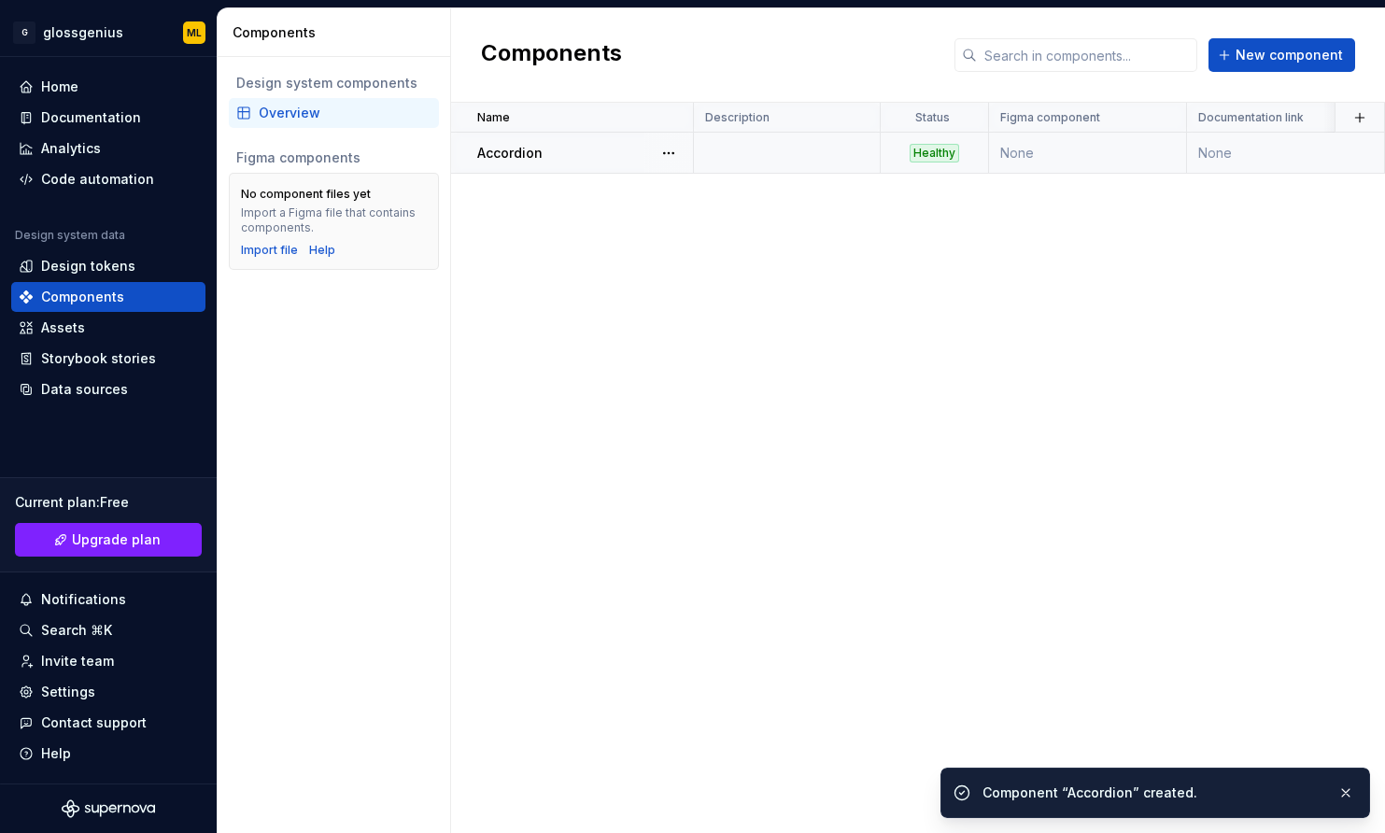
click at [908, 163] on td "Healthy" at bounding box center [935, 153] width 108 height 41
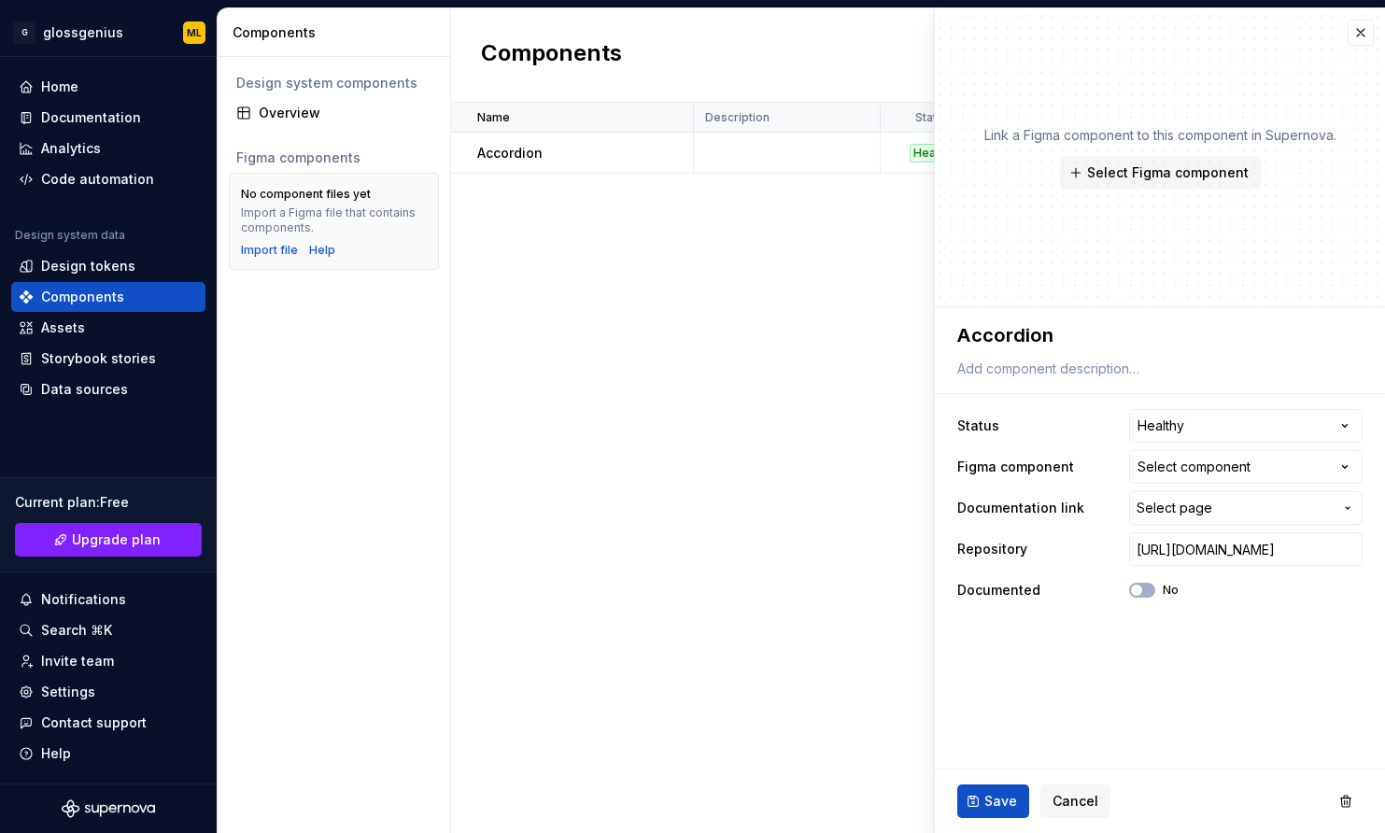
click at [702, 239] on div "Name Description Status Figma component Documentation link Repository Documente…" at bounding box center [918, 468] width 934 height 730
click at [1195, 37] on div "Link a Figma component to this component in Supernova. Select Figma component" at bounding box center [1160, 157] width 450 height 299
click at [1195, 36] on button "button" at bounding box center [1361, 33] width 26 height 26
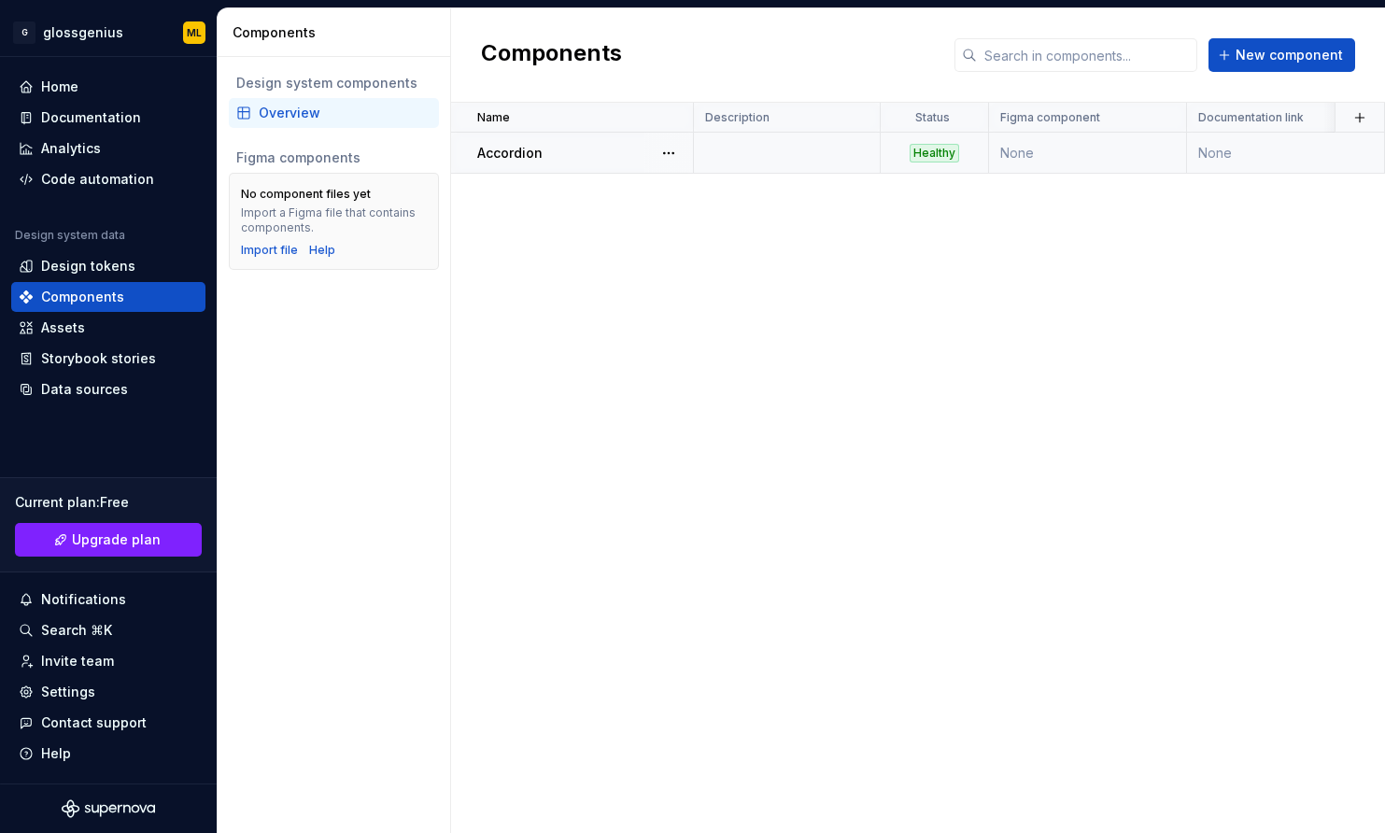
click at [956, 163] on td "Healthy" at bounding box center [935, 153] width 108 height 41
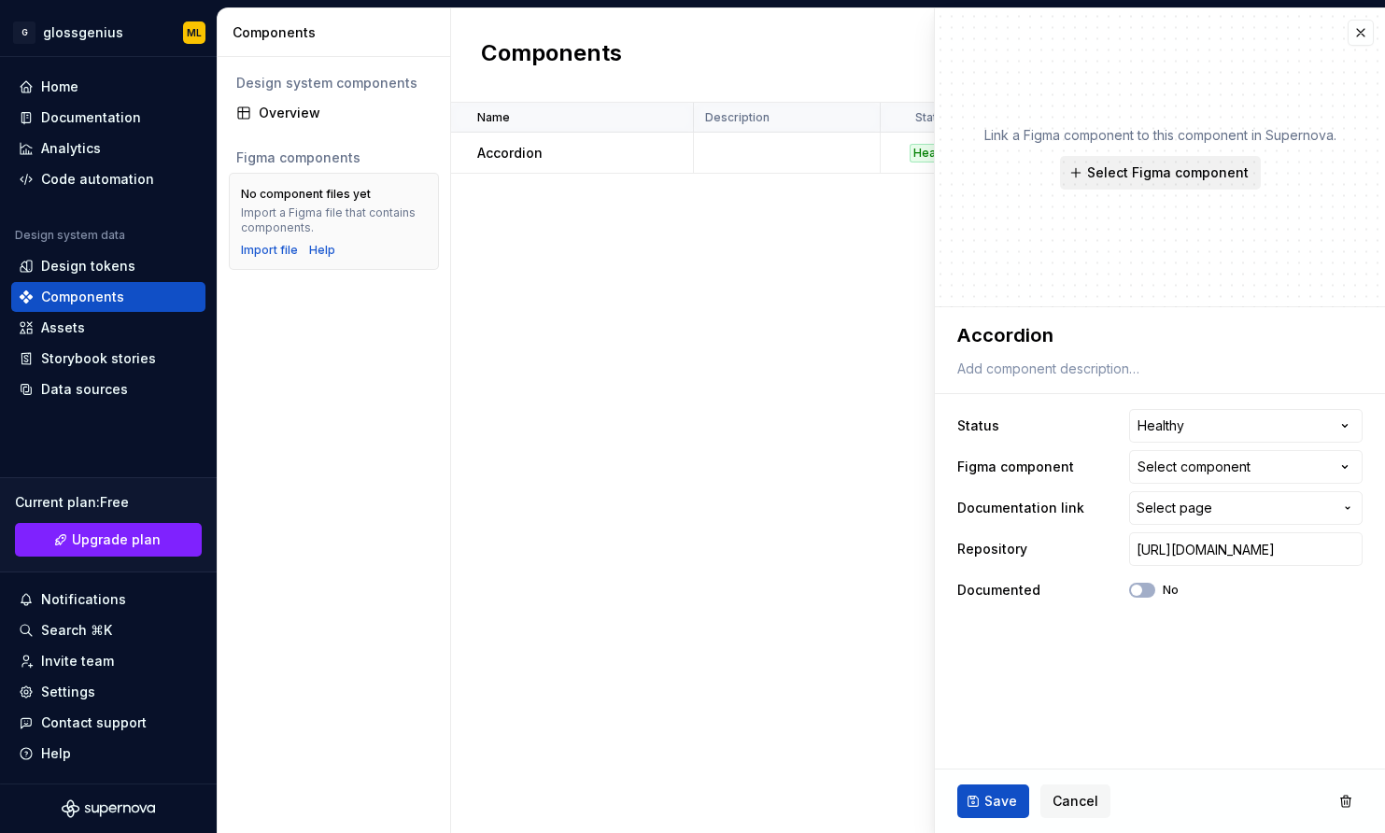
click at [1147, 179] on span "Select Figma component" at bounding box center [1168, 172] width 162 height 19
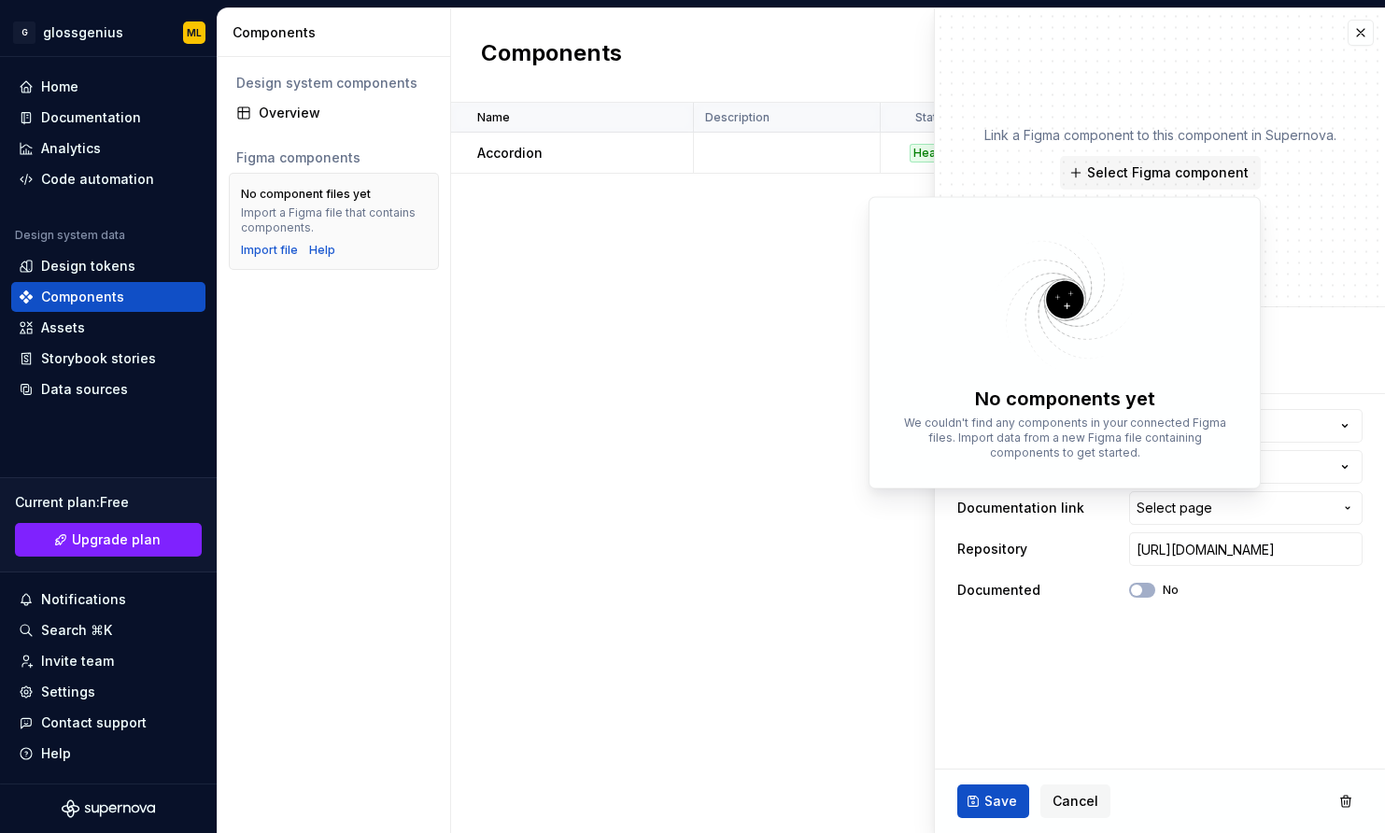
type textarea "*"
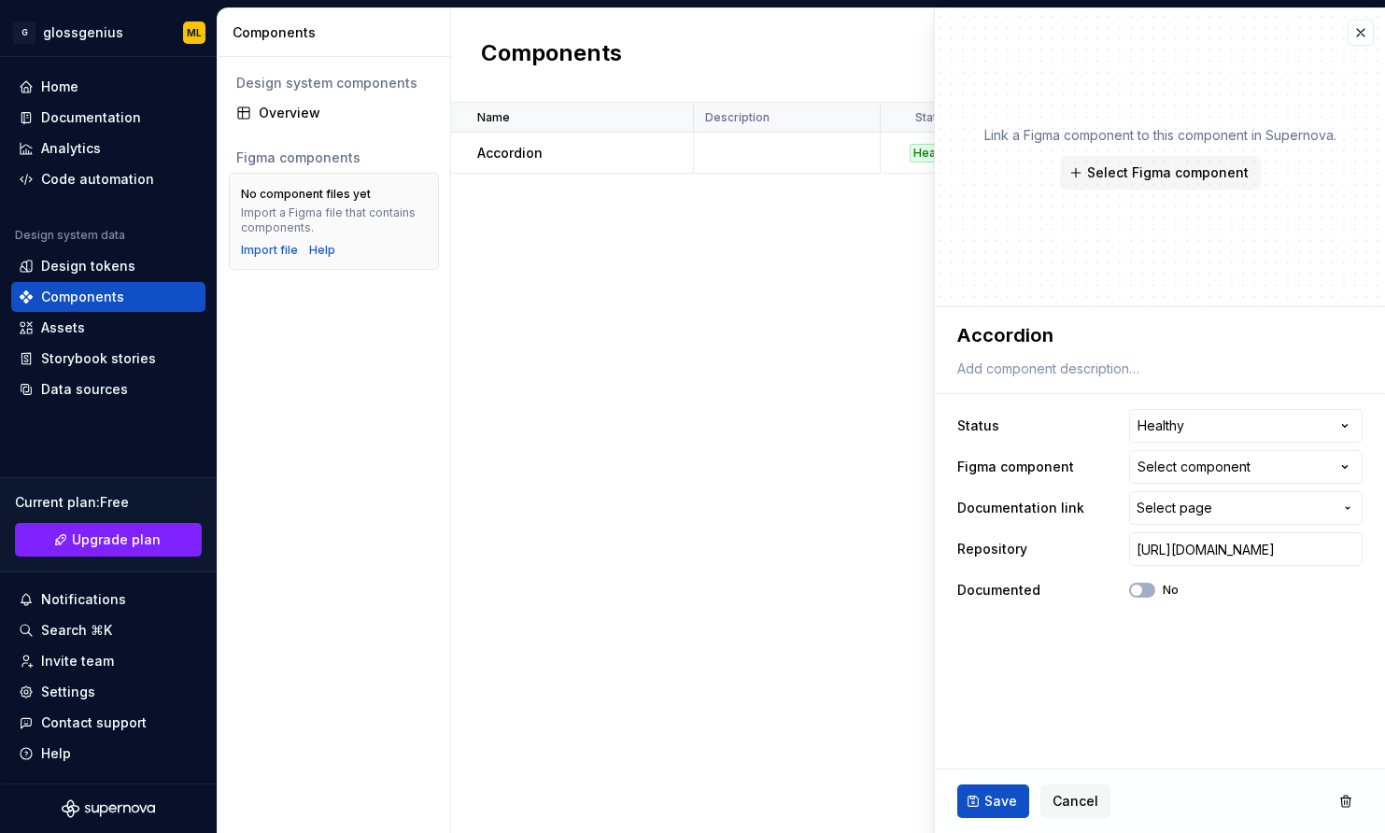
click at [683, 510] on div "Name Description Status Figma component Documentation link Repository Documente…" at bounding box center [918, 468] width 934 height 730
click at [103, 395] on div "Data sources" at bounding box center [84, 389] width 87 height 19
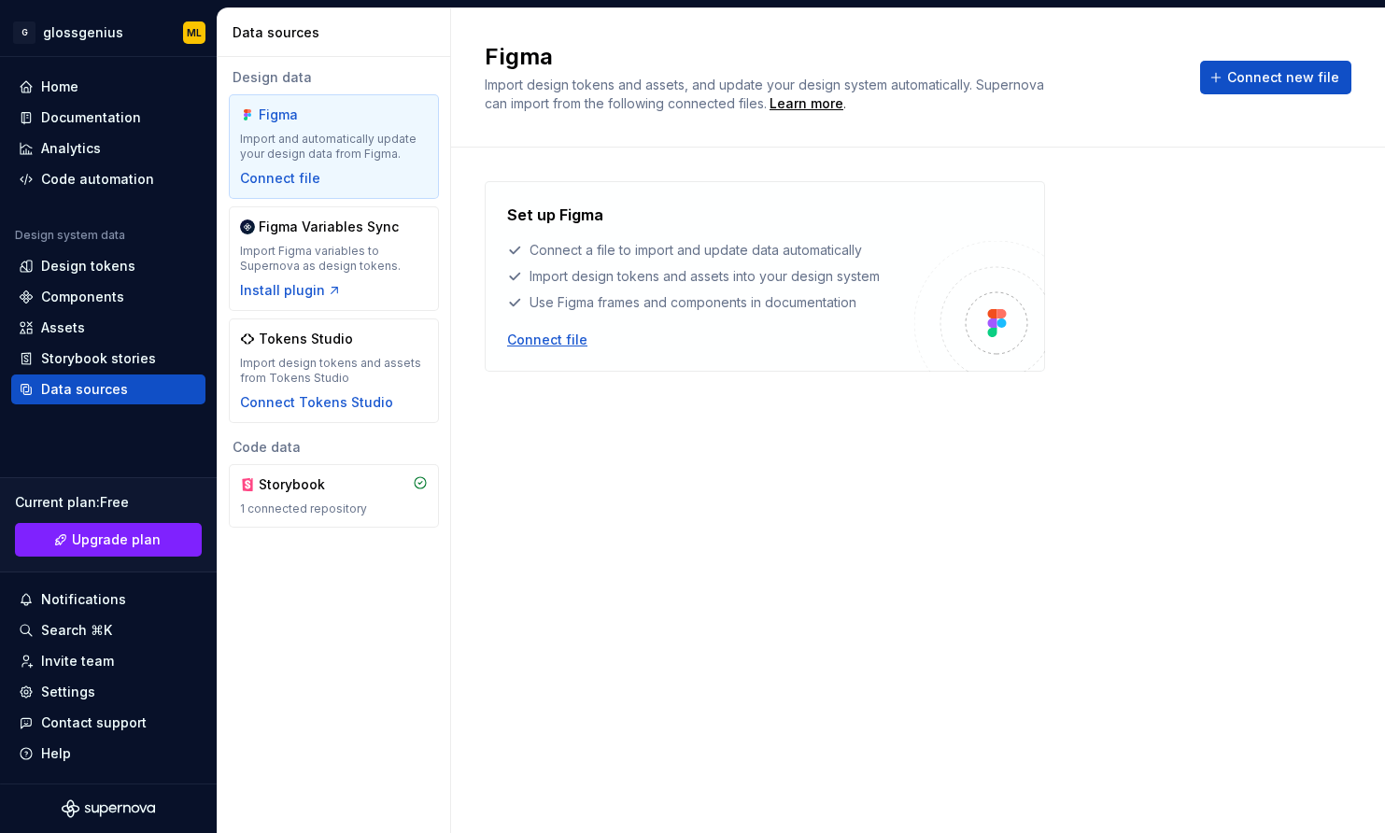
click at [550, 340] on div "Connect file" at bounding box center [547, 340] width 80 height 19
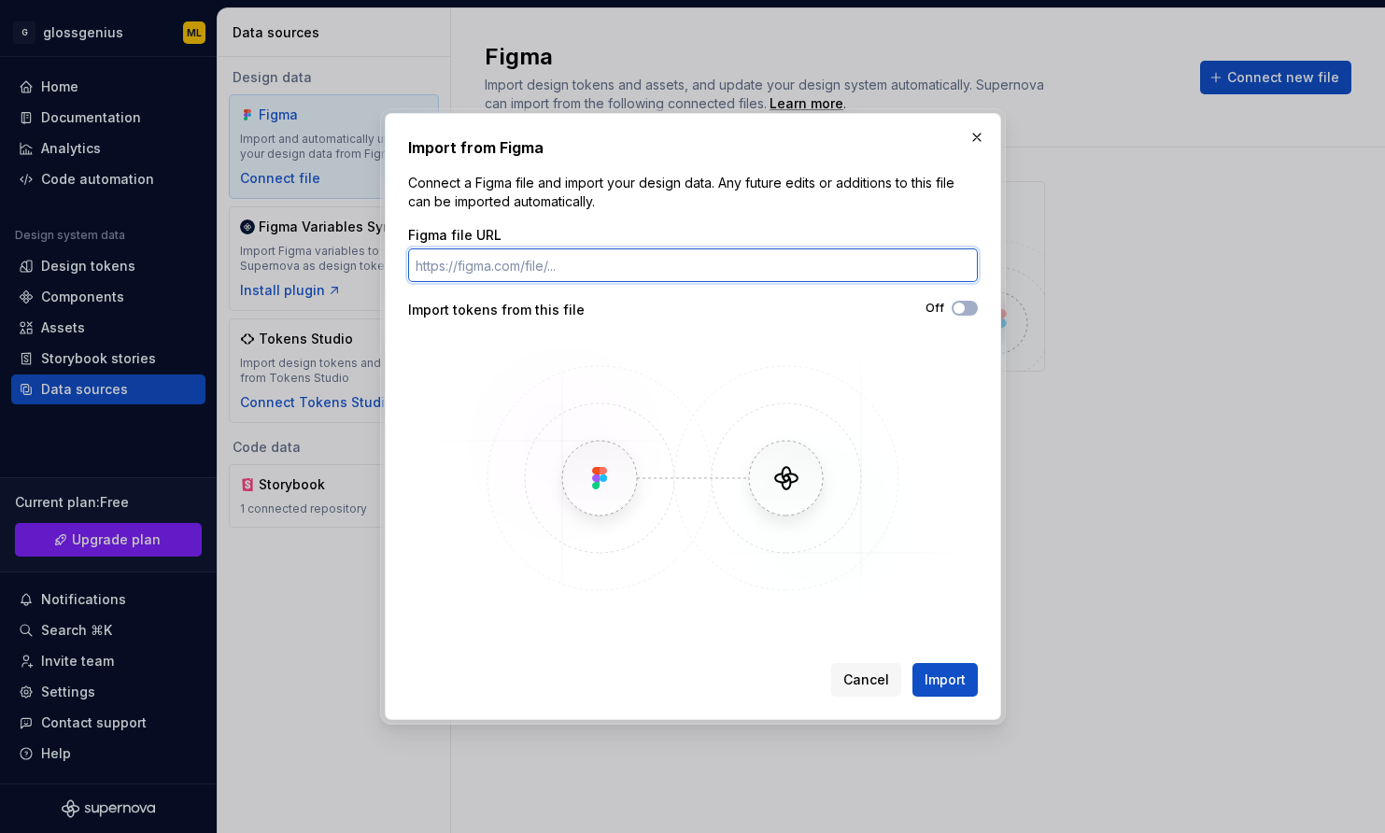
click at [655, 279] on input "Figma file URL" at bounding box center [693, 265] width 570 height 34
paste input "https://www.figma.com/design/sWG8ioP3QmxqvavwTVb5YQ/GlossDS-1.62.0?node-id=2046…"
type input "https://www.figma.com/design/sWG8ioP3QmxqvavwTVb5YQ/GlossDS-1.62.0?node-id=2046…"
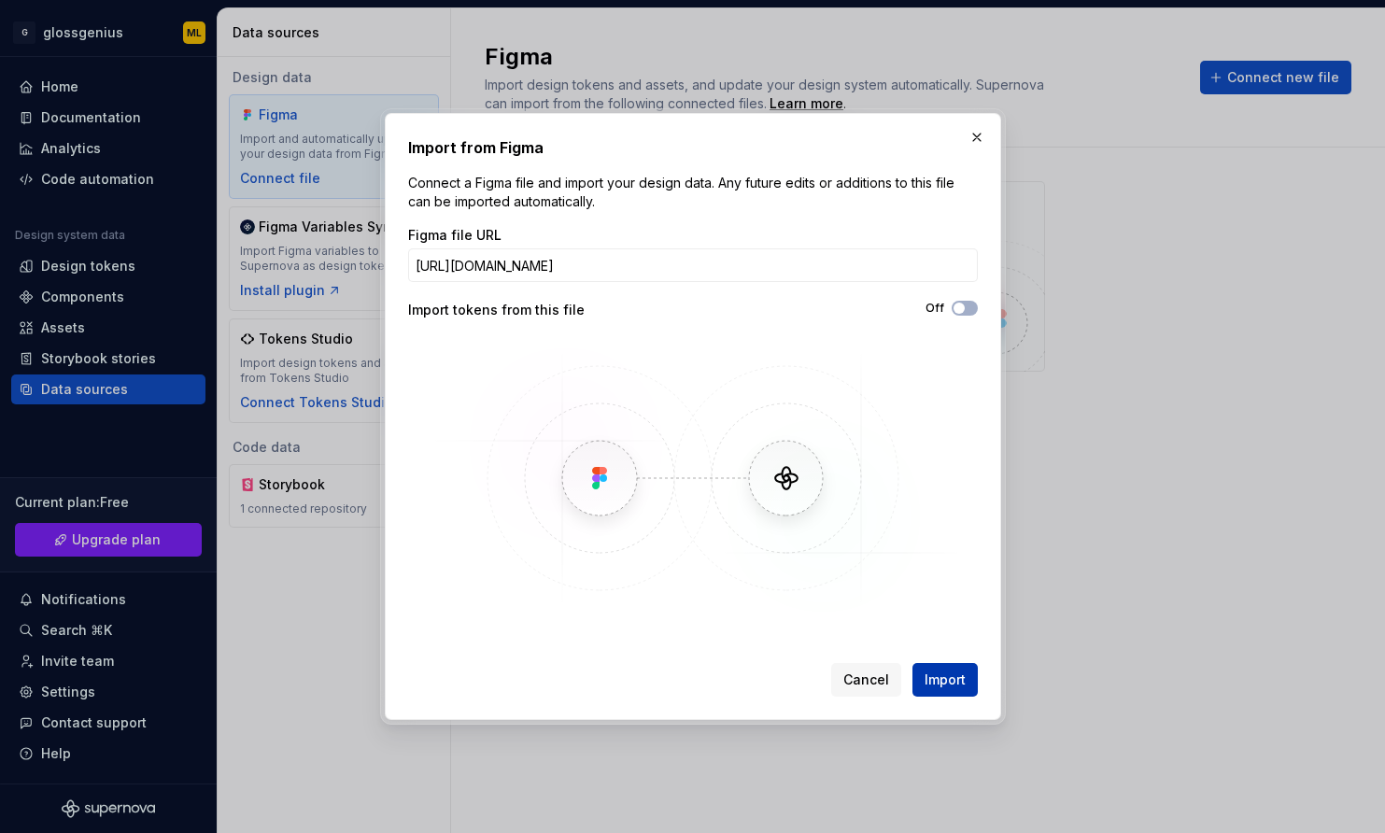
click at [957, 679] on span "Import" at bounding box center [945, 680] width 41 height 19
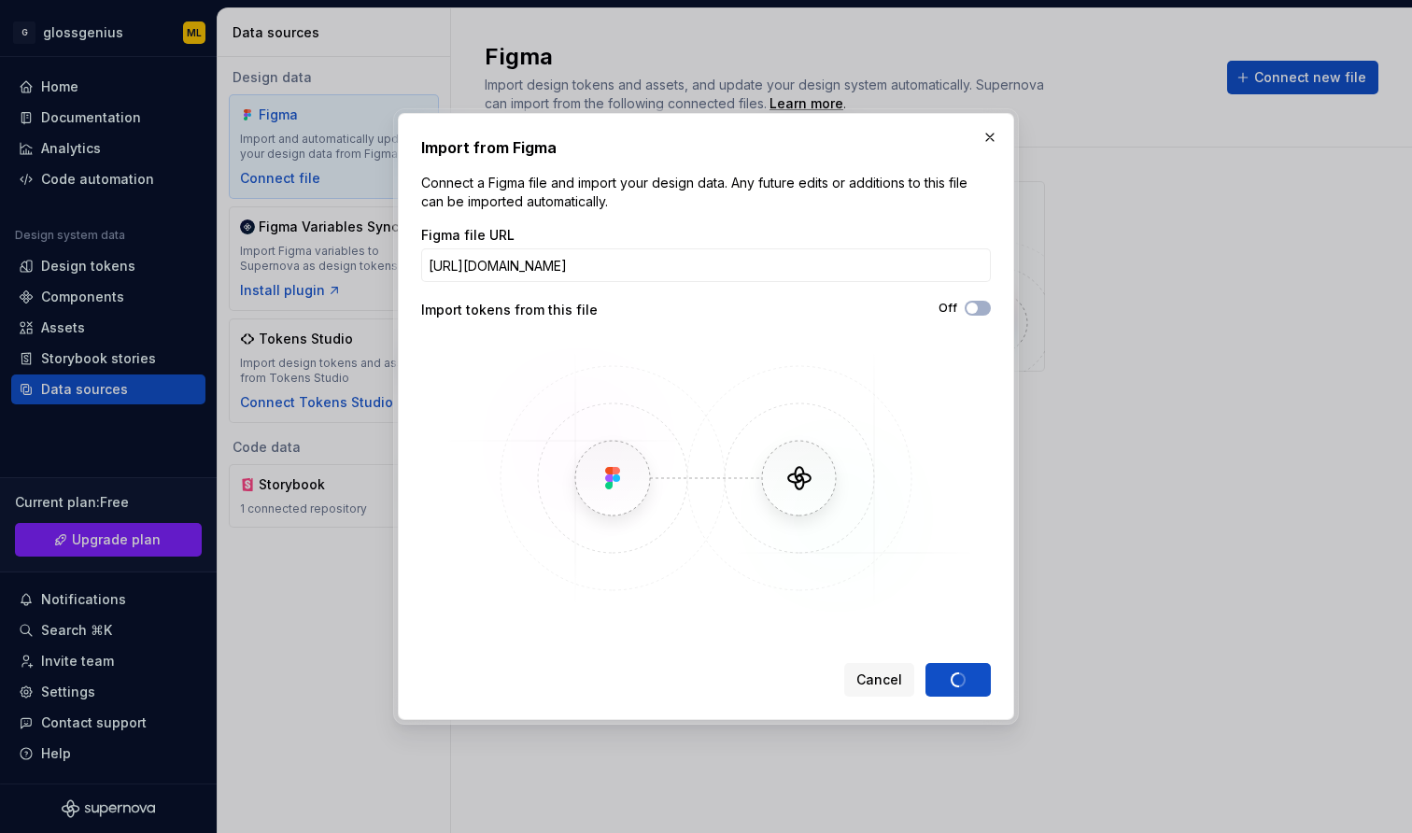
click at [910, 404] on img at bounding box center [706, 478] width 542 height 280
click at [961, 682] on div "Cancel Import" at bounding box center [917, 680] width 147 height 34
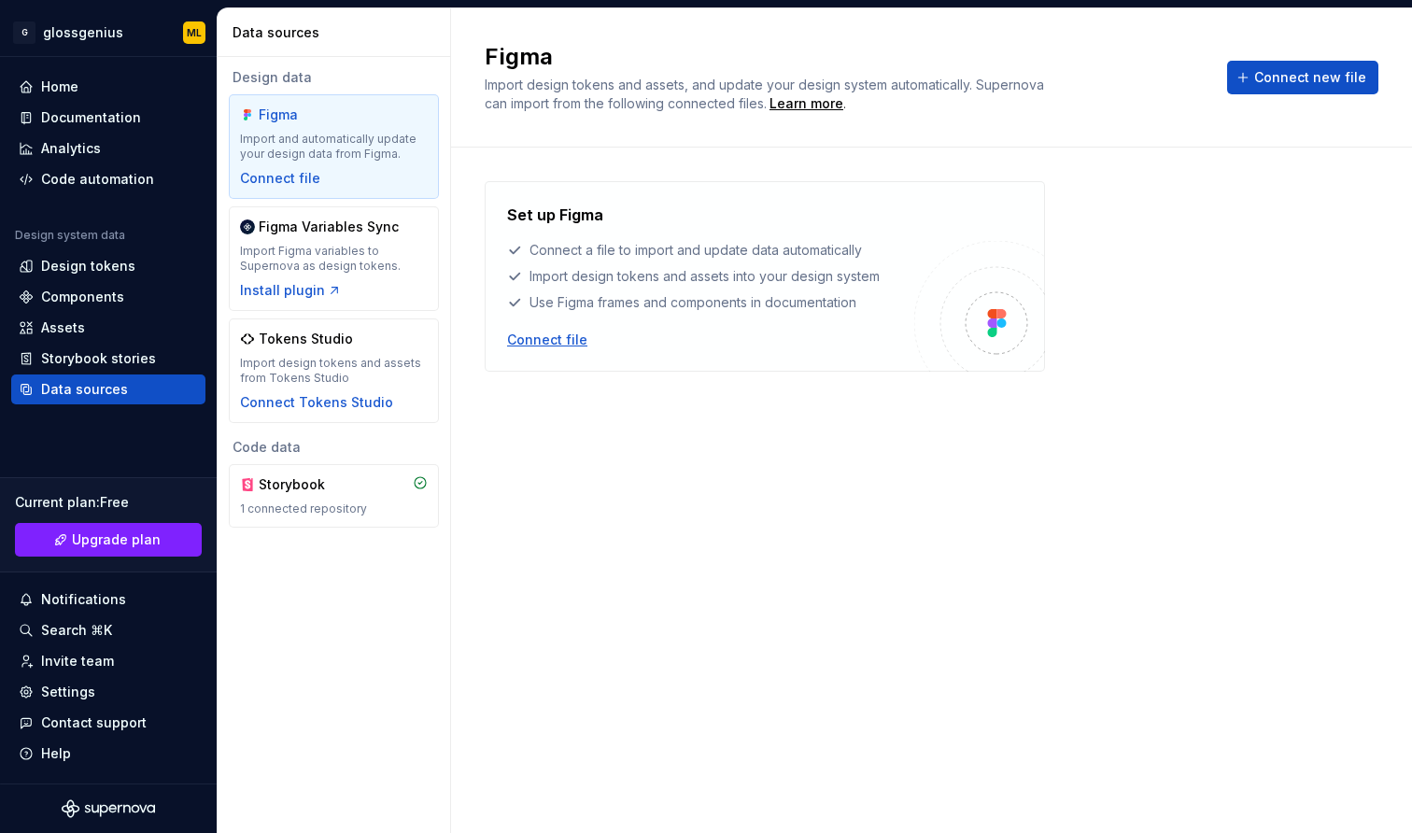
click at [546, 345] on div "Connect file" at bounding box center [547, 340] width 80 height 19
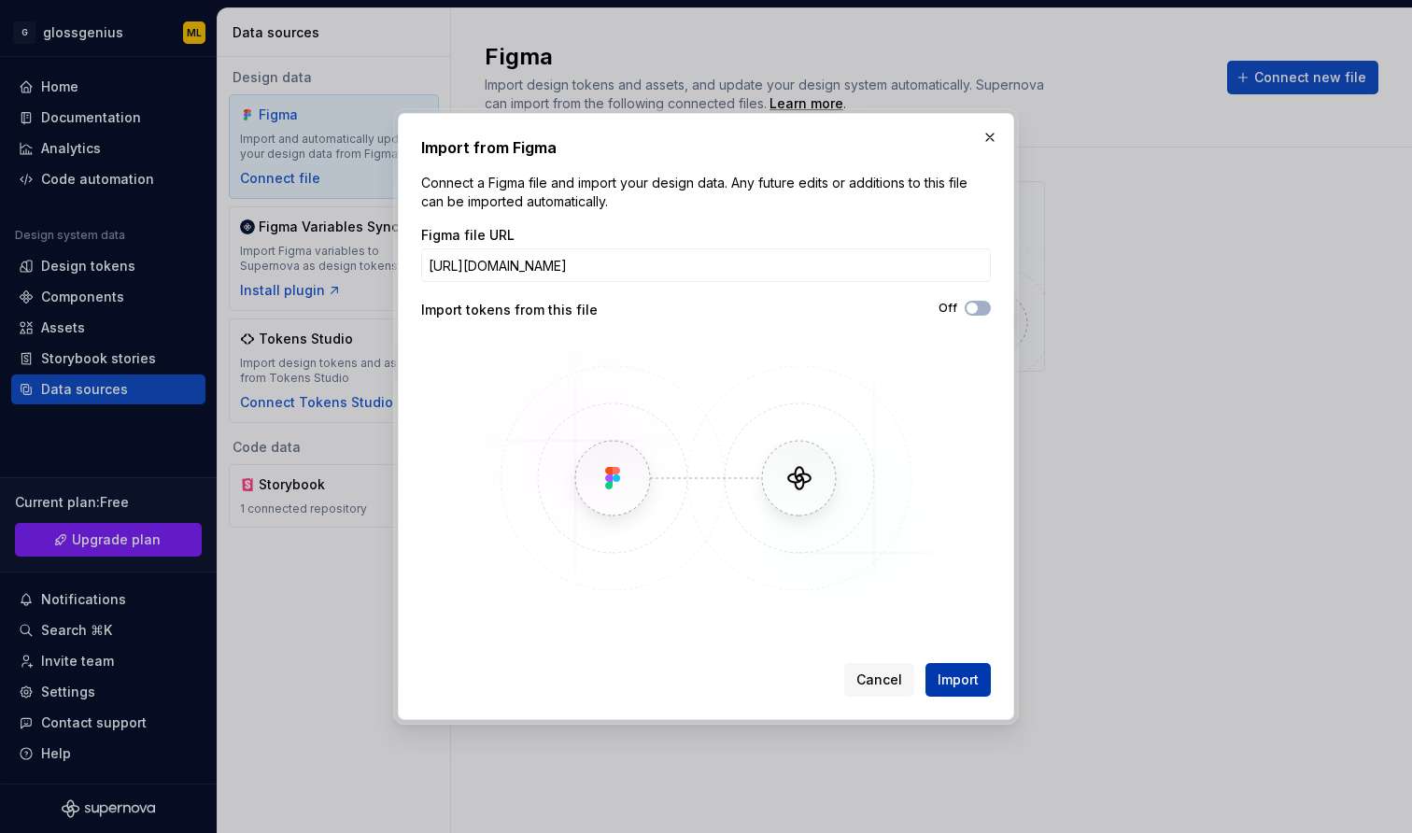
type input "https://www.figma.com/design/sWG8ioP3QmxqvavwTVb5YQ/GlossDS-1.62.0?node-id=2046…"
click at [963, 684] on span "Import" at bounding box center [958, 680] width 41 height 19
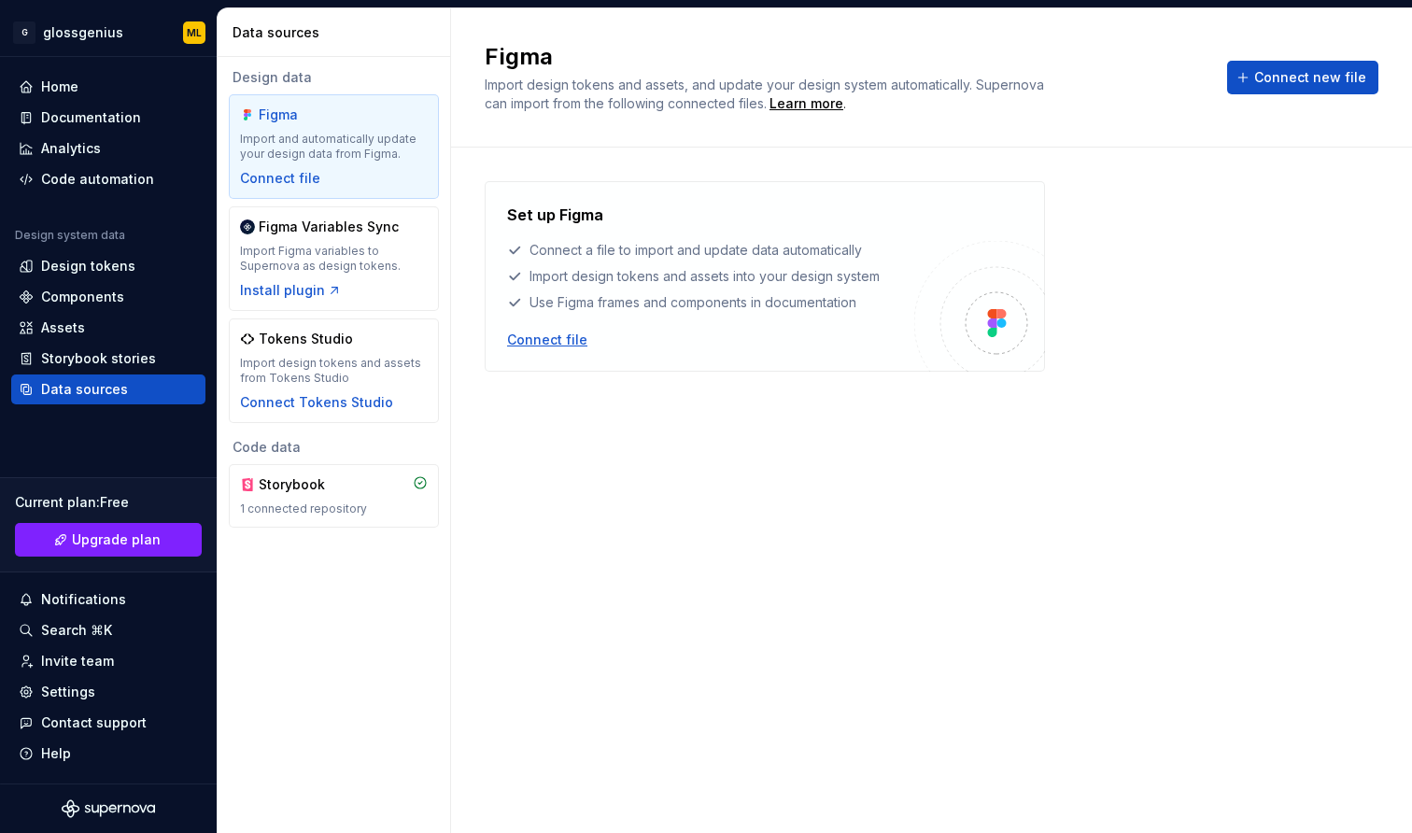
click at [575, 348] on div "Connect file" at bounding box center [547, 340] width 80 height 19
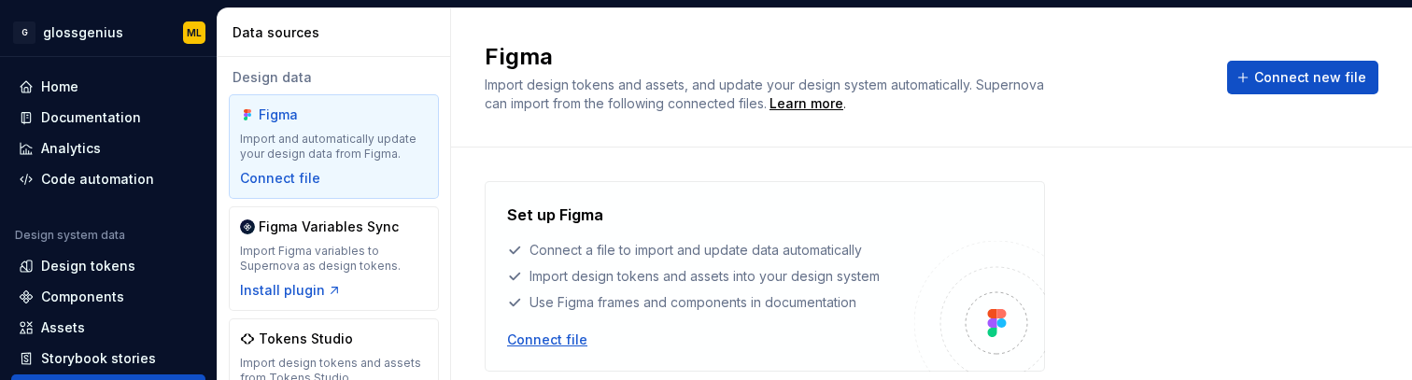
click at [546, 343] on div "Connect file" at bounding box center [547, 340] width 80 height 19
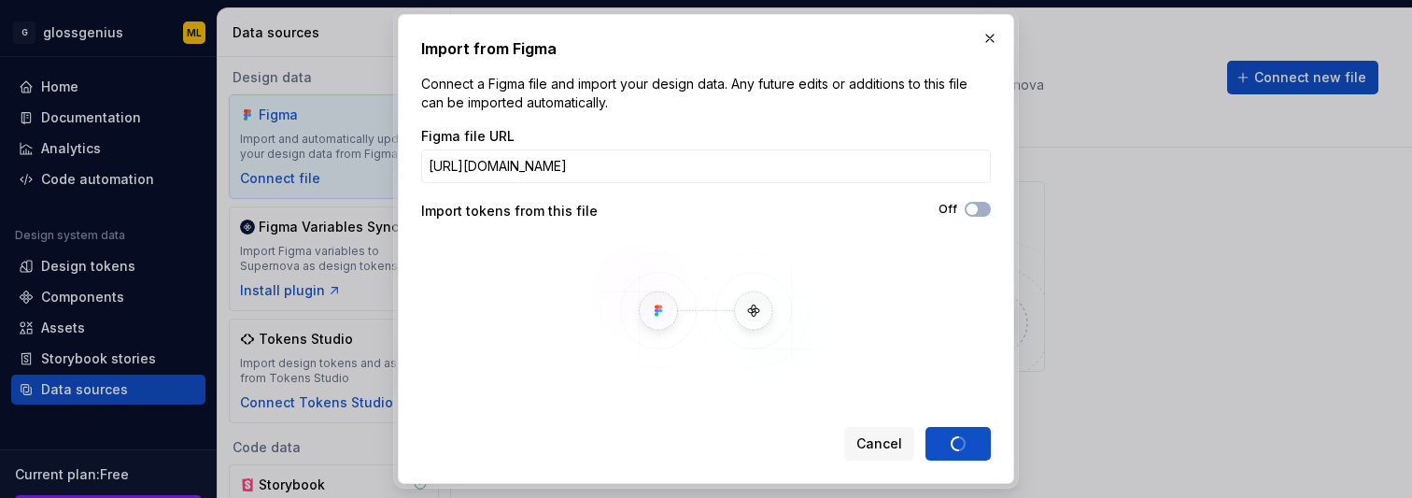
click at [970, 448] on div "Cancel Import" at bounding box center [917, 444] width 147 height 34
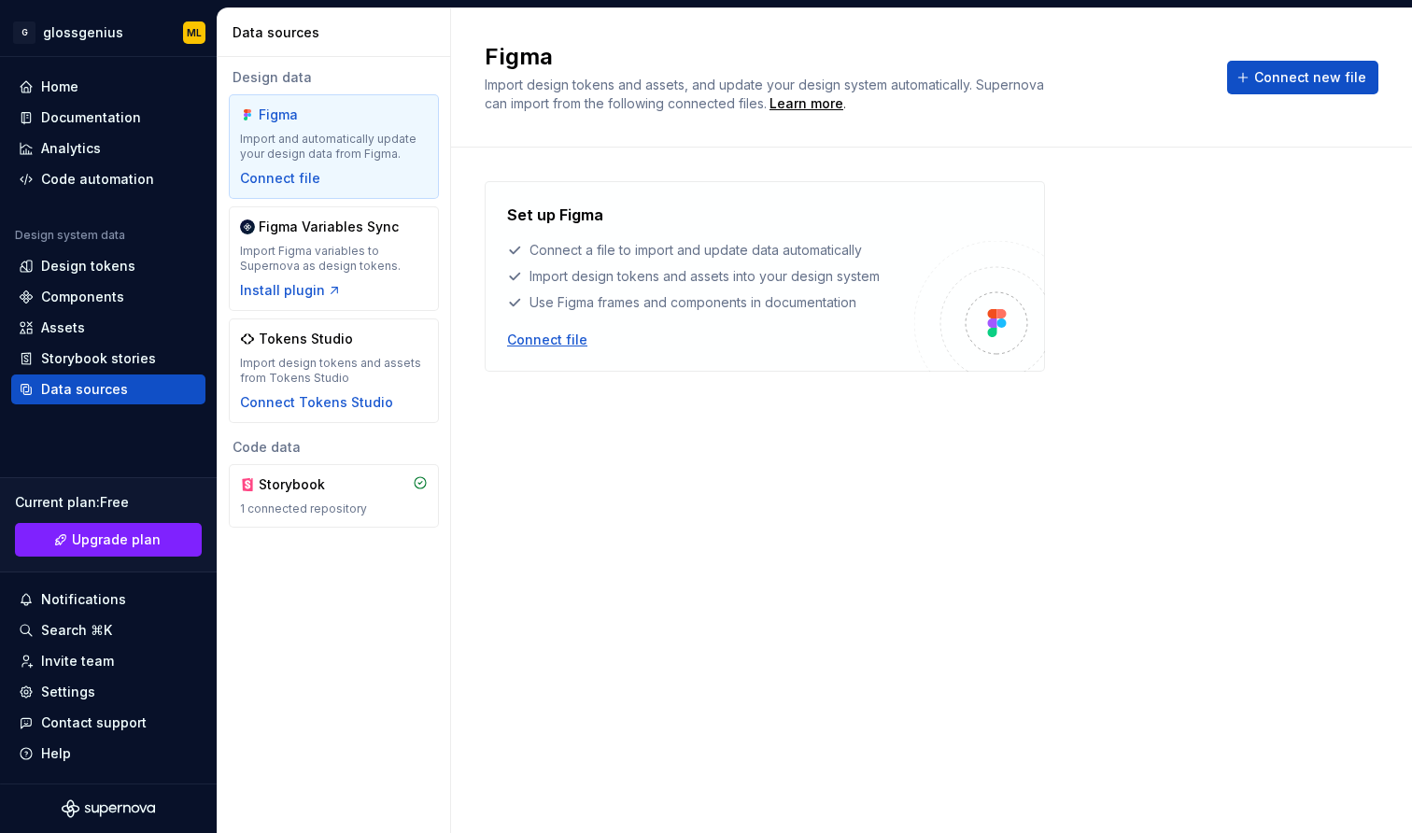
click at [552, 340] on div "Connect file" at bounding box center [547, 340] width 80 height 19
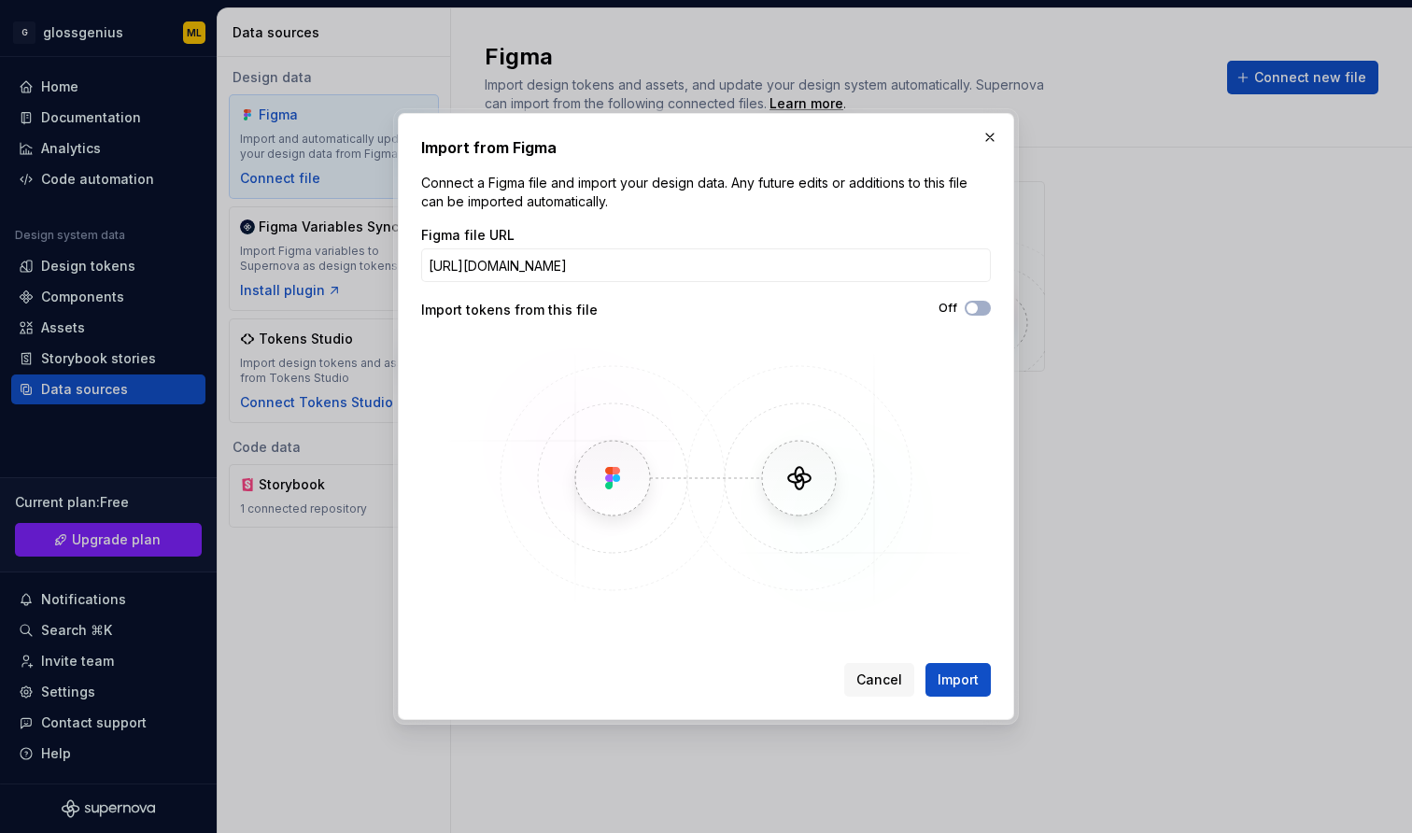
type input "https://www.figma.com/design/sWG8ioP3QmxqvavwTVb5YQ/GlossDS-1.62.0?node-id=2046…"
drag, startPoint x: 1000, startPoint y: 683, endPoint x: 950, endPoint y: 689, distance: 50.9
click at [987, 497] on div "Import from Figma Connect a Figma file and import your design data. Any future …" at bounding box center [706, 416] width 616 height 607
click at [950, 497] on button "Import" at bounding box center [958, 680] width 65 height 34
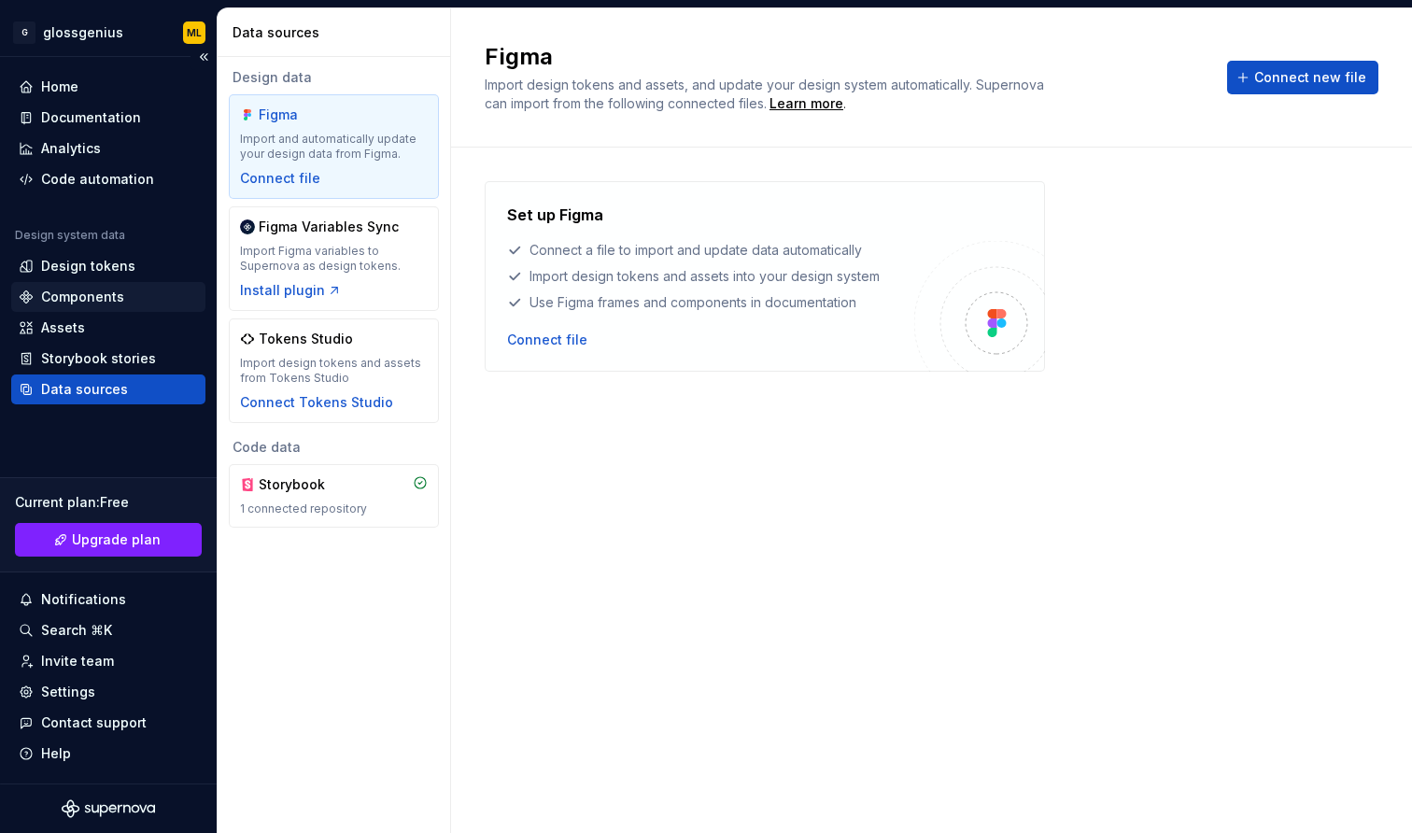
click at [30, 293] on icon at bounding box center [26, 297] width 15 height 15
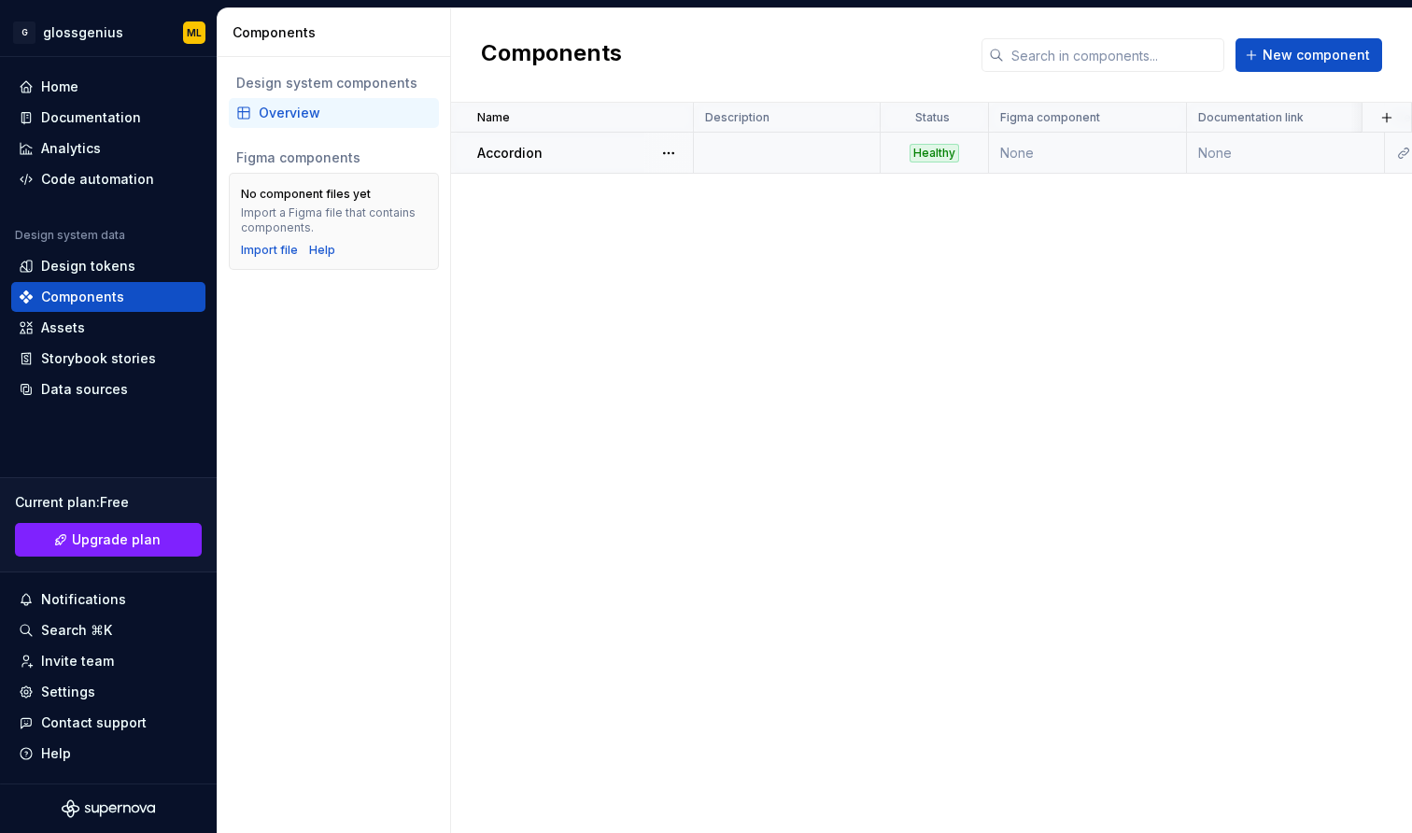
click at [858, 159] on td at bounding box center [787, 153] width 187 height 41
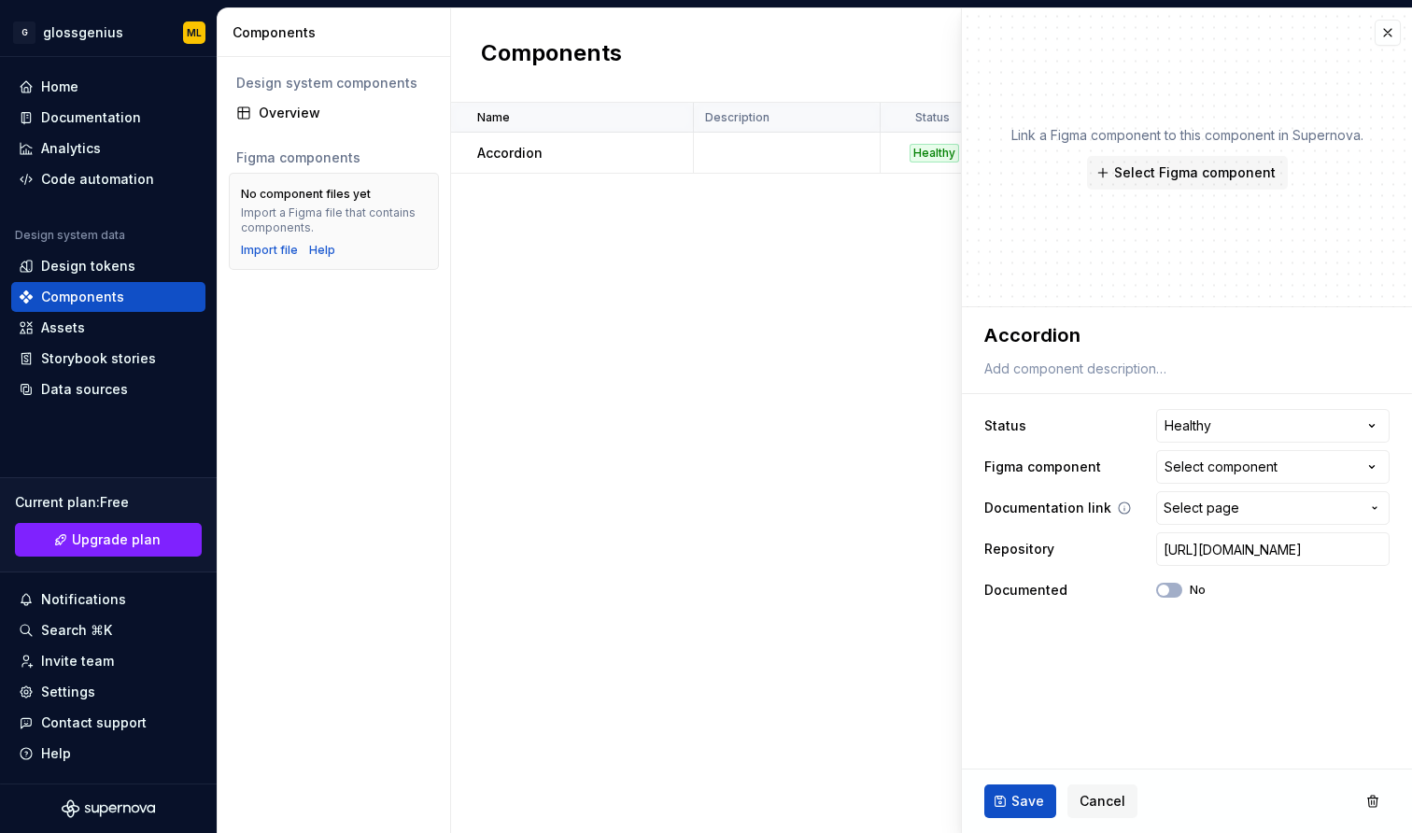
click at [1266, 497] on span "Select page" at bounding box center [1262, 508] width 196 height 19
click at [1266, 497] on html "**********" at bounding box center [706, 416] width 1412 height 833
click at [1263, 458] on div "Select component" at bounding box center [1221, 467] width 113 height 19
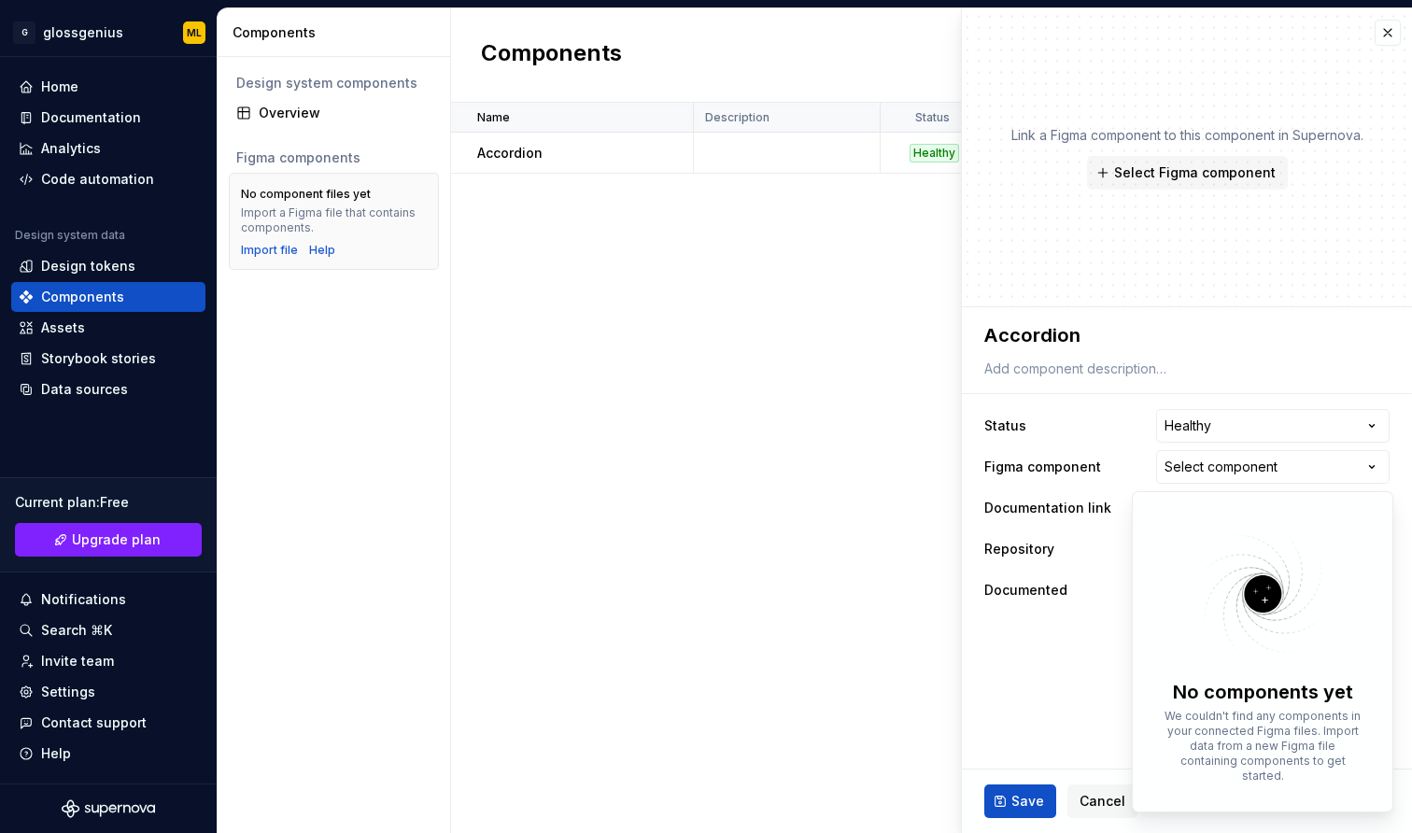
click at [1263, 458] on html "**********" at bounding box center [706, 416] width 1412 height 833
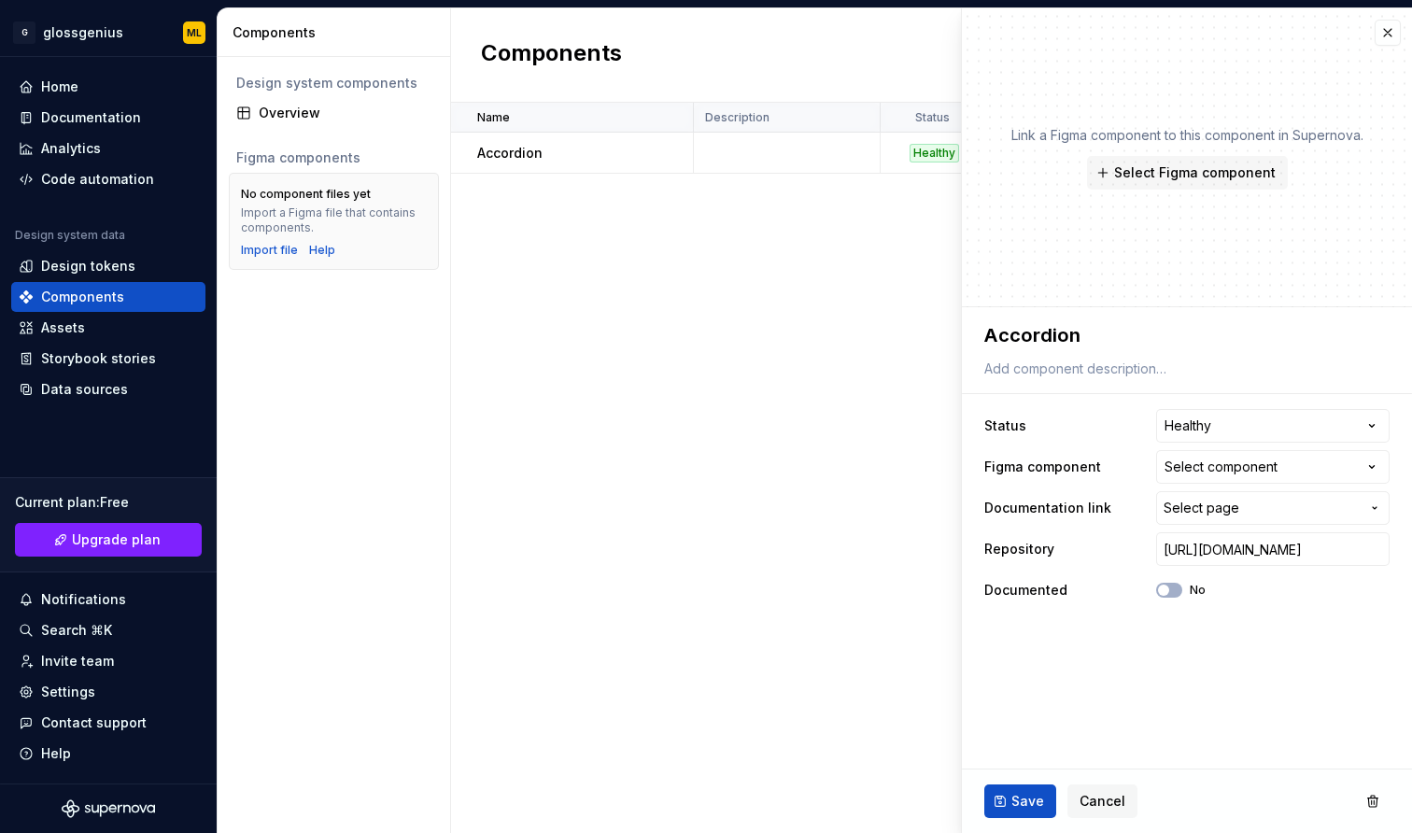
click at [630, 431] on div "Name Description Status Figma component Documentation link Repository Documente…" at bounding box center [931, 468] width 961 height 730
click at [748, 161] on td at bounding box center [787, 153] width 187 height 41
click at [1381, 36] on button "button" at bounding box center [1388, 33] width 26 height 26
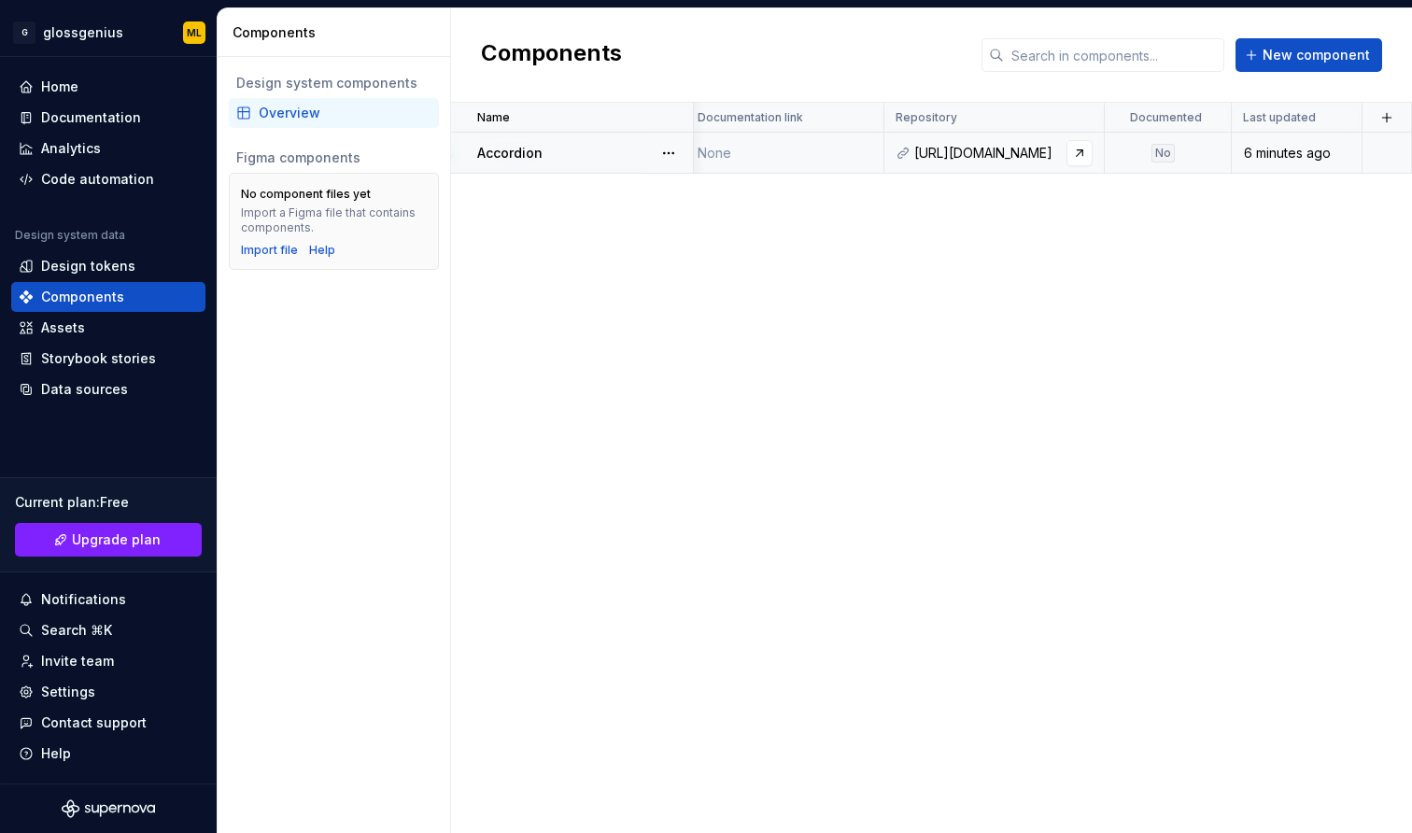
scroll to position [0, 501]
click at [805, 157] on td "None" at bounding box center [786, 153] width 198 height 41
type textarea "*"
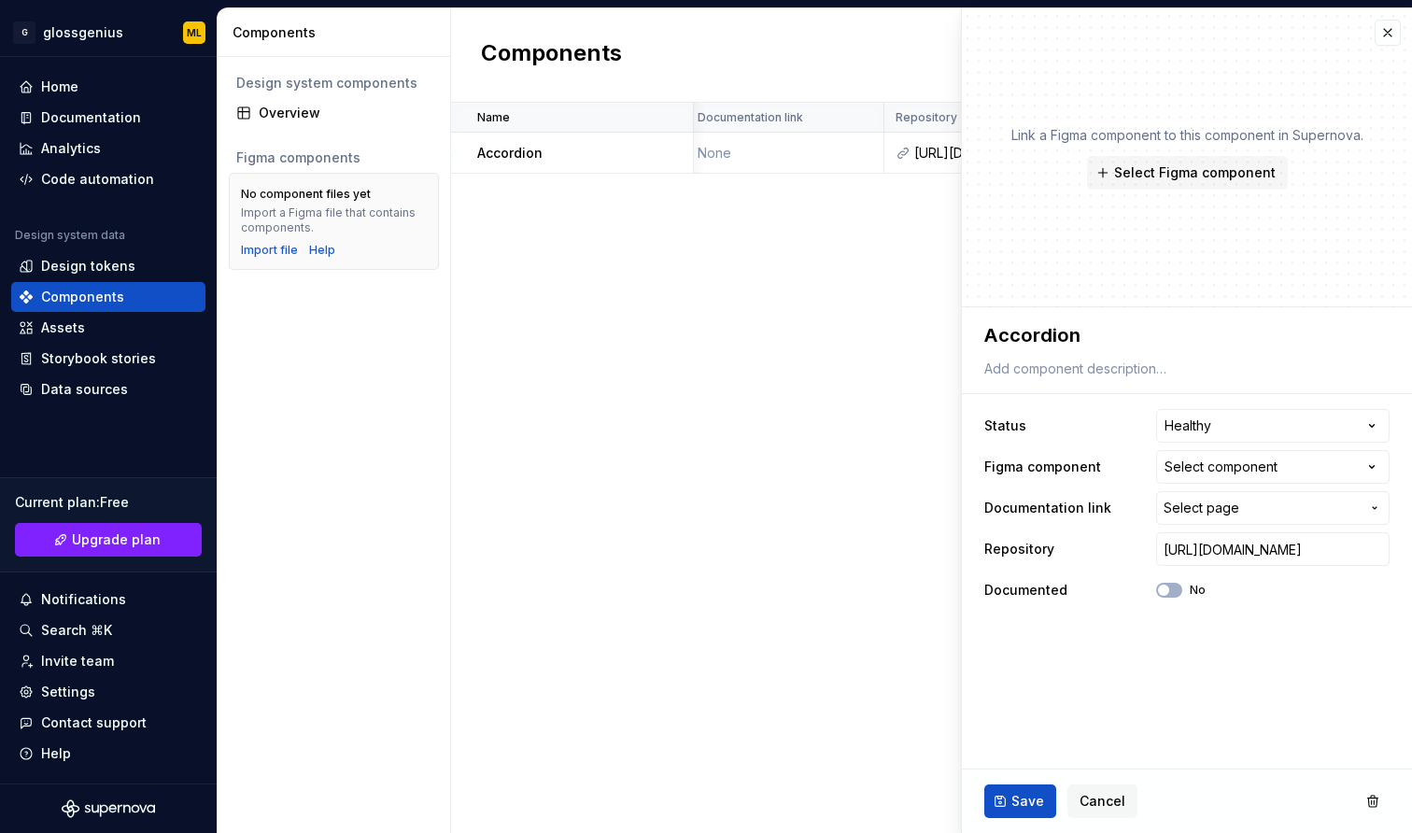
click at [1095, 497] on fieldset "**********" at bounding box center [1187, 570] width 450 height 526
click at [698, 404] on div "Name Description Status Figma component Documentation link Repository Documente…" at bounding box center [931, 468] width 961 height 730
click at [560, 497] on div "Name Description Status Figma component Documentation link Repository Documente…" at bounding box center [931, 468] width 961 height 730
click at [1397, 35] on button "button" at bounding box center [1388, 33] width 26 height 26
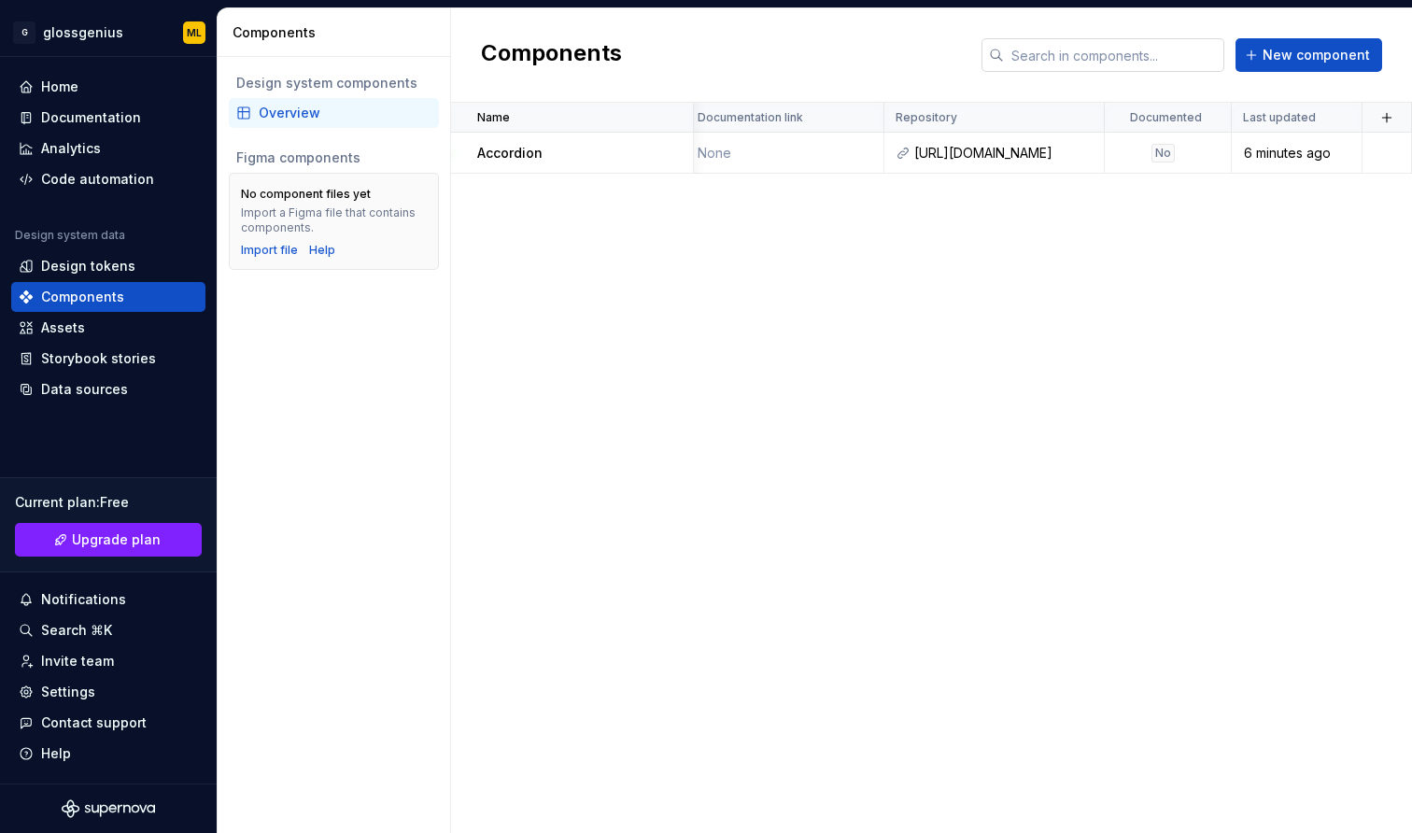
click at [1078, 53] on input "text" at bounding box center [1114, 55] width 220 height 34
click at [52, 470] on div "Current plan : Free Upgrade plan Notifications Search ⌘K Invite team Settings C…" at bounding box center [108, 617] width 194 height 303
click at [65, 497] on div "Search ⌘K" at bounding box center [76, 630] width 71 height 19
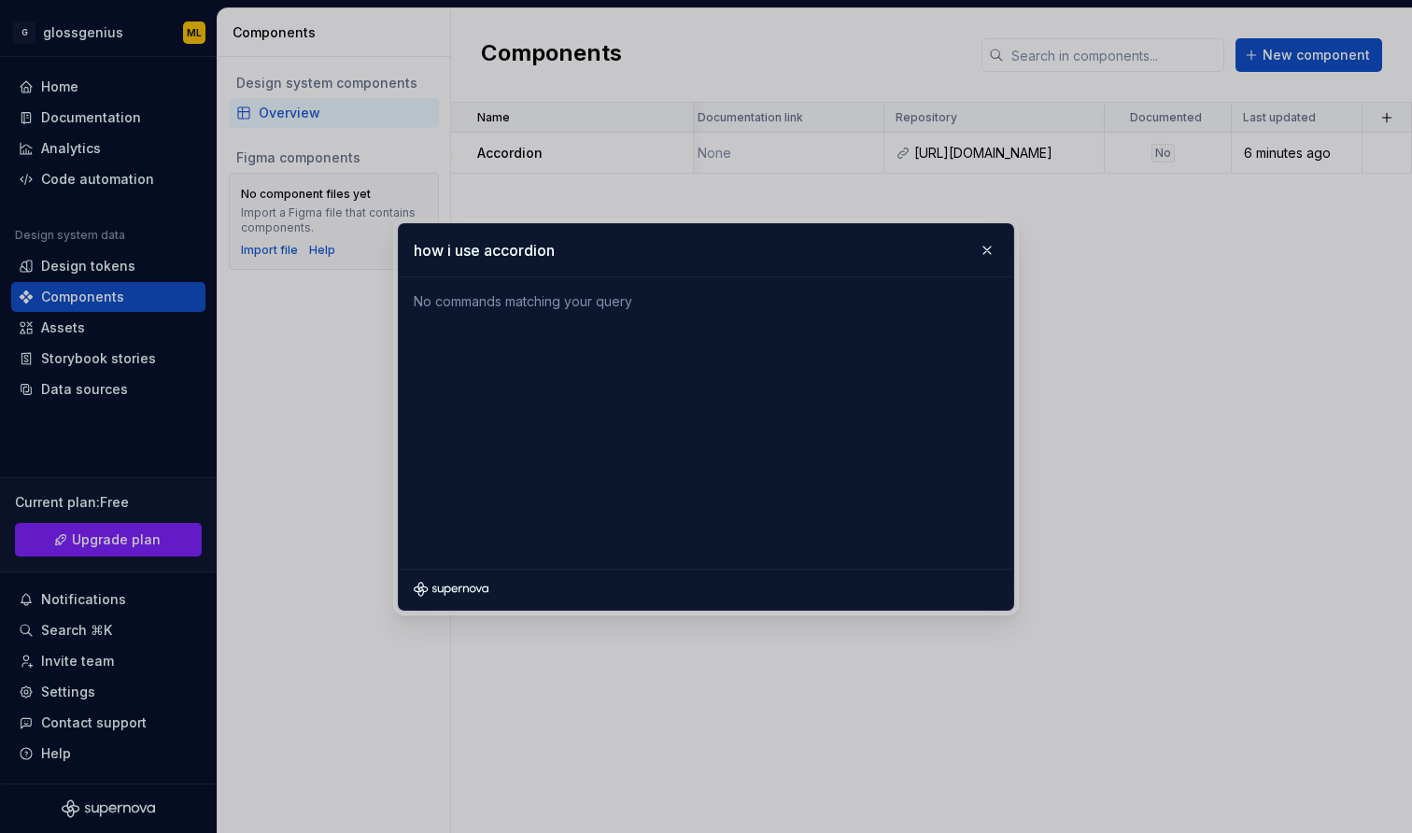
type input "how i use accordion"
click at [489, 248] on input "how i use accordion" at bounding box center [706, 250] width 615 height 52
click at [519, 248] on input "how i use accordion" at bounding box center [706, 250] width 615 height 52
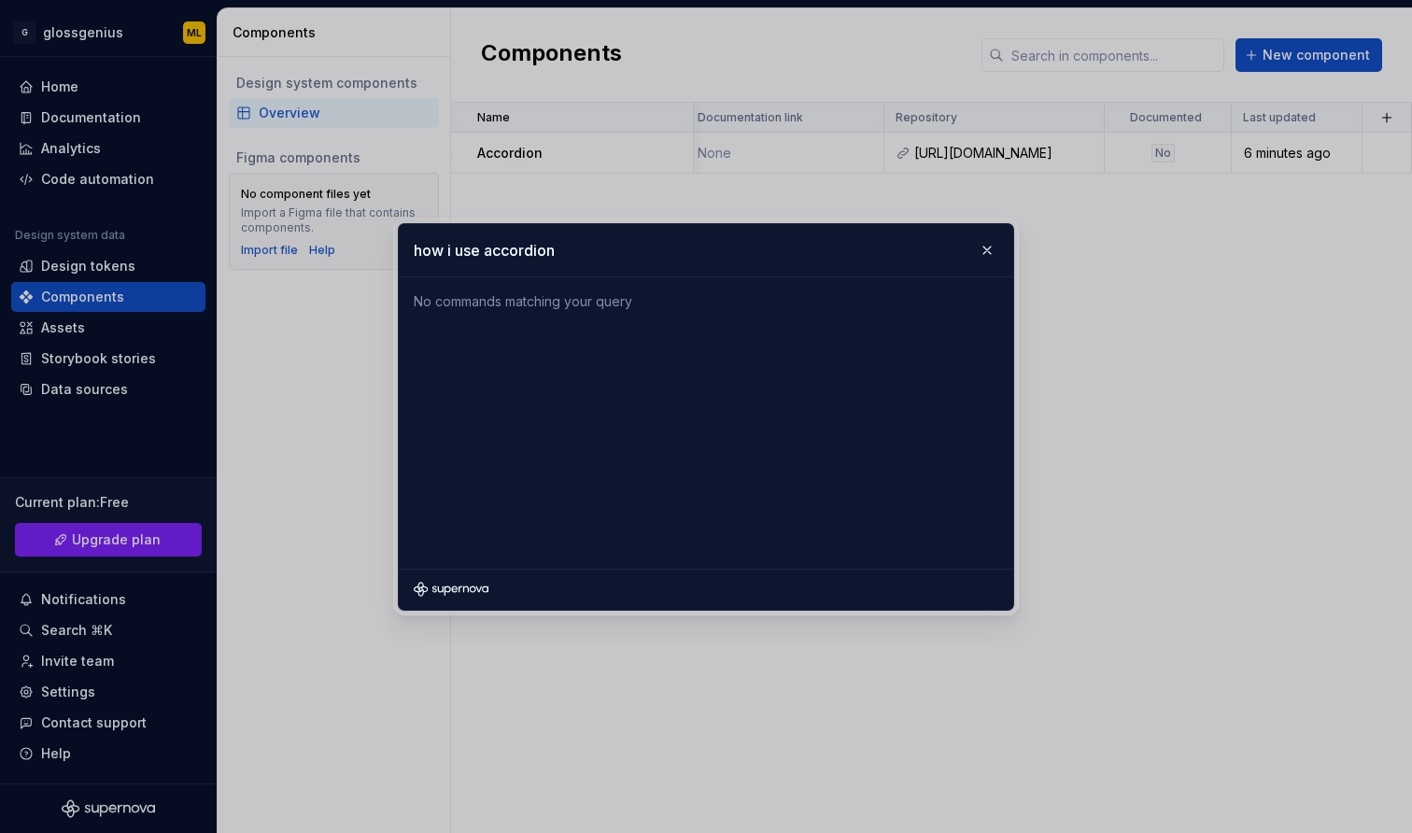
click at [519, 248] on input "how i use accordion" at bounding box center [706, 250] width 615 height 52
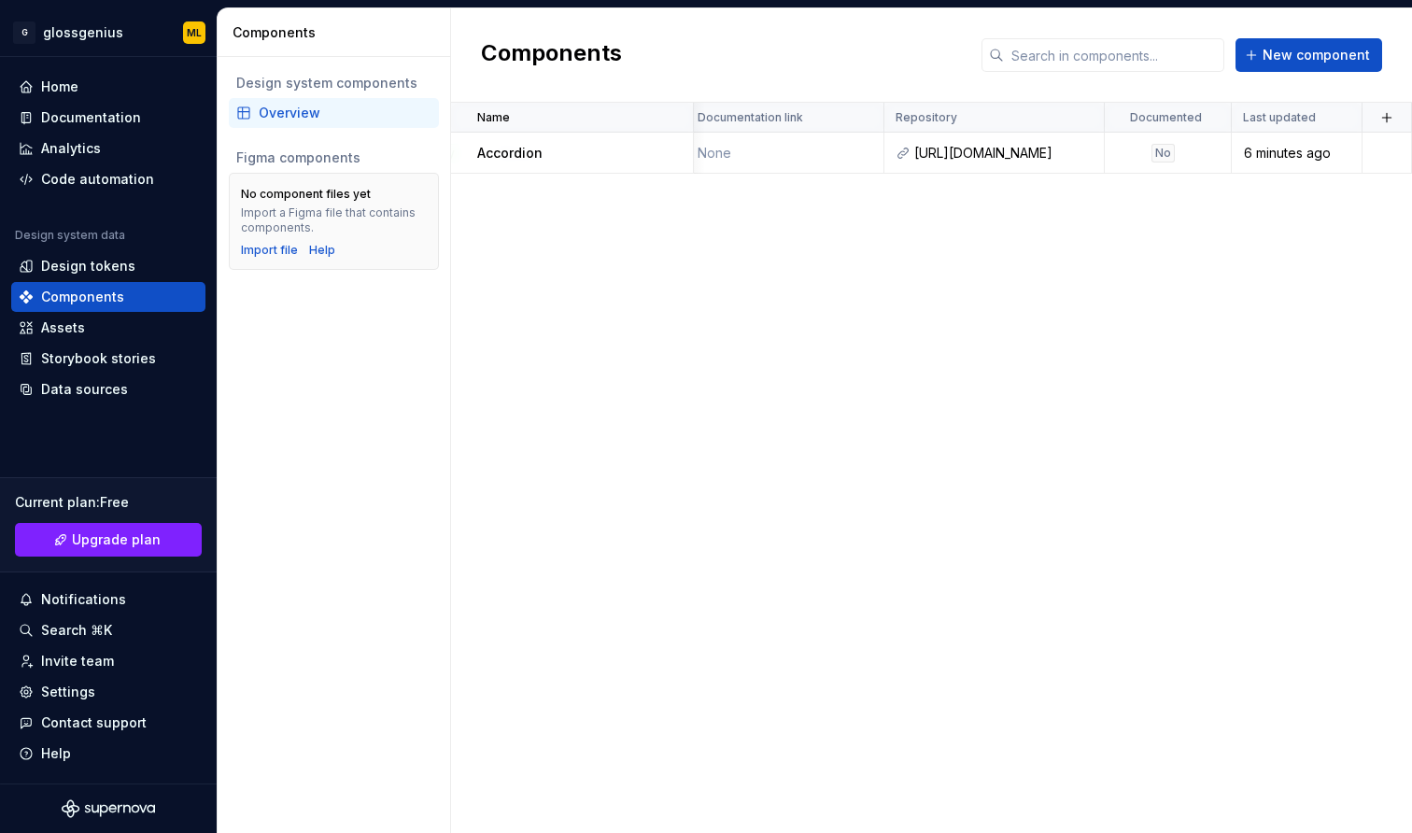
click at [805, 252] on div "Name Description Status Figma component Documentation link Repository Documente…" at bounding box center [931, 468] width 961 height 730
click at [855, 408] on div "Name Description Status Figma component Documentation link Repository Documente…" at bounding box center [931, 468] width 961 height 730
click at [706, 472] on div "Name Description Status Figma component Documentation link Repository Documente…" at bounding box center [931, 468] width 961 height 730
drag, startPoint x: 519, startPoint y: 372, endPoint x: 139, endPoint y: 228, distance: 406.5
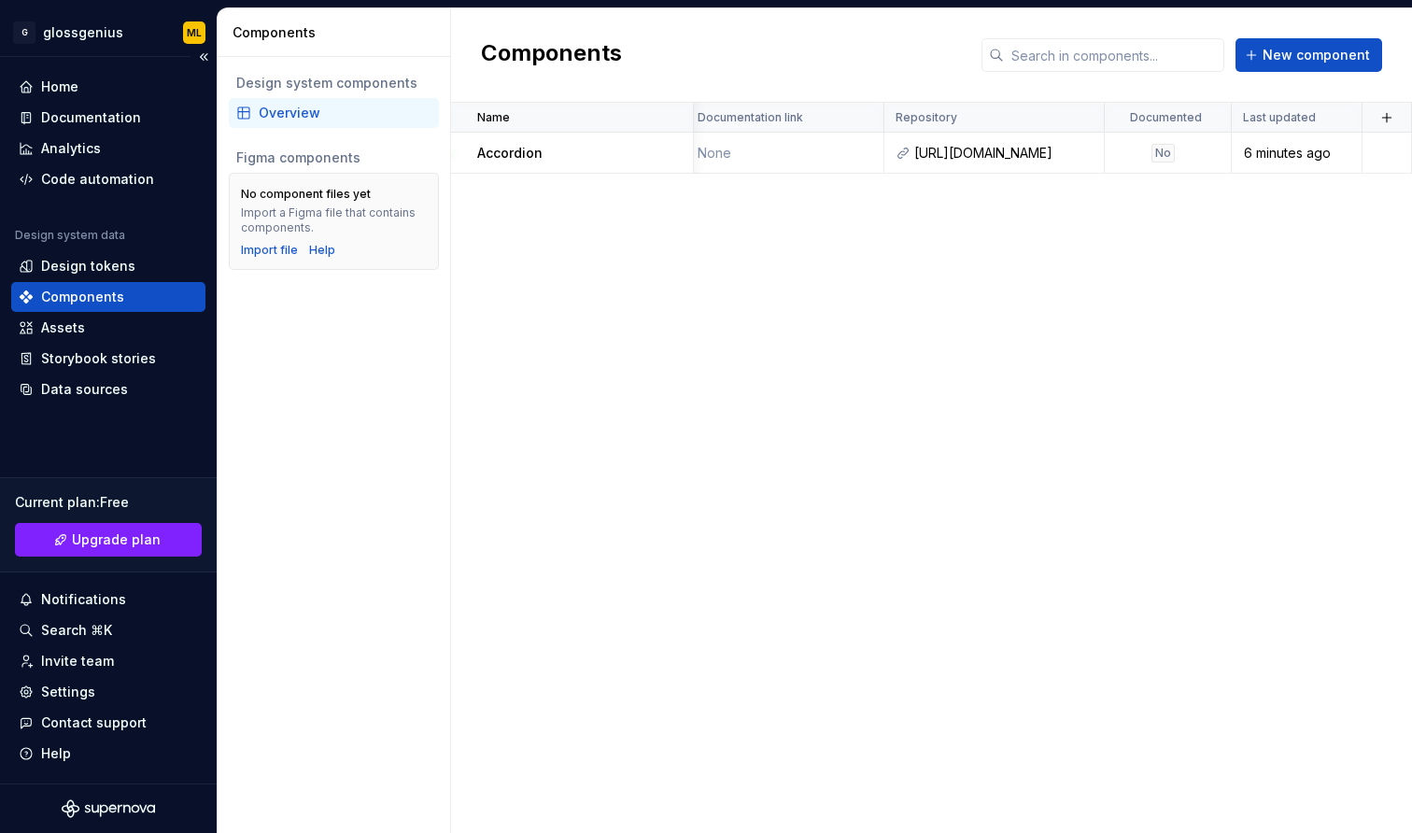
click at [475, 361] on div "Name Description Status Figma component Documentation link Repository Documente…" at bounding box center [931, 468] width 961 height 730
click at [602, 353] on div "Name Description Status Figma component Documentation link Repository Documente…" at bounding box center [931, 468] width 961 height 730
click at [645, 147] on div at bounding box center [669, 153] width 49 height 40
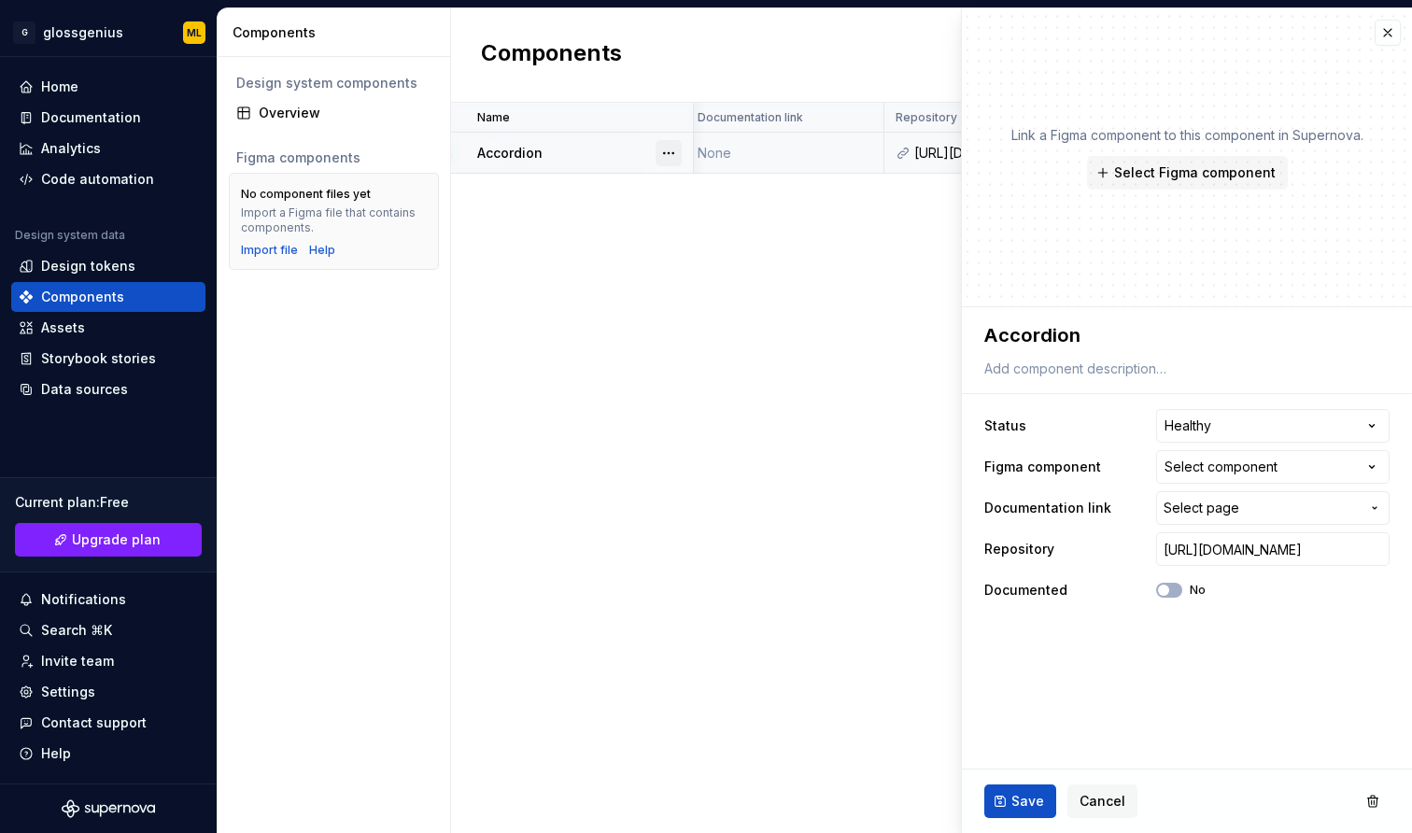
type textarea "*"
click at [671, 153] on button "button" at bounding box center [669, 153] width 26 height 26
click at [777, 345] on html "**********" at bounding box center [706, 416] width 1412 height 833
click at [1393, 38] on button "button" at bounding box center [1388, 33] width 26 height 26
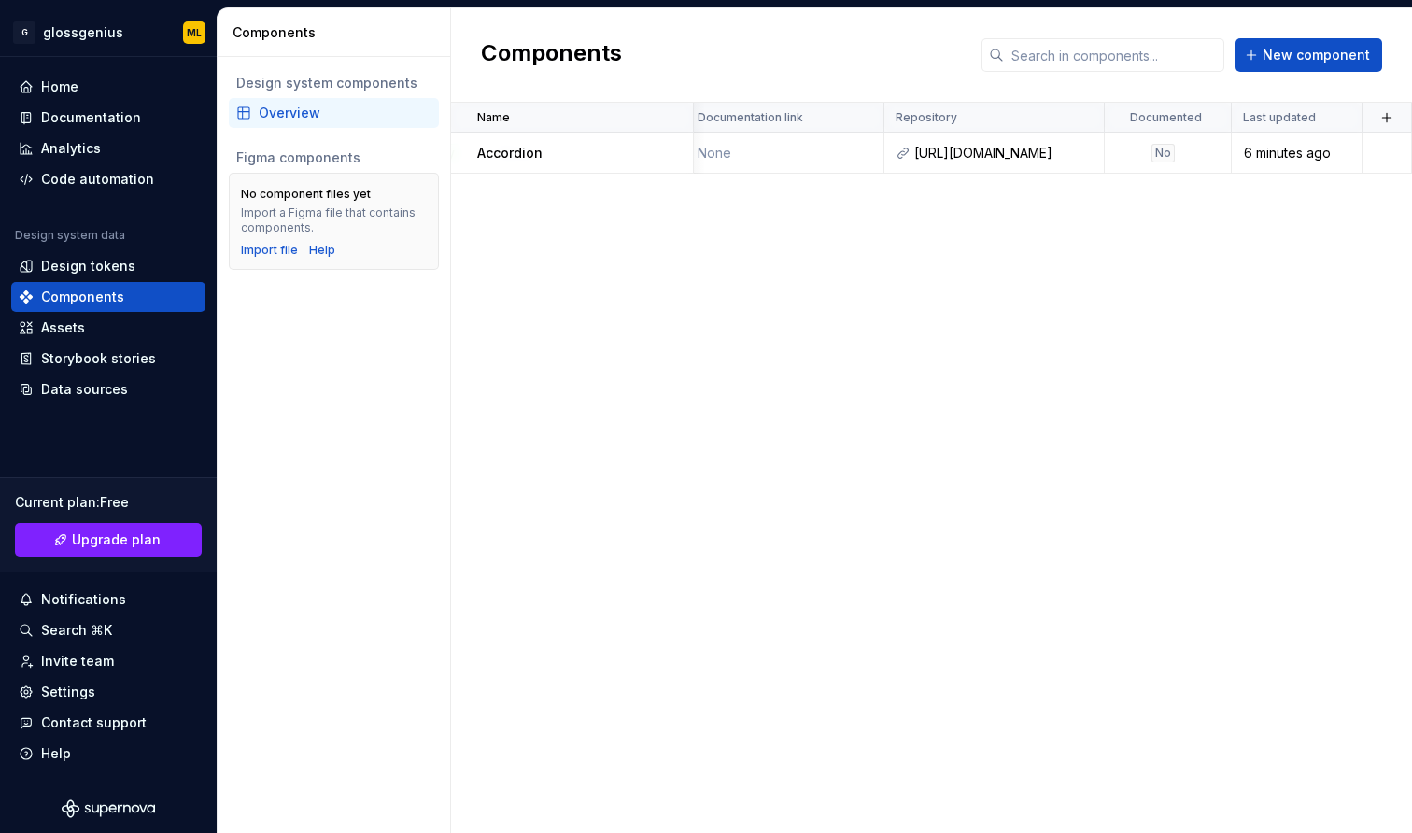
click at [378, 497] on div "Design system components Overview Figma components No component files yet Impor…" at bounding box center [334, 445] width 233 height 776
click at [539, 385] on div "Name Description Status Figma component Documentation link Repository Documente…" at bounding box center [931, 468] width 961 height 730
